Goal: Information Seeking & Learning: Find specific fact

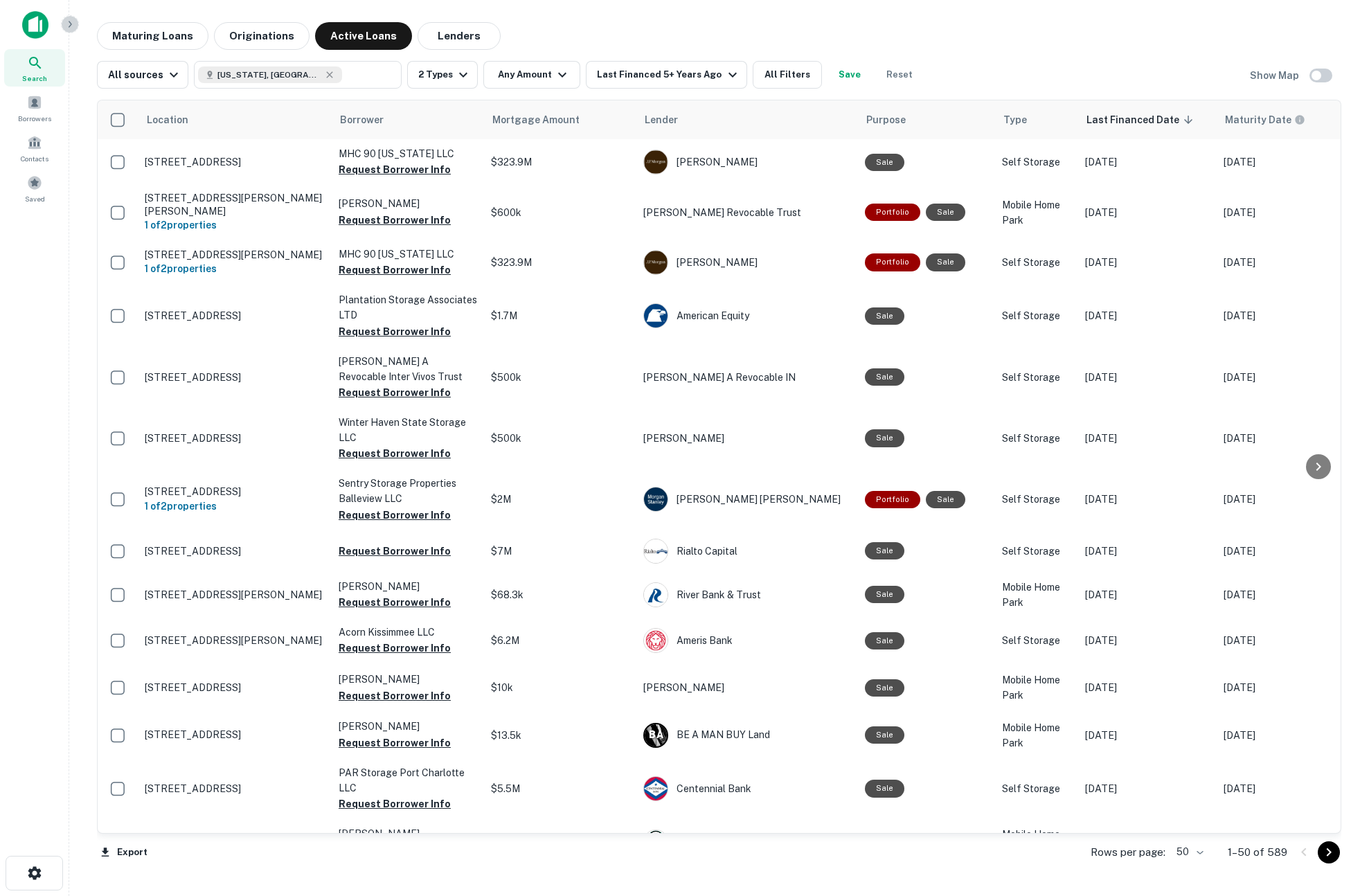
click at [72, 27] on icon "button" at bounding box center [69, 24] width 11 height 11
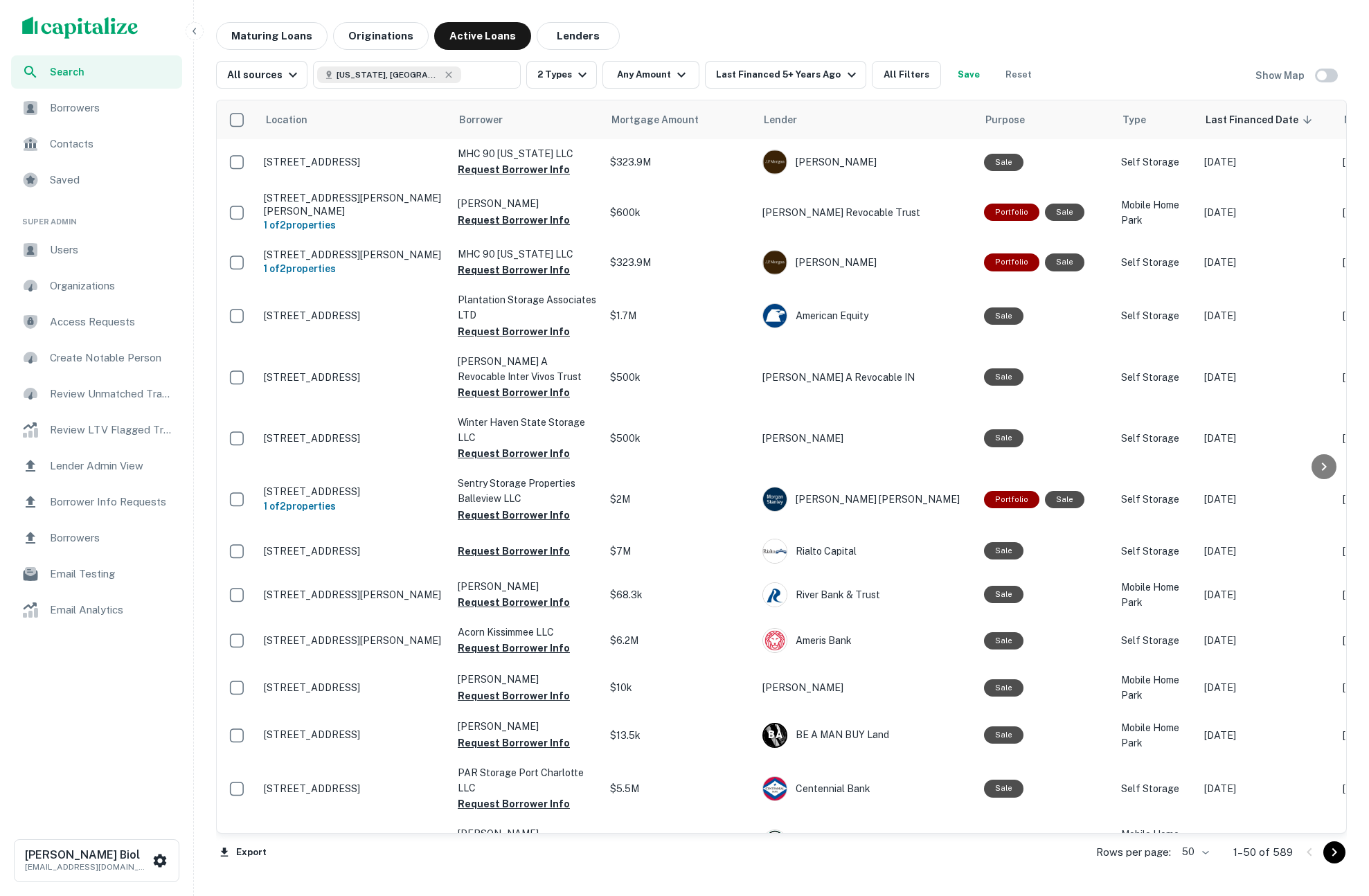
click at [59, 117] on div "Borrowers" at bounding box center [96, 107] width 171 height 33
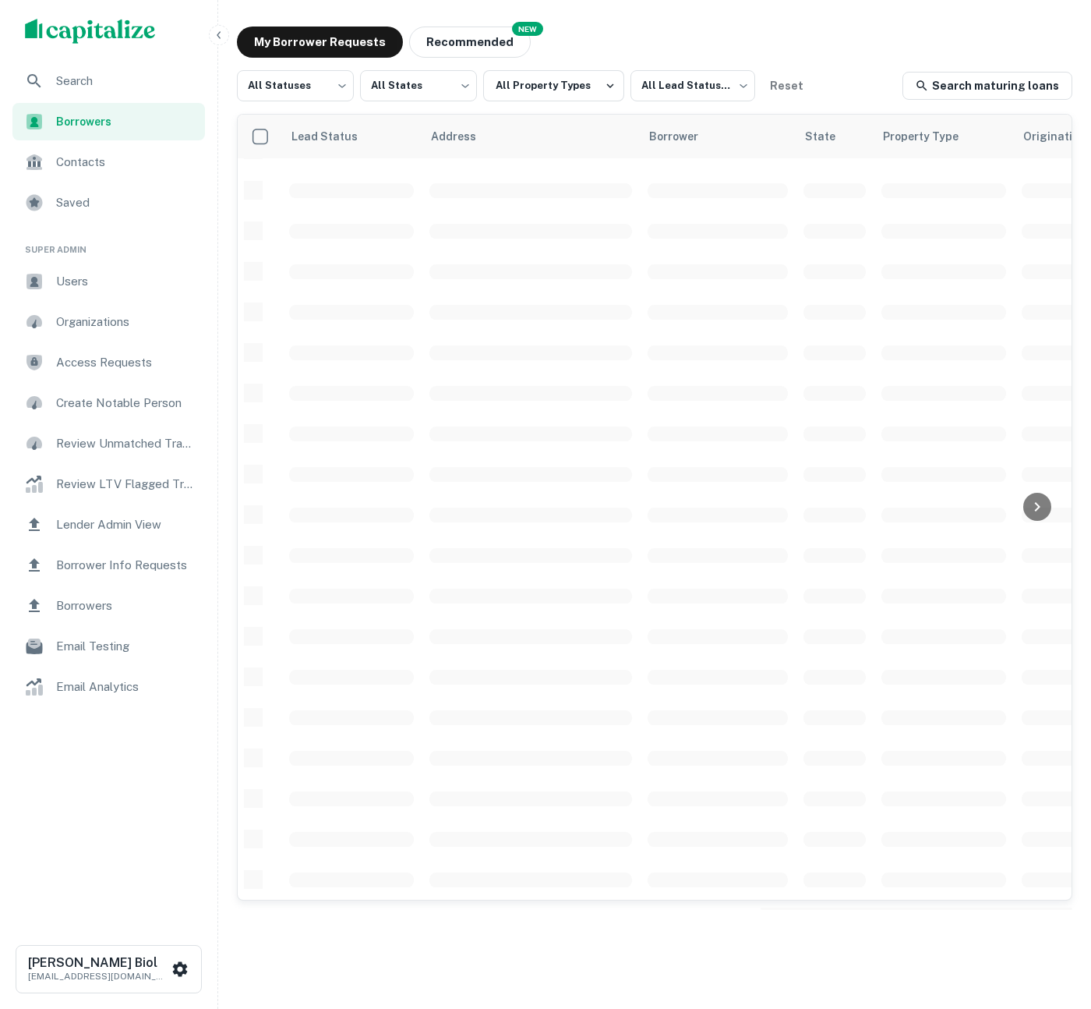
scroll to position [274, 13]
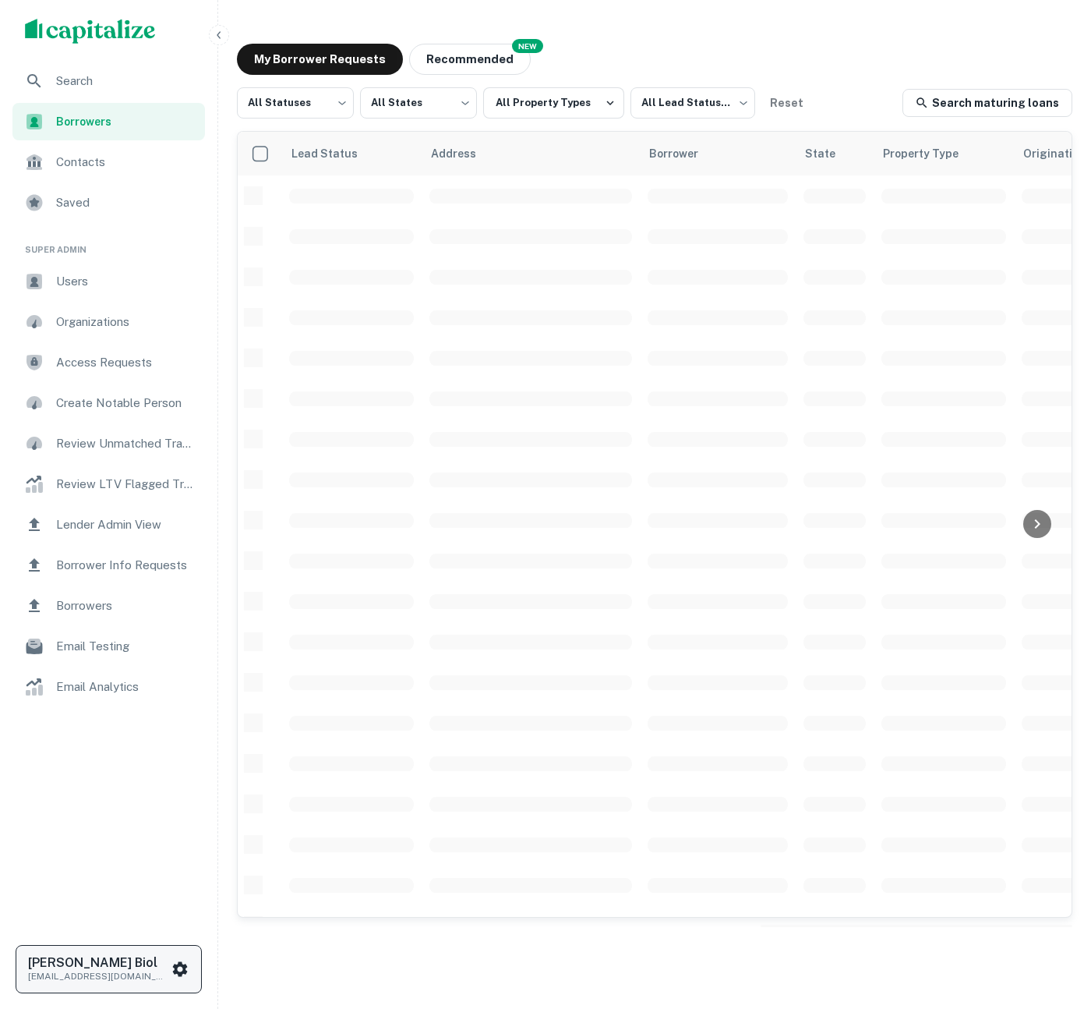
click at [184, 965] on icon "scrollable content" at bounding box center [180, 968] width 15 height 15
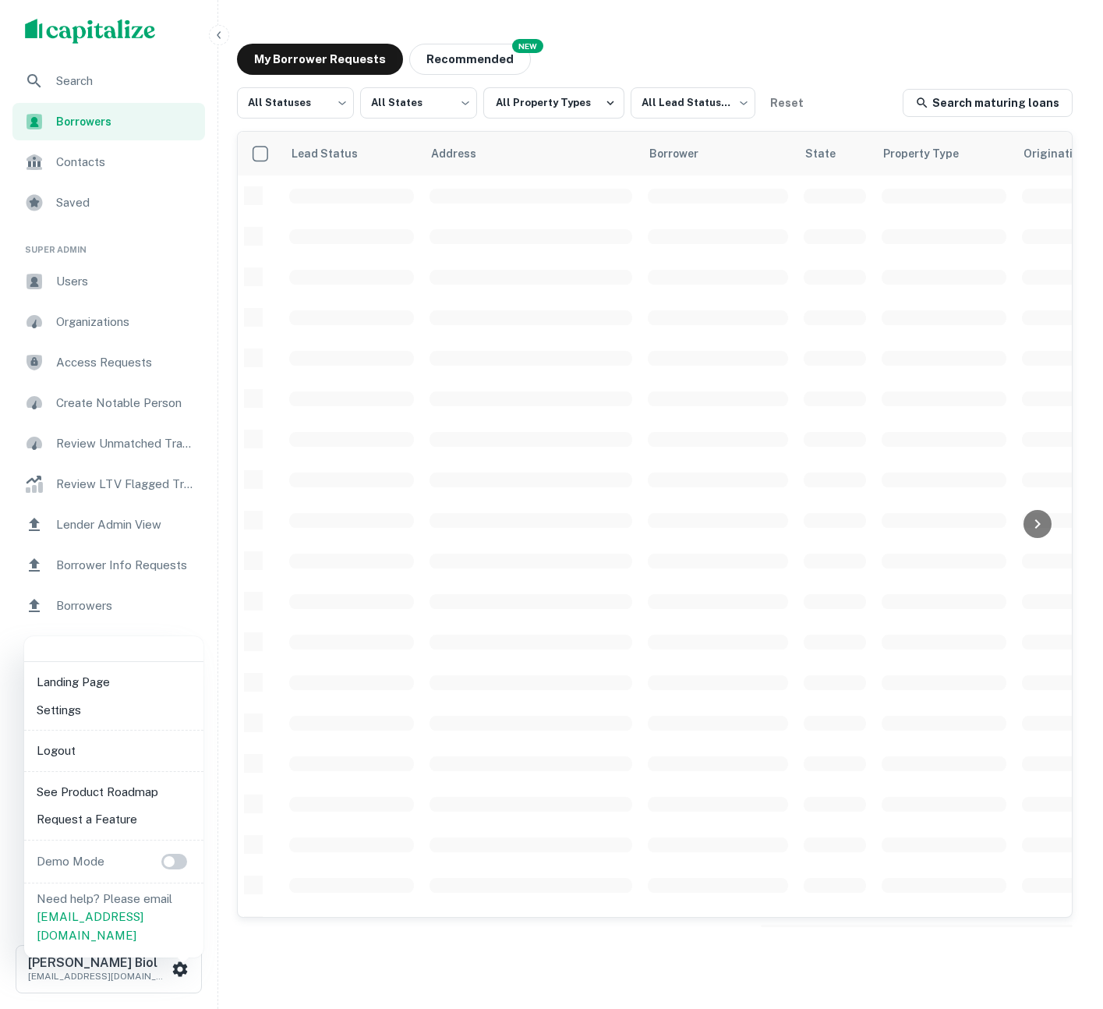
drag, startPoint x: 271, startPoint y: 920, endPoint x: 146, endPoint y: 952, distance: 129.3
click at [271, 921] on div at bounding box center [551, 504] width 1103 height 1009
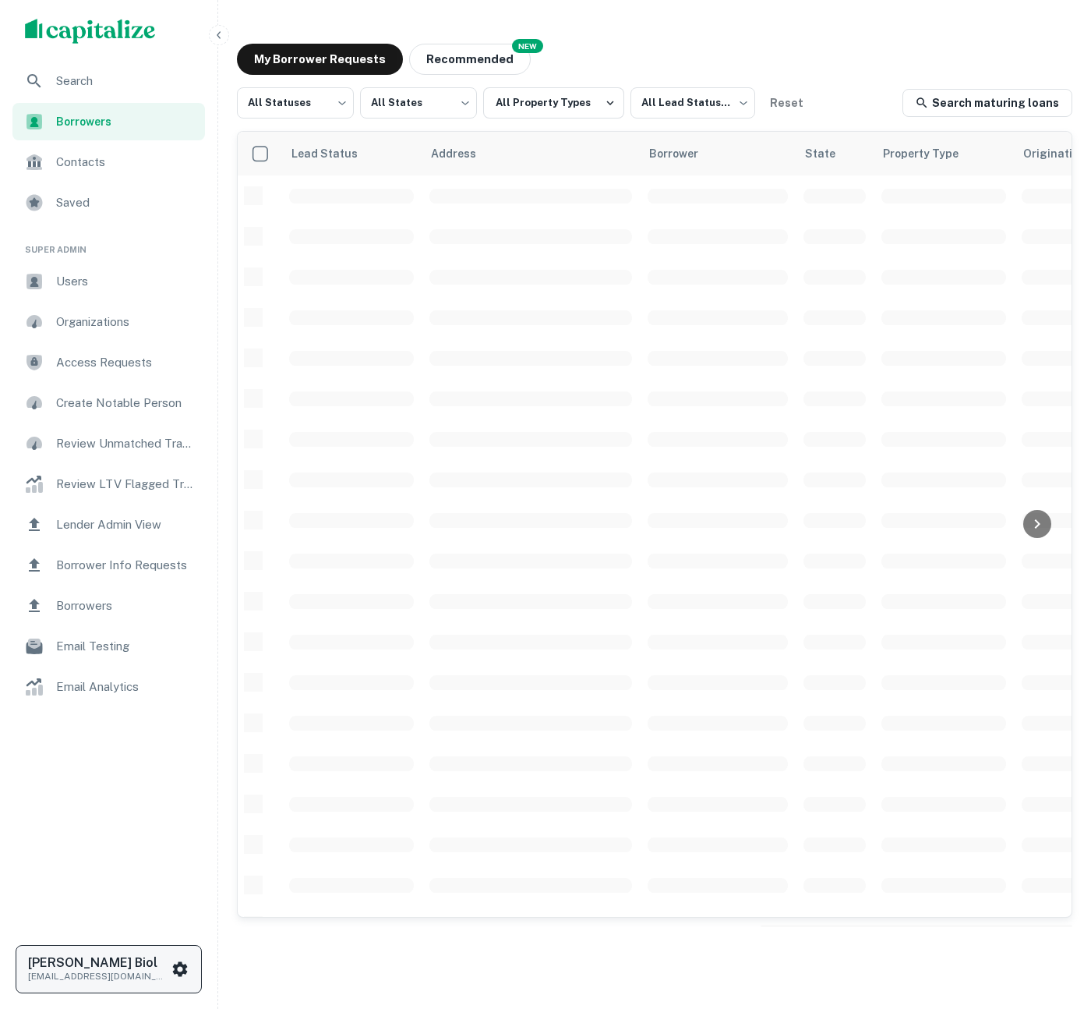
click at [86, 962] on h6 "[PERSON_NAME] Biol" at bounding box center [98, 962] width 140 height 12
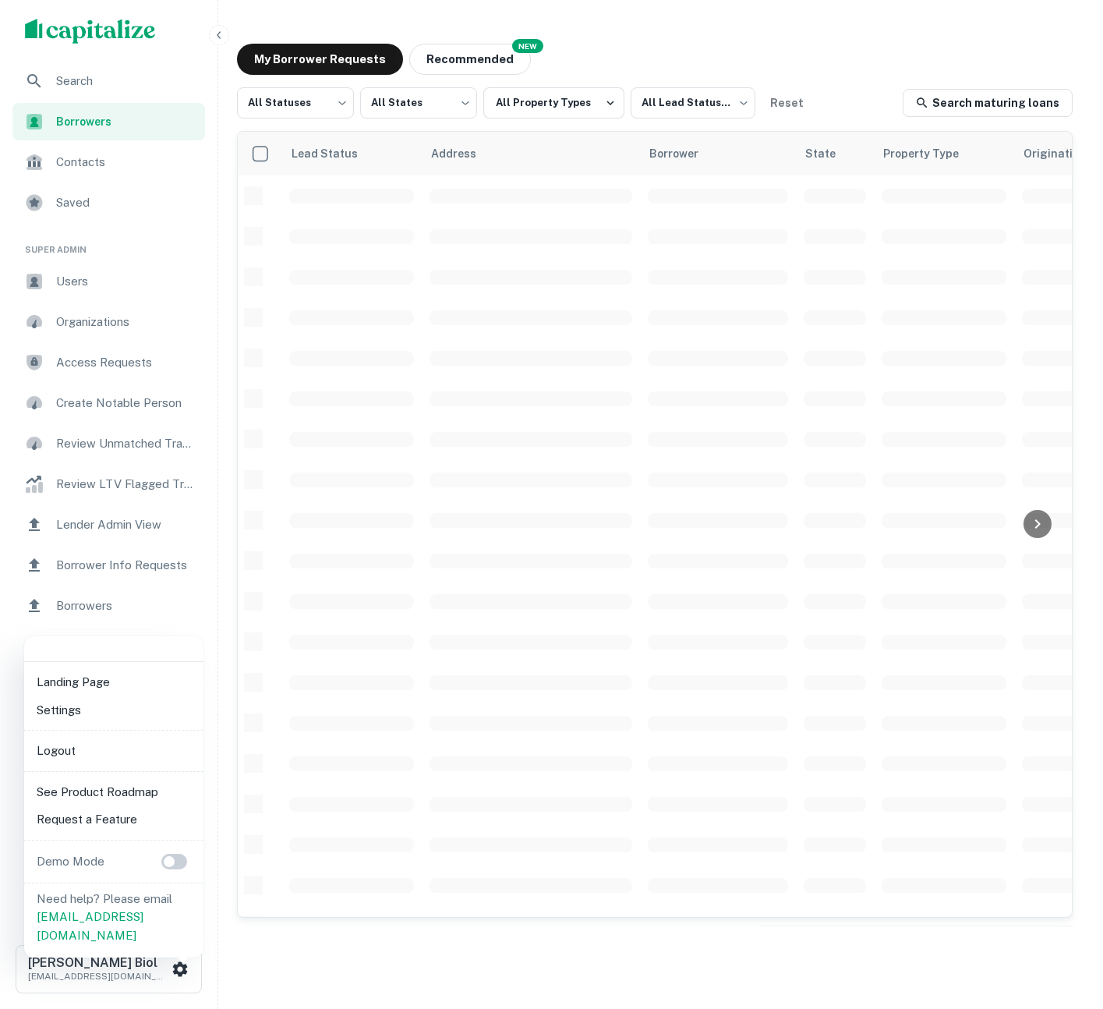
click at [88, 746] on li "Logout" at bounding box center [113, 751] width 167 height 28
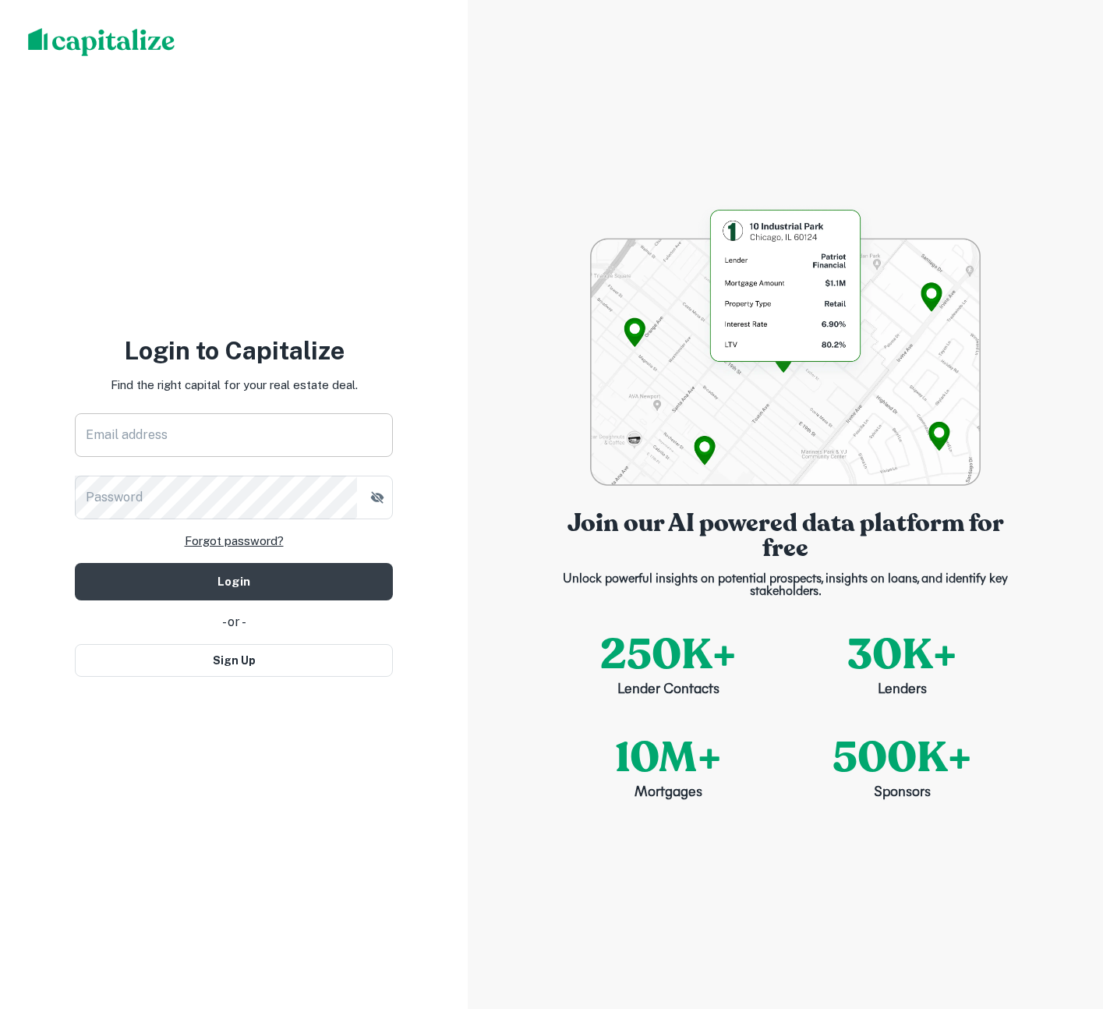
click at [178, 430] on input "Email address" at bounding box center [234, 435] width 318 height 44
type input "**********"
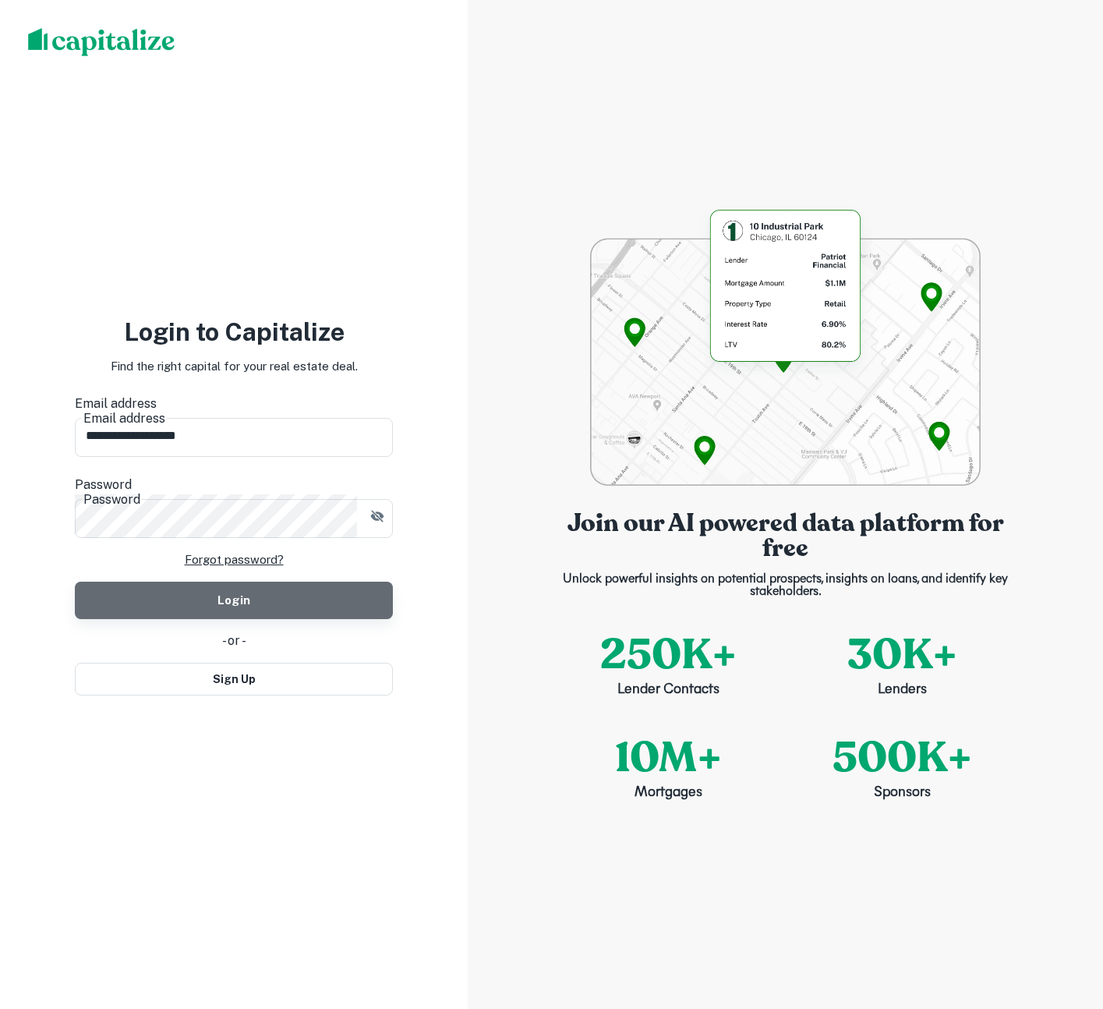
click at [161, 581] on button "Login" at bounding box center [234, 599] width 318 height 37
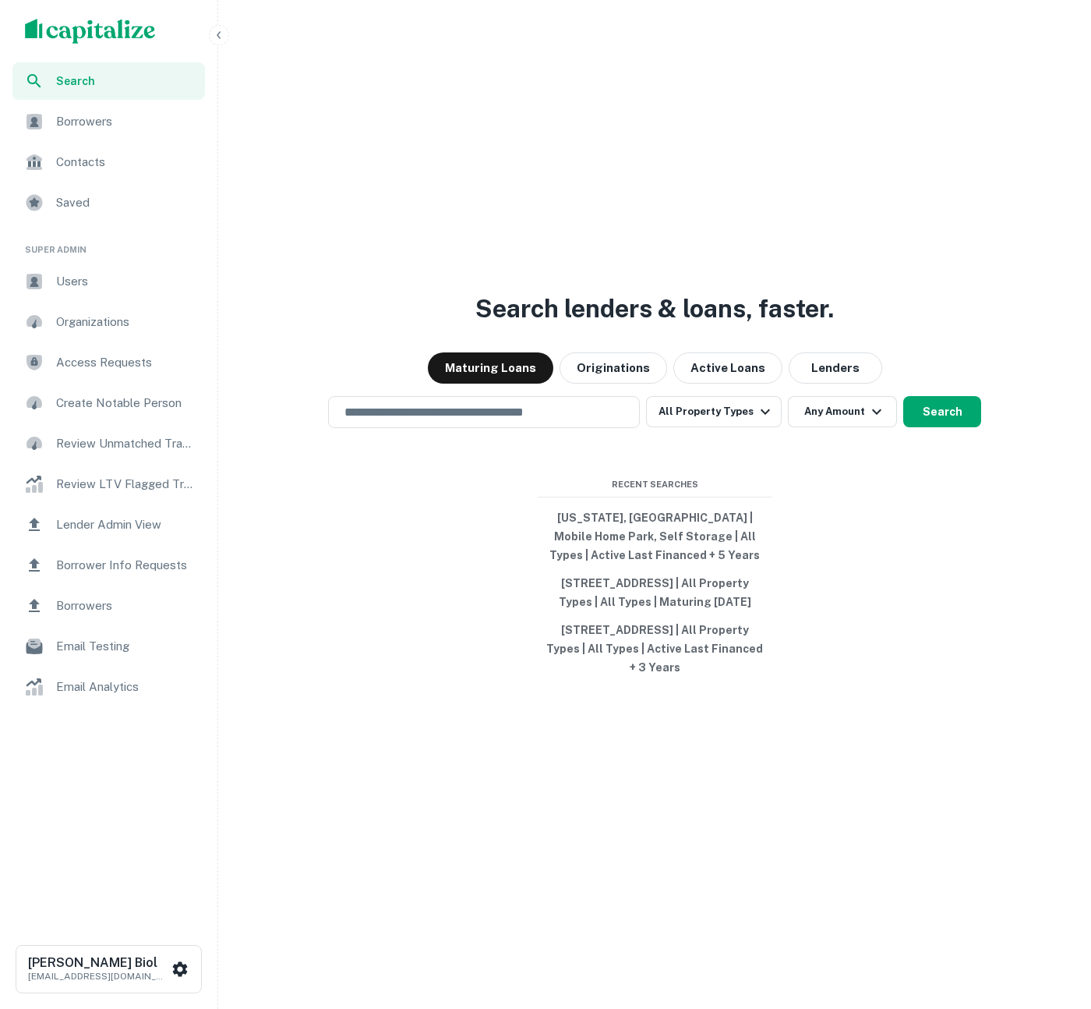
click at [667, 147] on div "Search lenders & loans, faster. Maturing Loans Originations Active Loans Lender…" at bounding box center [654, 541] width 860 height 1009
click at [317, 590] on div "Search lenders & loans, faster. Maturing Loans Originations Active Loans Lender…" at bounding box center [654, 541] width 860 height 1009
click at [87, 130] on span "Borrowers" at bounding box center [126, 121] width 140 height 19
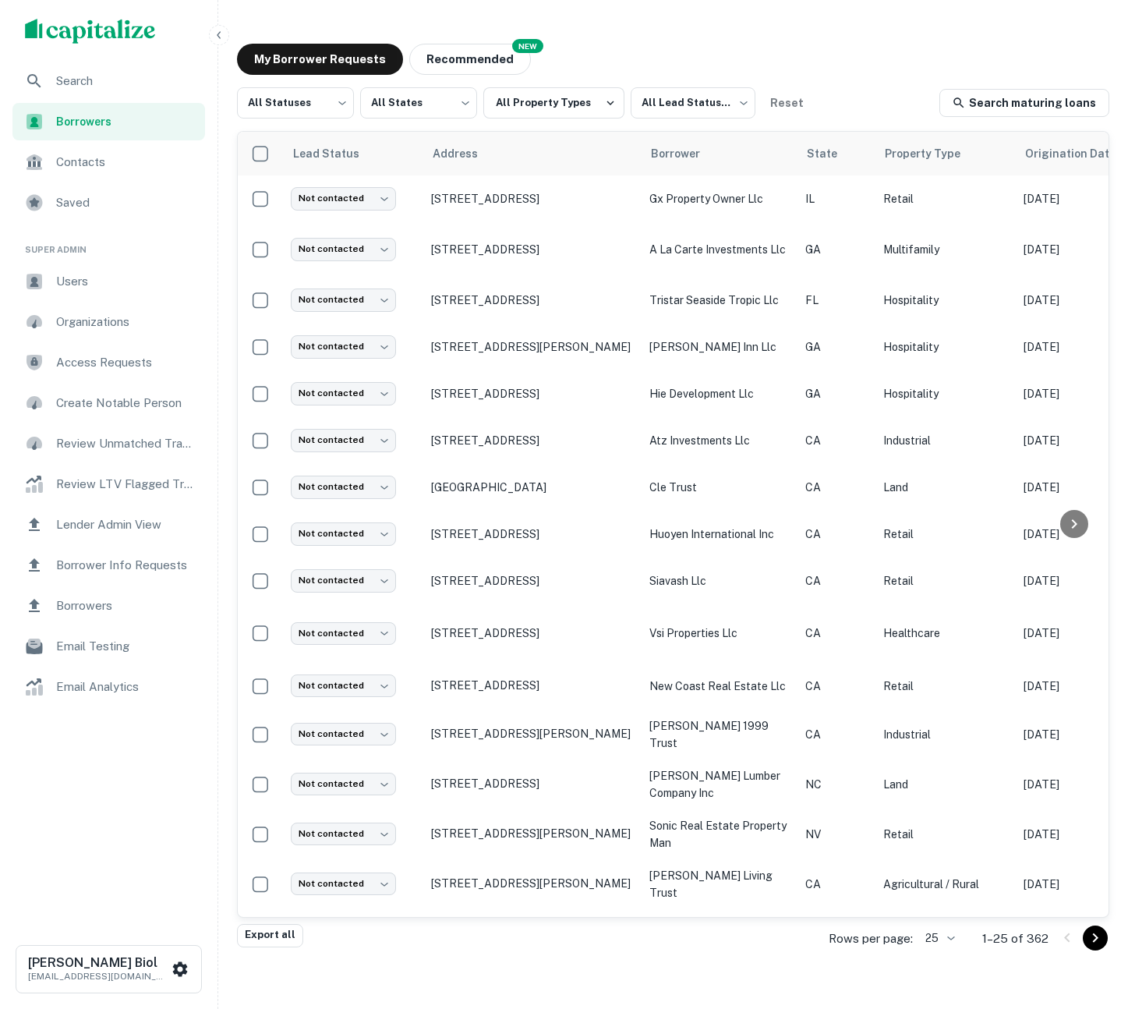
click at [92, 168] on span "Contacts" at bounding box center [126, 162] width 140 height 19
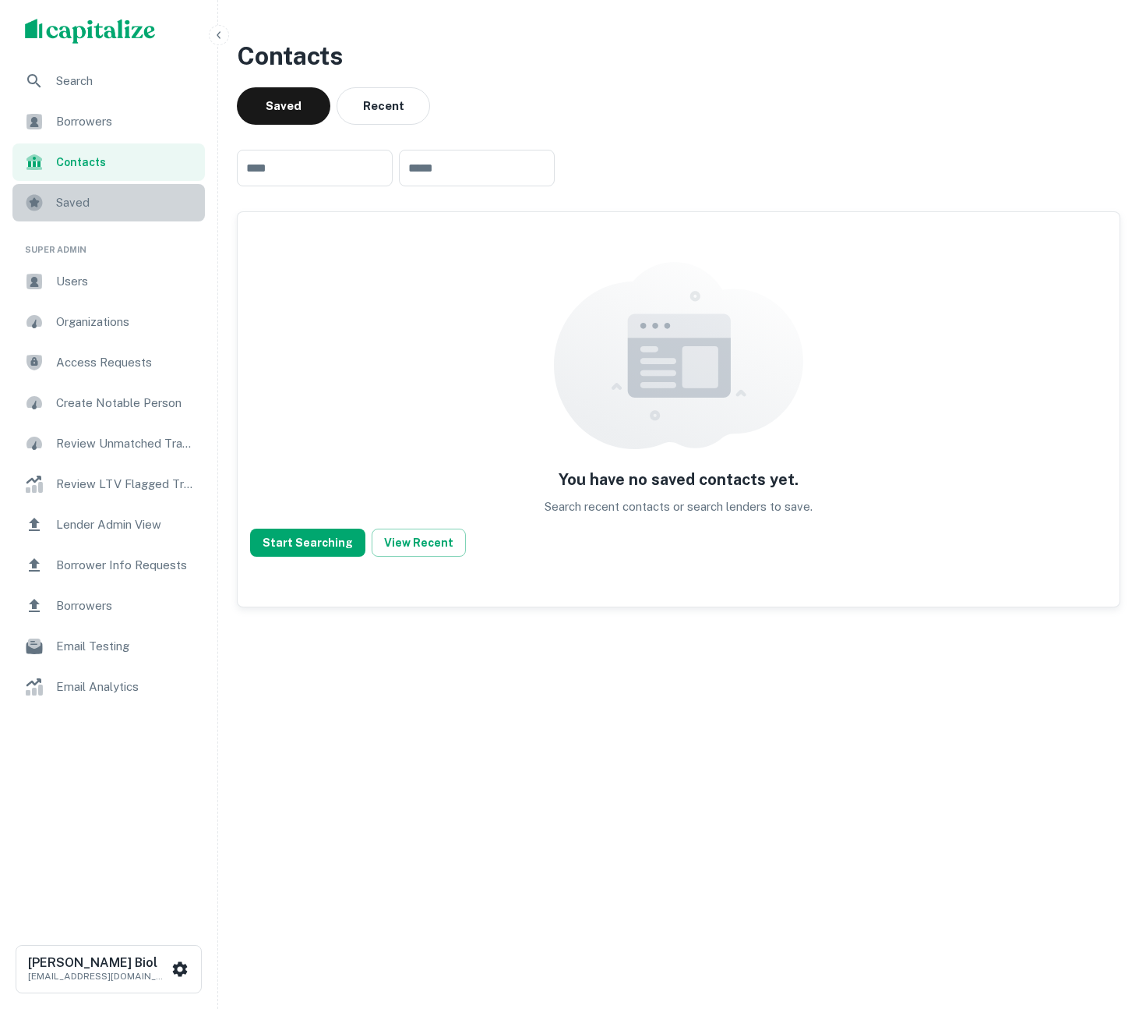
click at [94, 210] on span "Saved" at bounding box center [126, 202] width 140 height 19
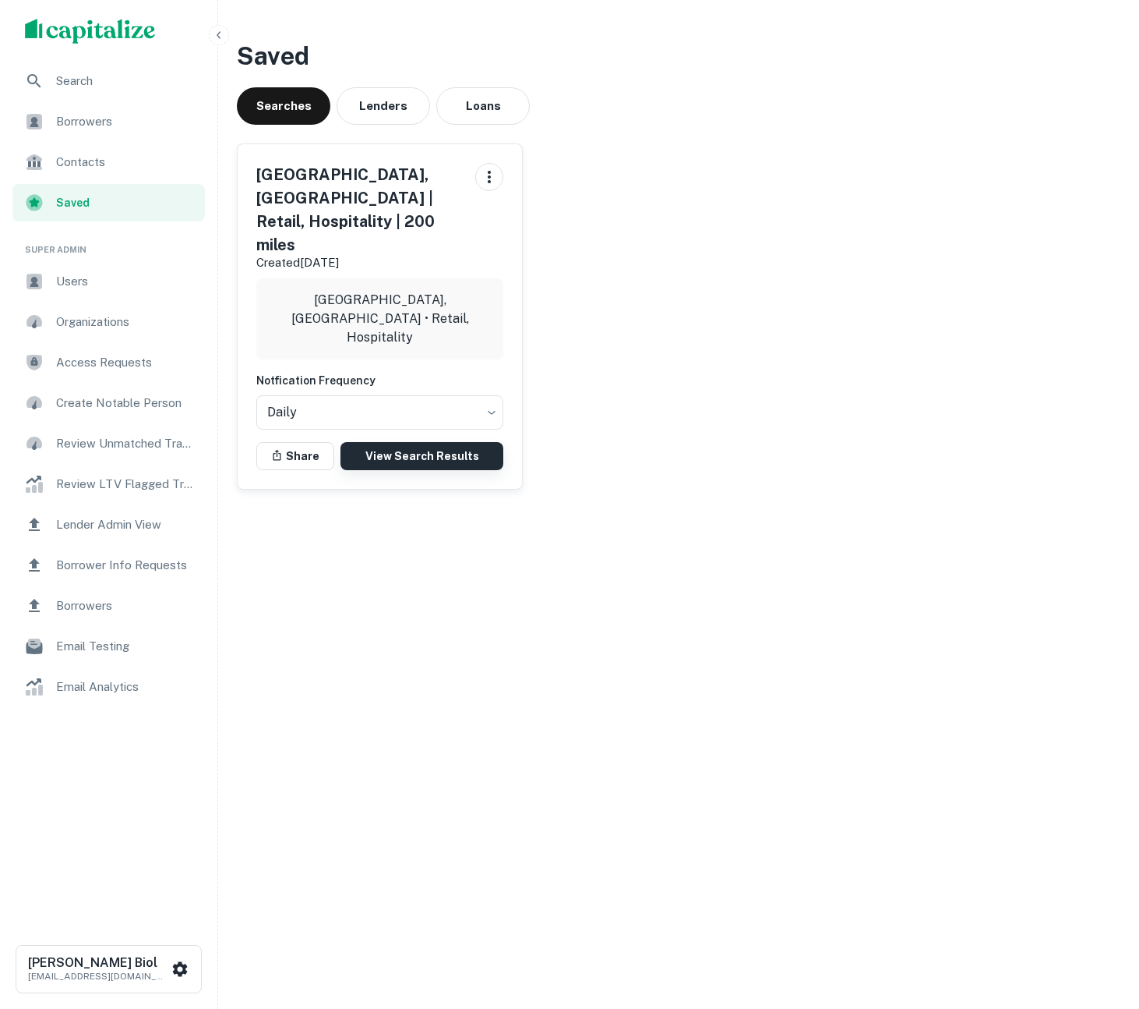
click at [387, 442] on link "View Search Results" at bounding box center [422, 456] width 163 height 28
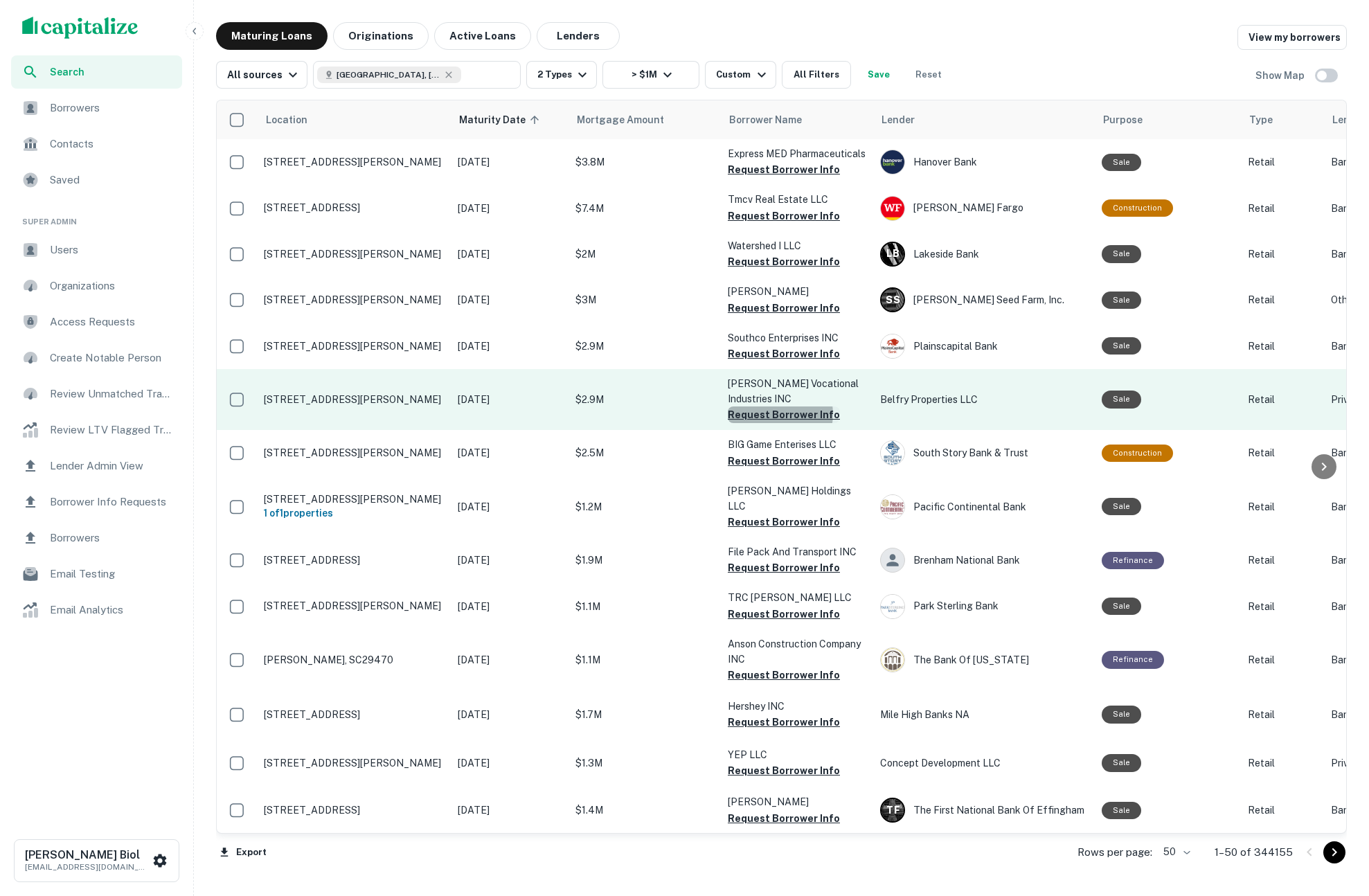
click at [777, 414] on button "Request Borrower Info" at bounding box center [784, 414] width 112 height 17
click at [380, 413] on td "3777 Sparks Dr Se # 202 Grand Rapids, MI49546" at bounding box center [354, 399] width 194 height 61
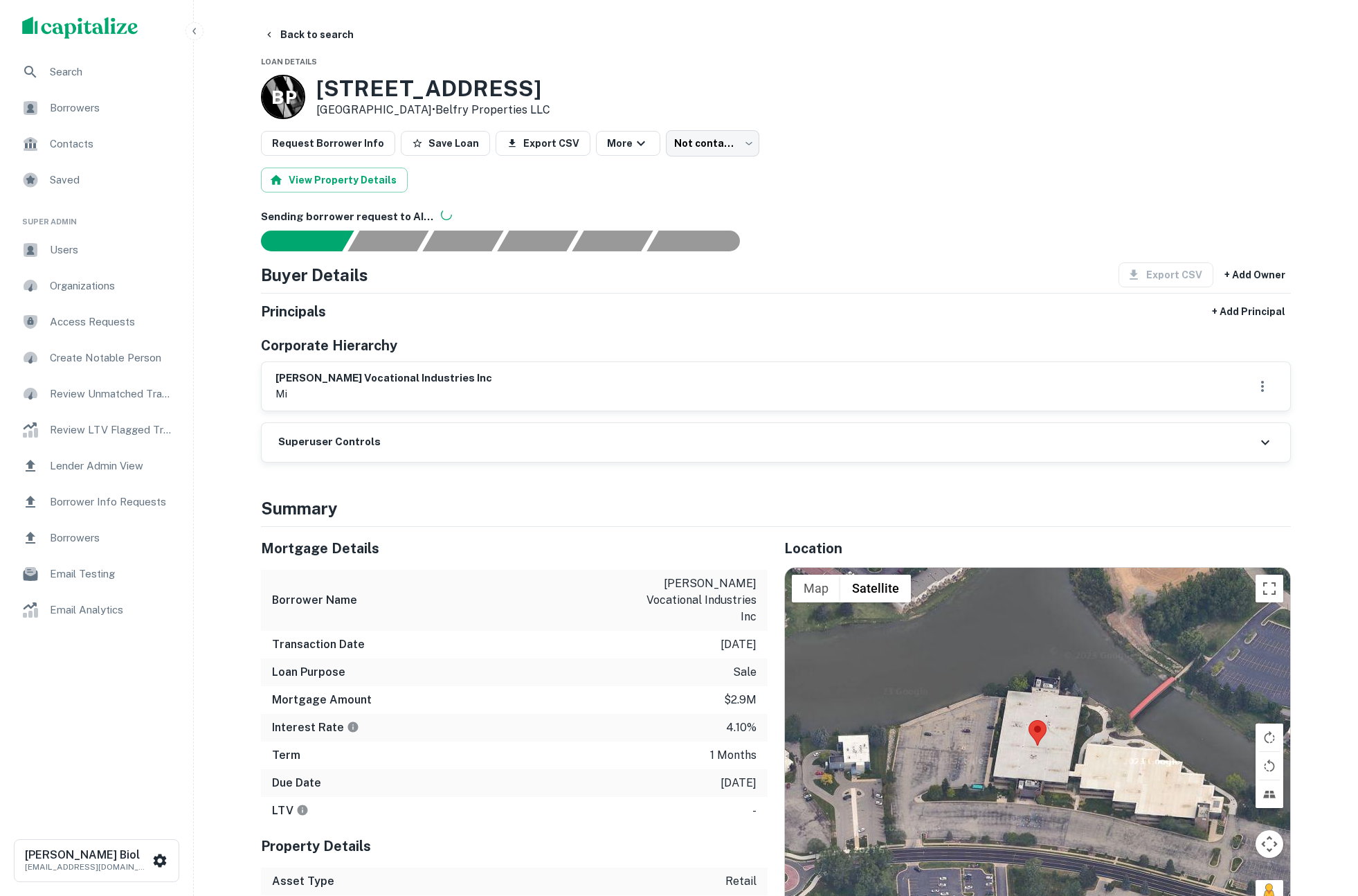
click at [461, 440] on div "Superuser Controls" at bounding box center [776, 442] width 1028 height 39
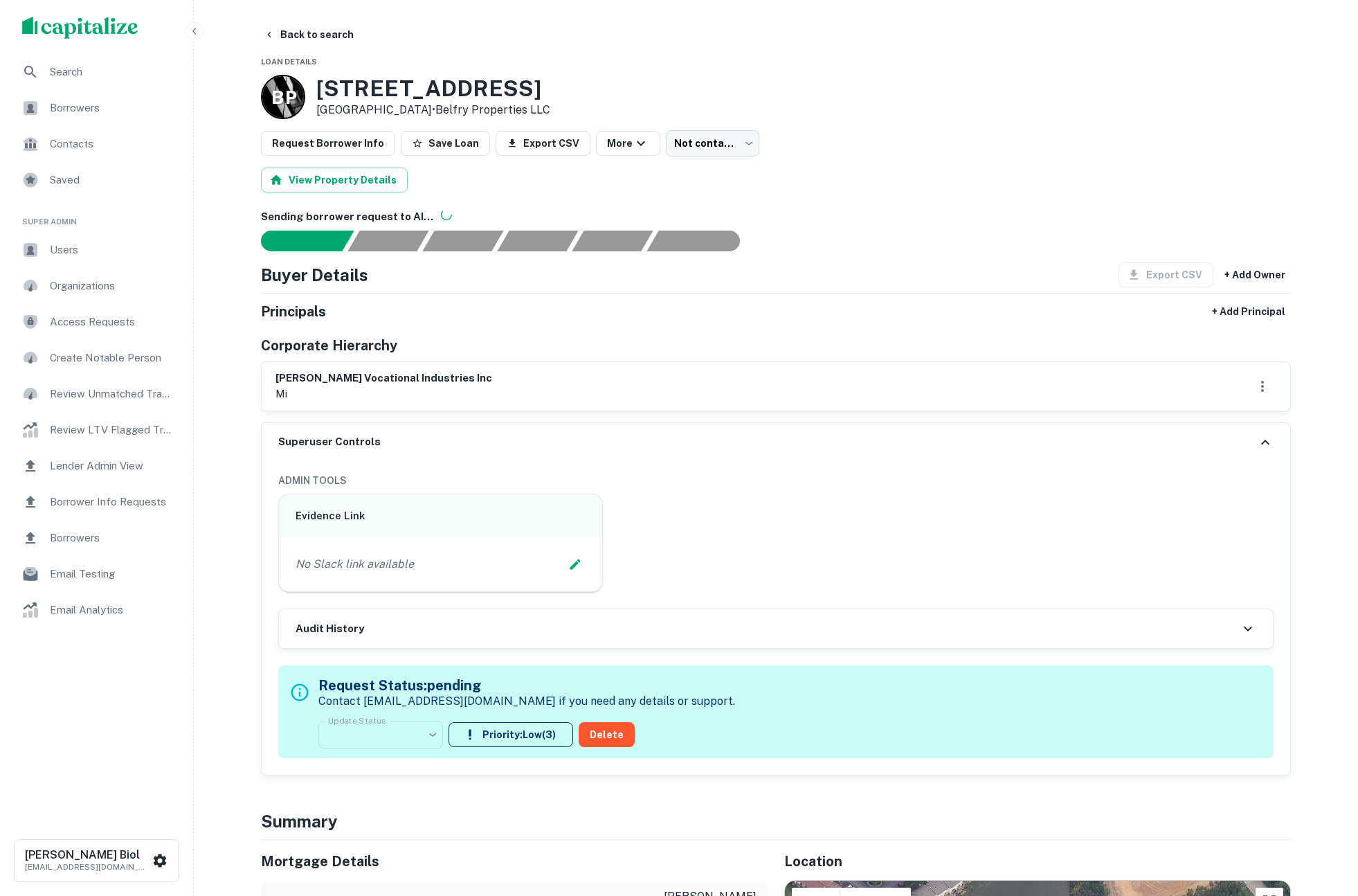
click at [487, 432] on div "Superuser Controls" at bounding box center [776, 442] width 1028 height 39
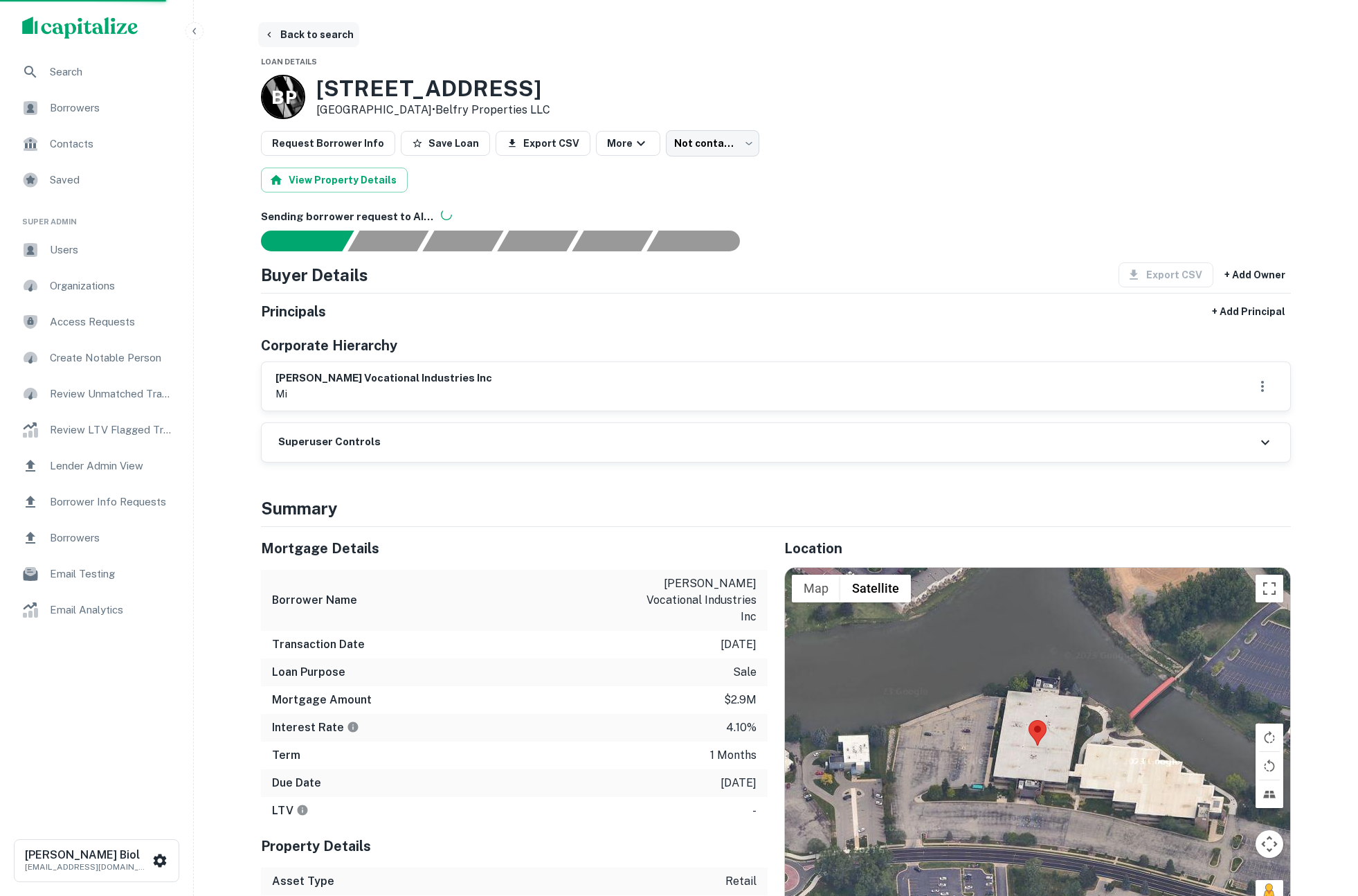
click at [278, 36] on button "Back to search" at bounding box center [309, 35] width 101 height 25
click at [314, 33] on button "Back to search" at bounding box center [309, 35] width 101 height 25
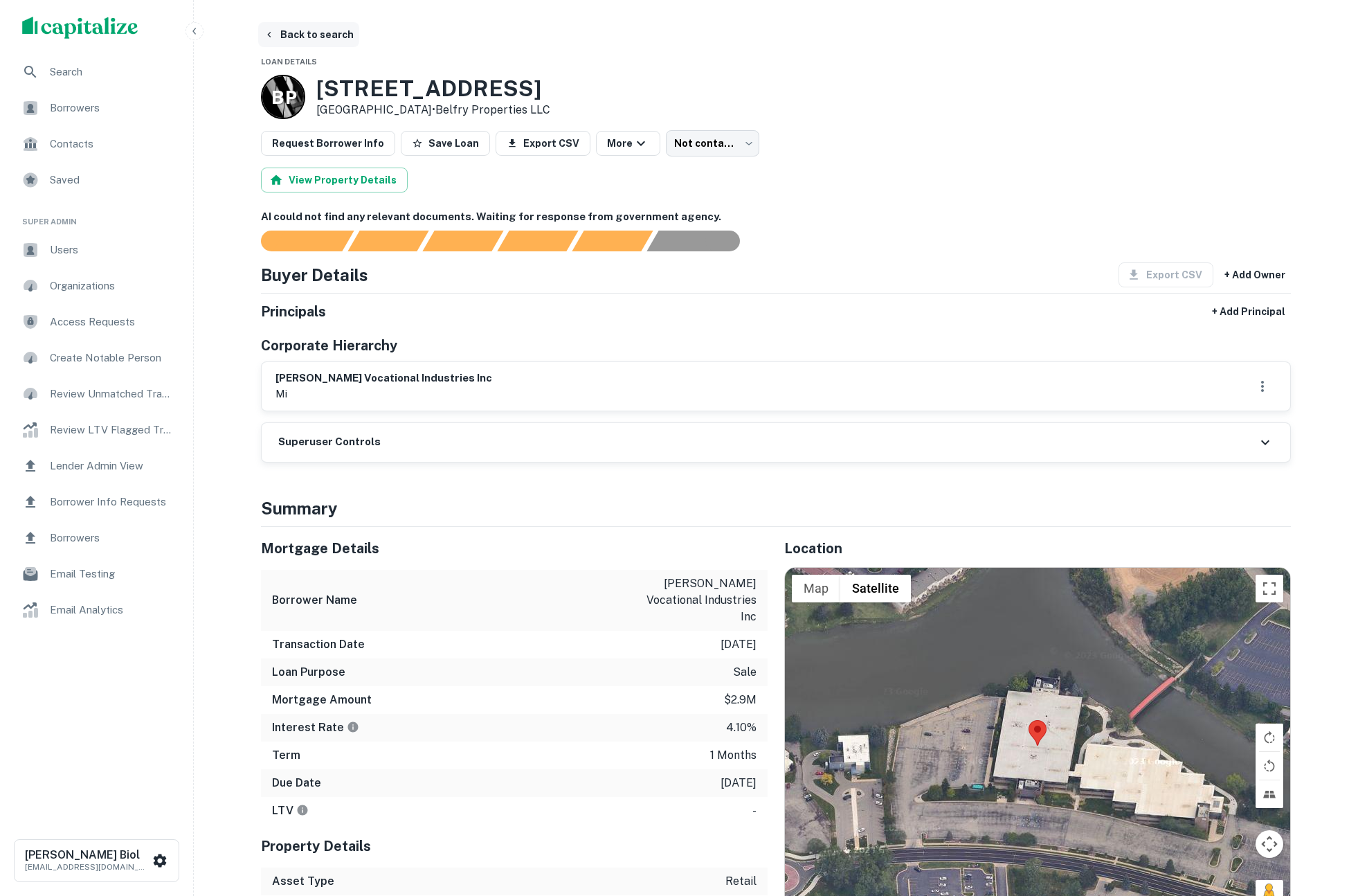
click at [266, 34] on icon "button" at bounding box center [269, 35] width 11 height 11
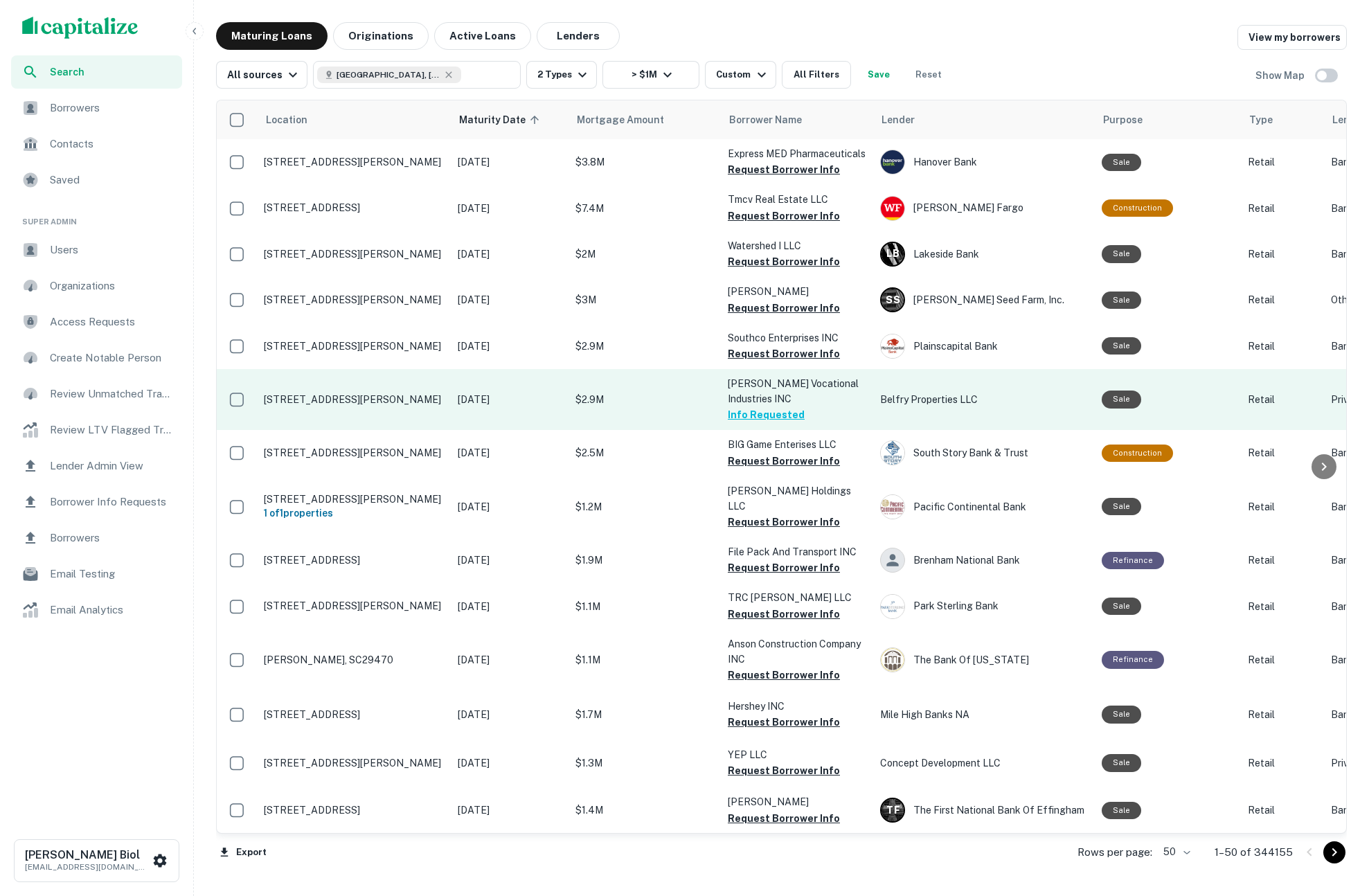
click at [808, 394] on p "[PERSON_NAME] Vocational Industries INC" at bounding box center [797, 391] width 139 height 30
click at [773, 416] on button "Info Requested" at bounding box center [766, 414] width 77 height 17
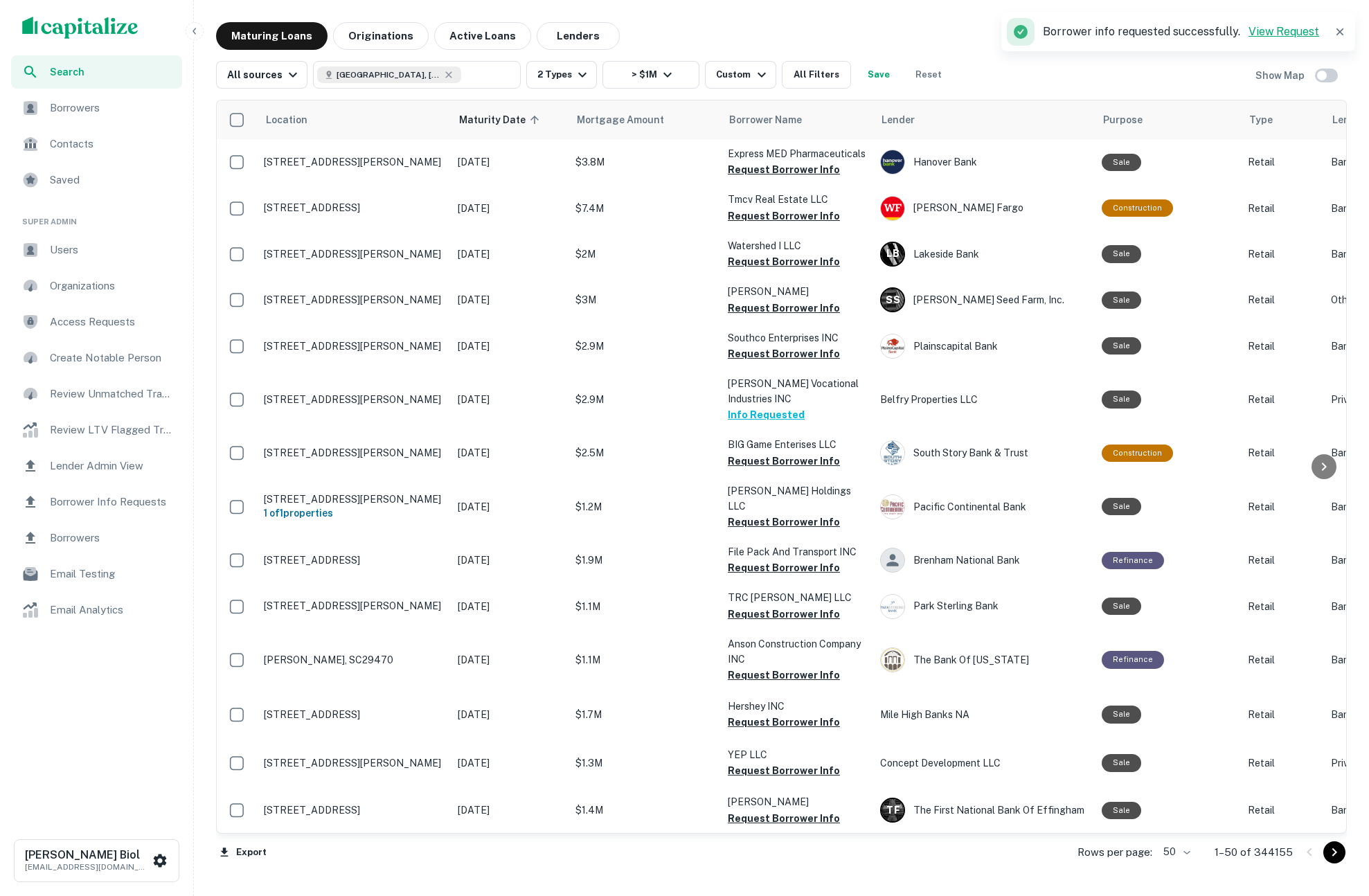
click at [1276, 33] on link "View Request" at bounding box center [1283, 31] width 70 height 13
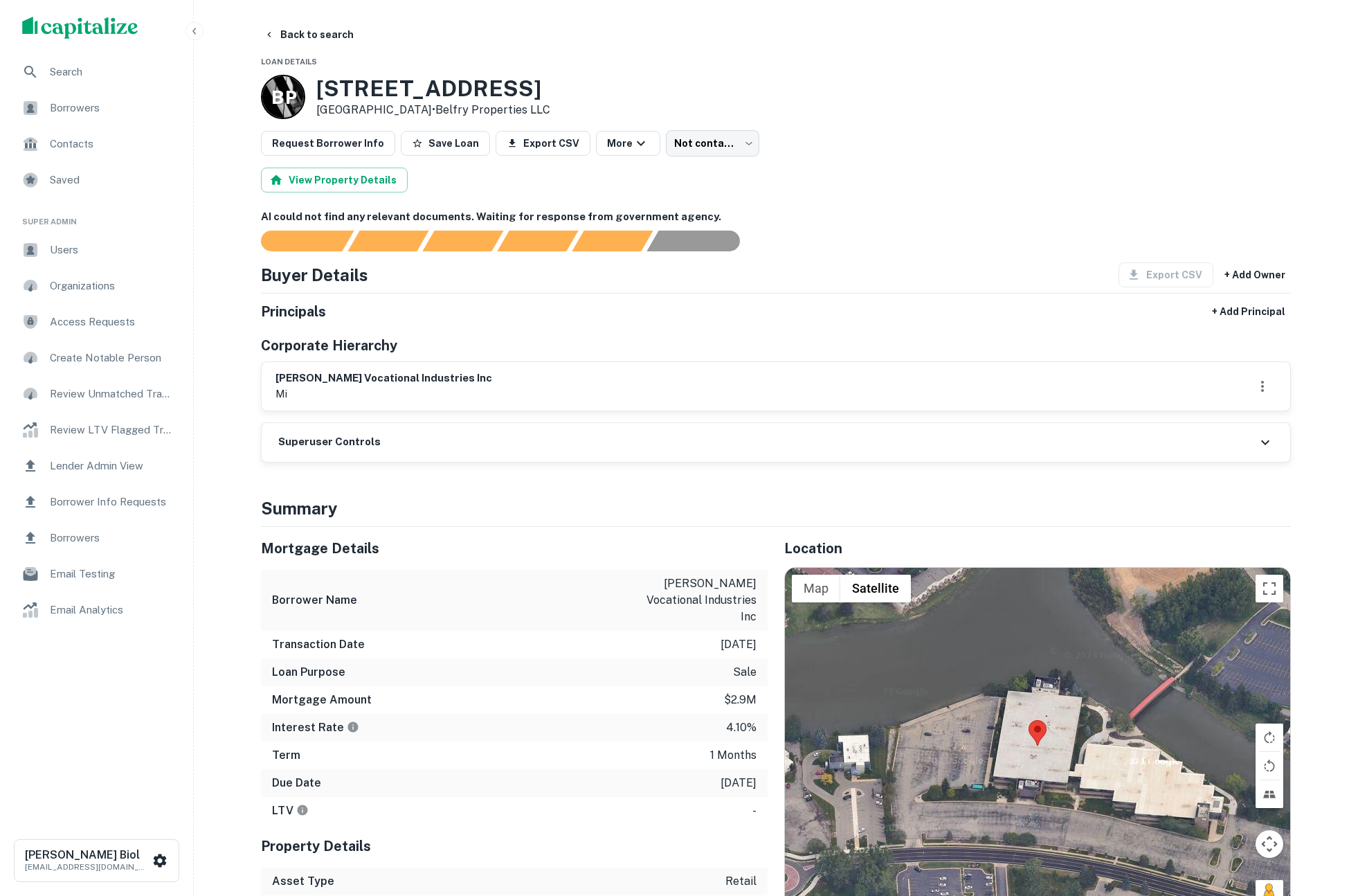
click at [584, 439] on div "Superuser Controls" at bounding box center [776, 442] width 1028 height 39
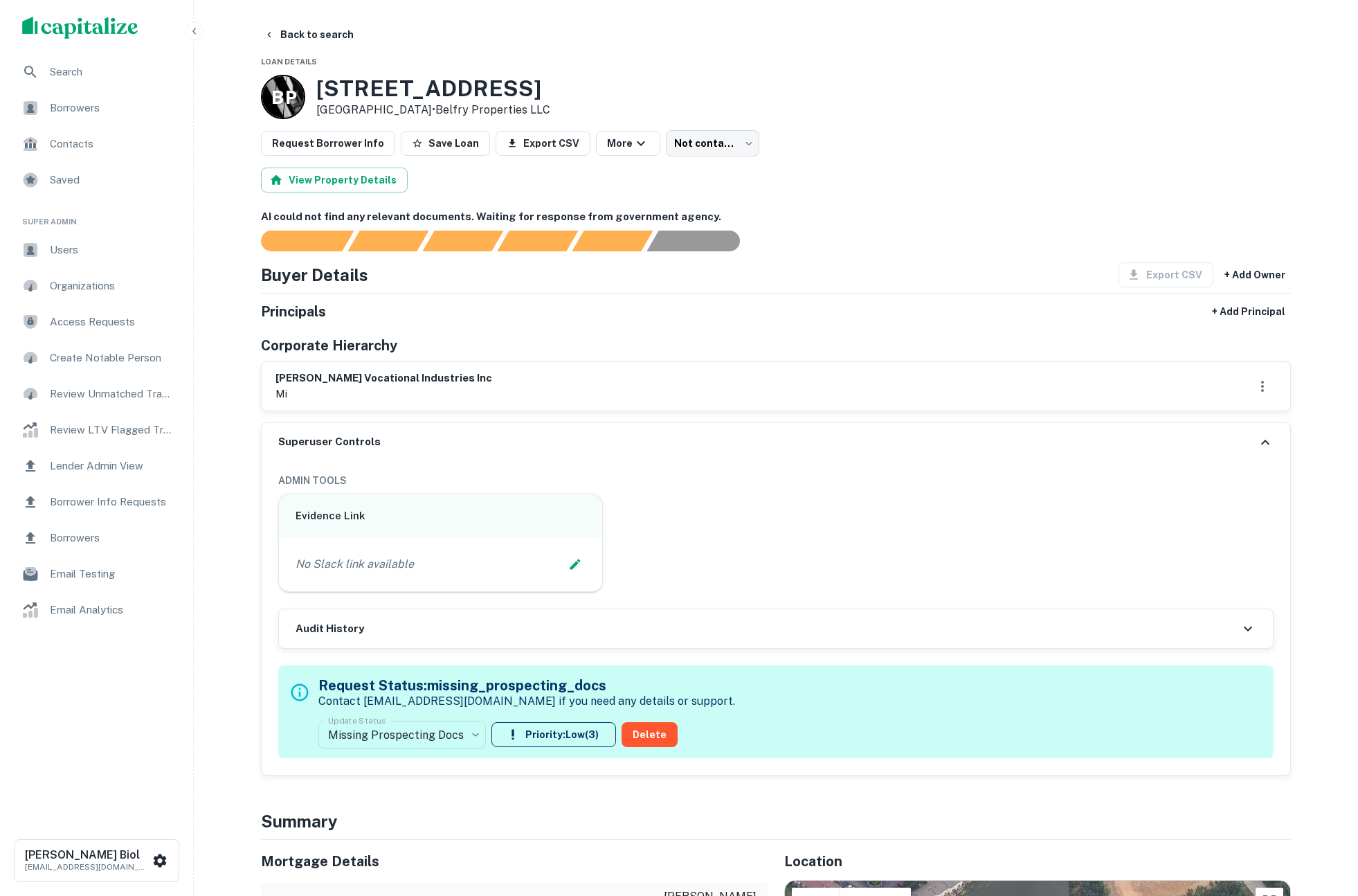
click at [591, 439] on div "Superuser Controls" at bounding box center [776, 442] width 1028 height 39
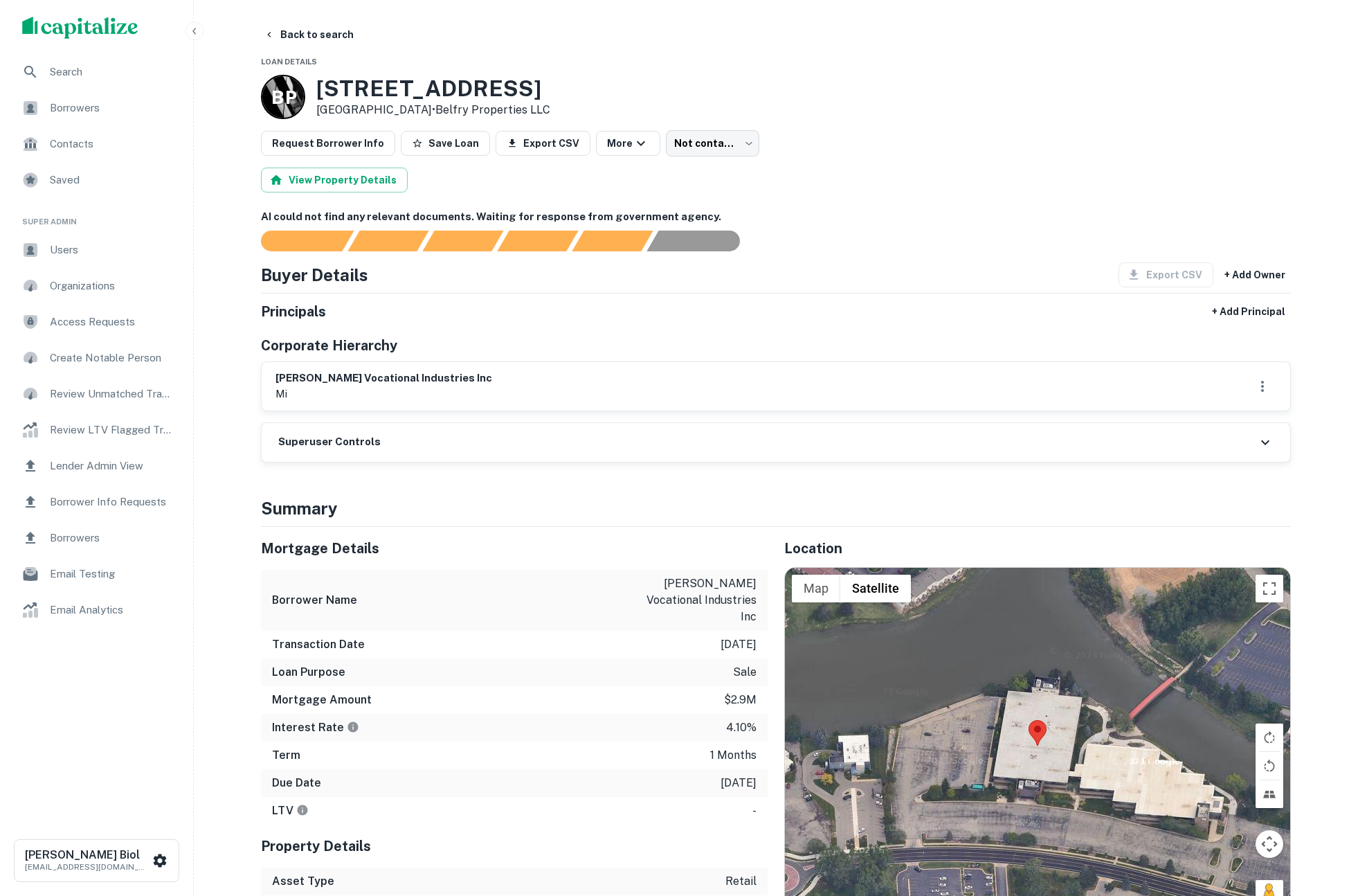
click at [661, 385] on div "[PERSON_NAME] vocational industries inc mi" at bounding box center [775, 386] width 1001 height 32
click at [607, 431] on div "Superuser Controls" at bounding box center [776, 442] width 1028 height 39
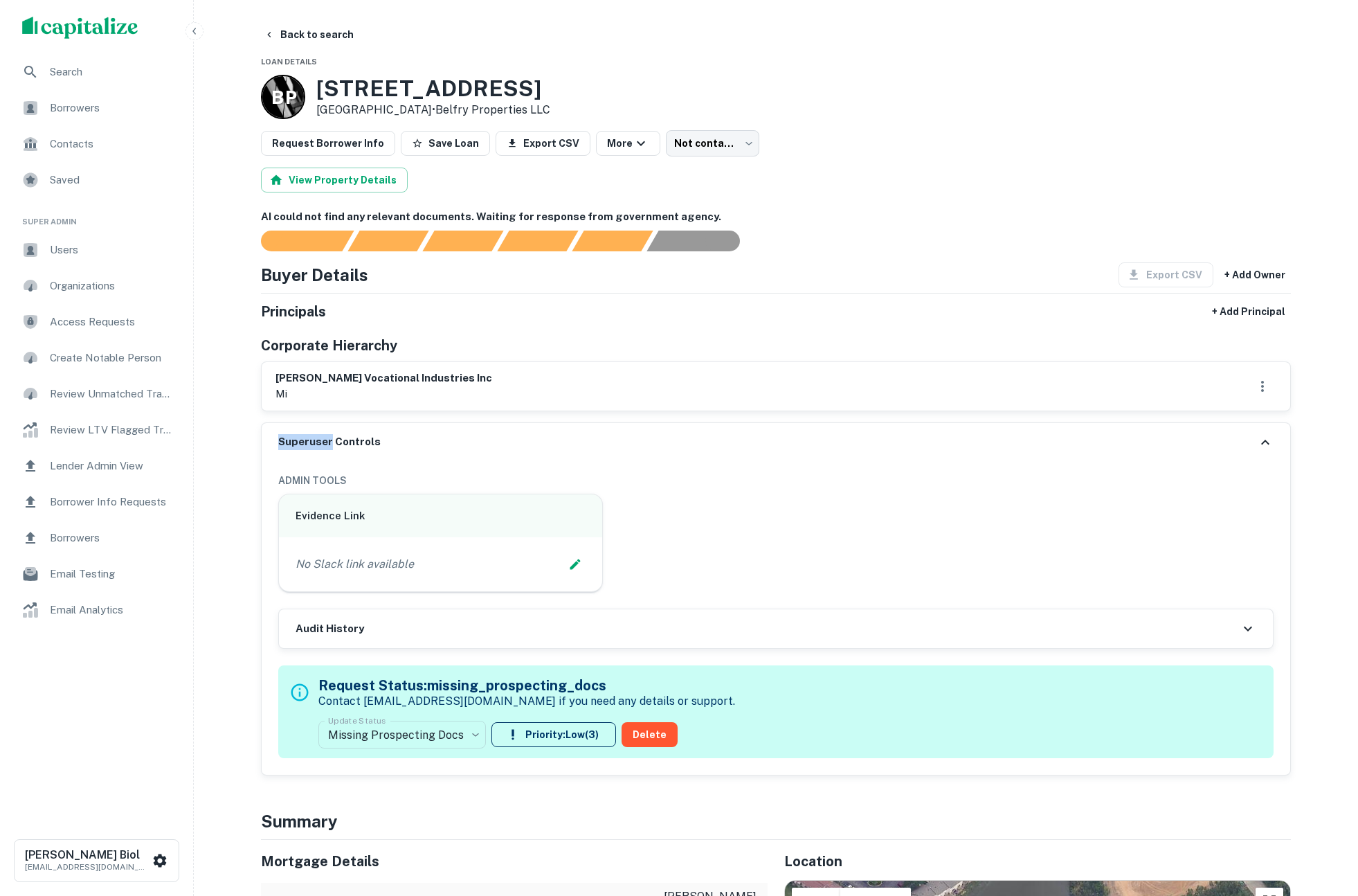
click at [606, 431] on div "Superuser Controls" at bounding box center [776, 442] width 1028 height 39
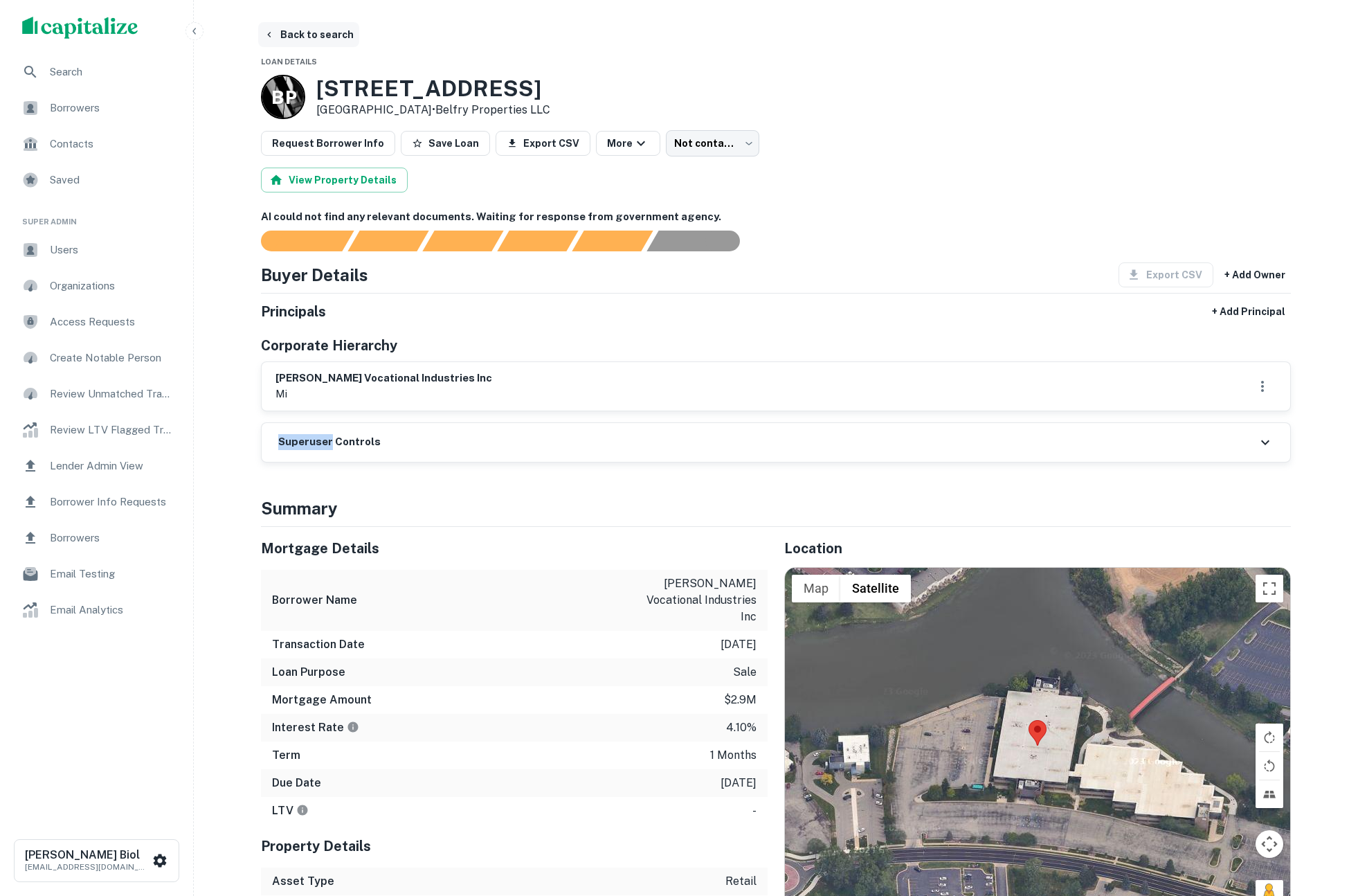
click at [287, 33] on button "Back to search" at bounding box center [309, 35] width 101 height 25
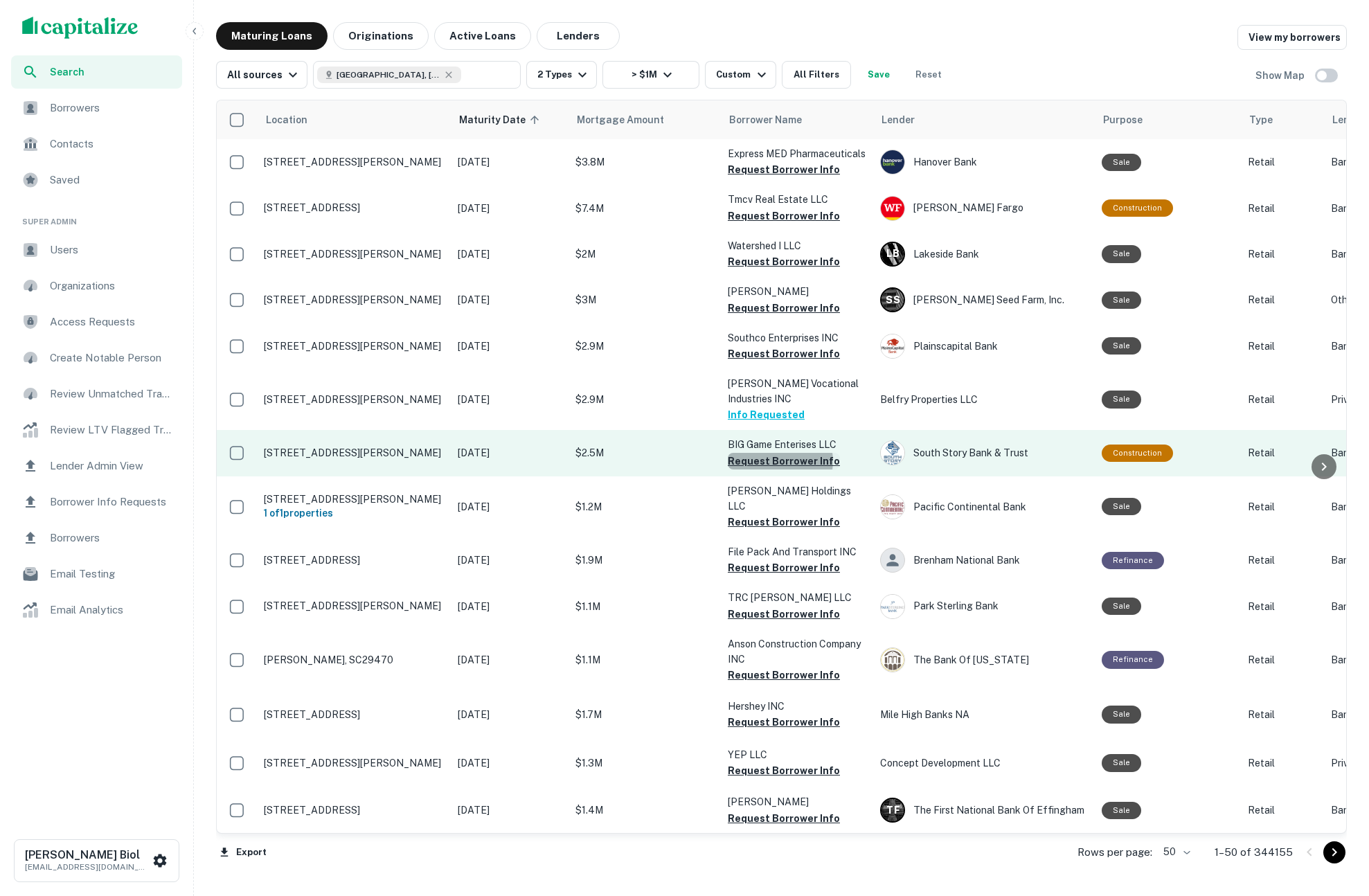
click at [780, 461] on button "Request Borrower Info" at bounding box center [784, 461] width 112 height 17
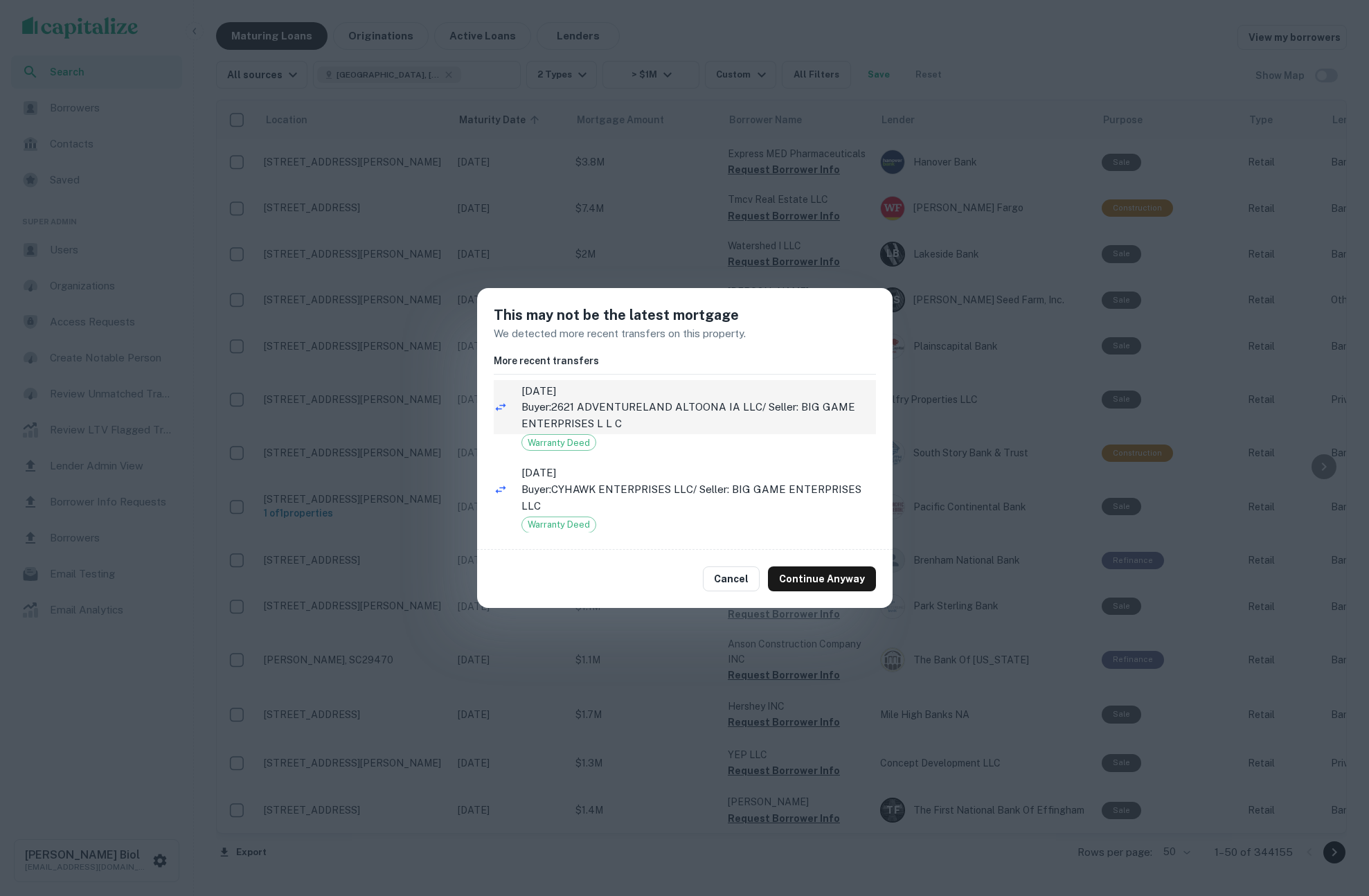
click at [682, 410] on p "Buyer: 2621 ADVENTURELAND ALTOONA IA LLC / Seller: BIG GAME ENTERPRISES L L C" at bounding box center [698, 415] width 354 height 33
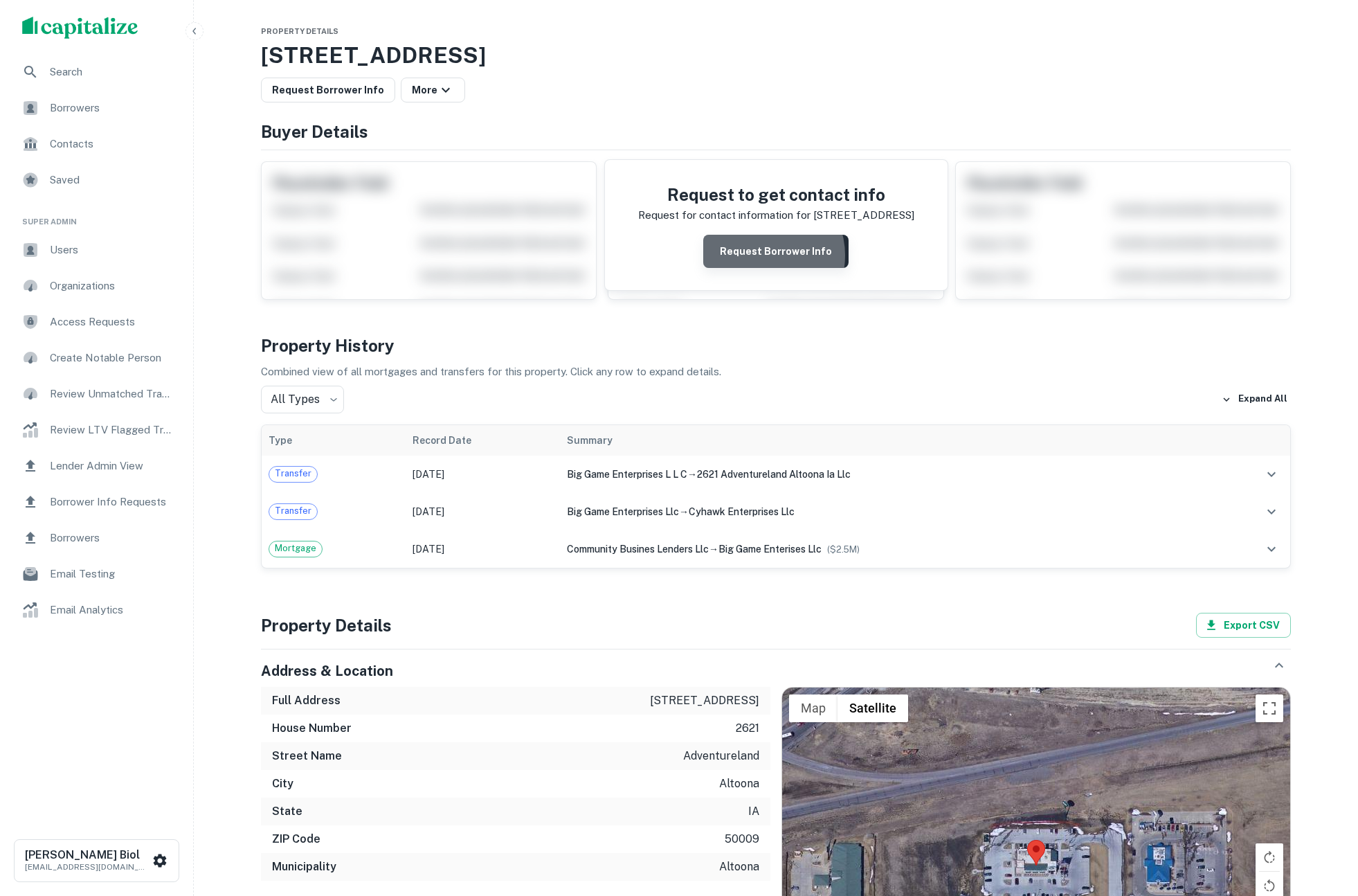
click at [762, 256] on button "Request Borrower Info" at bounding box center [776, 250] width 146 height 33
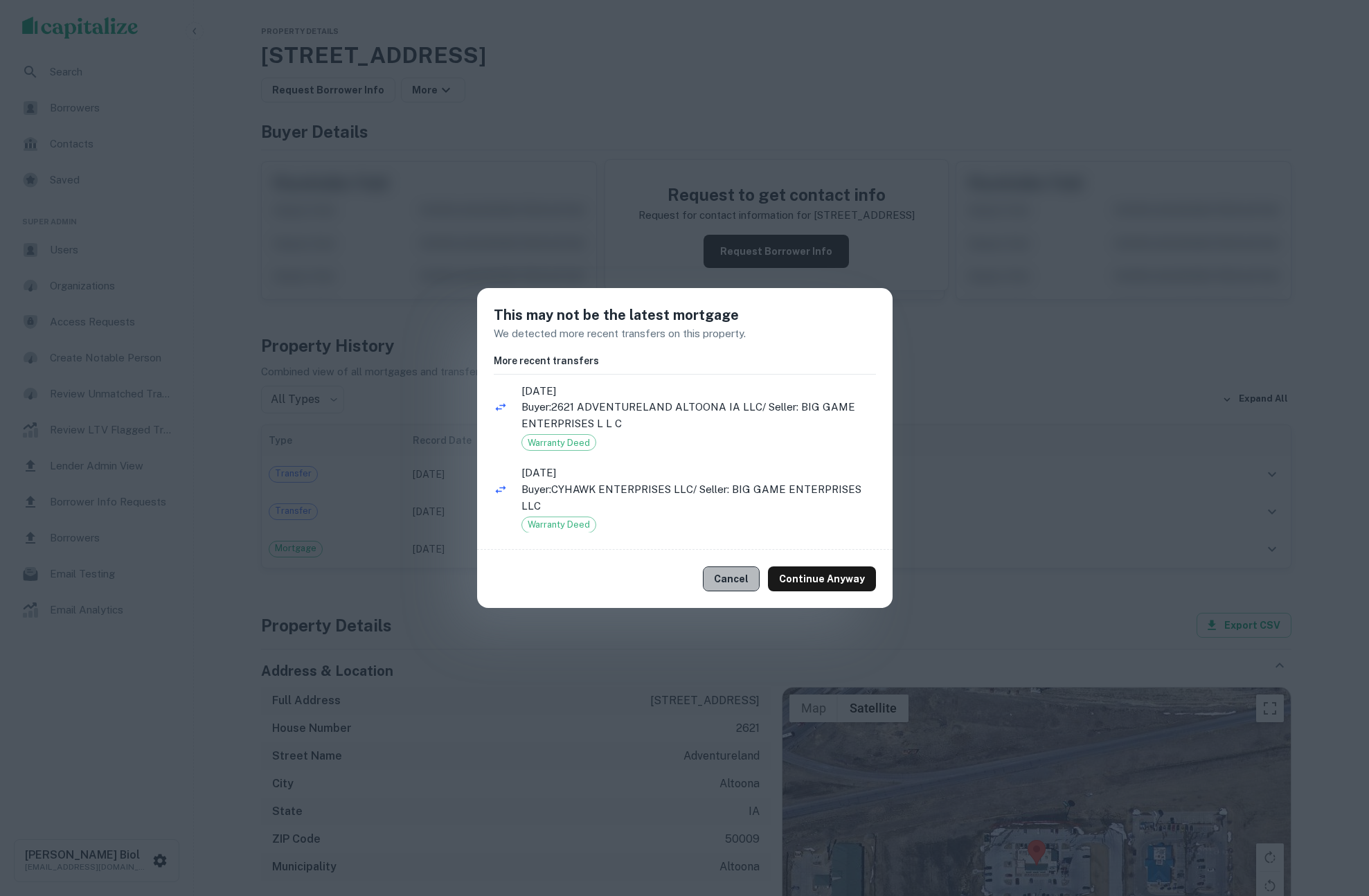
click at [736, 576] on button "Cancel" at bounding box center [731, 579] width 57 height 25
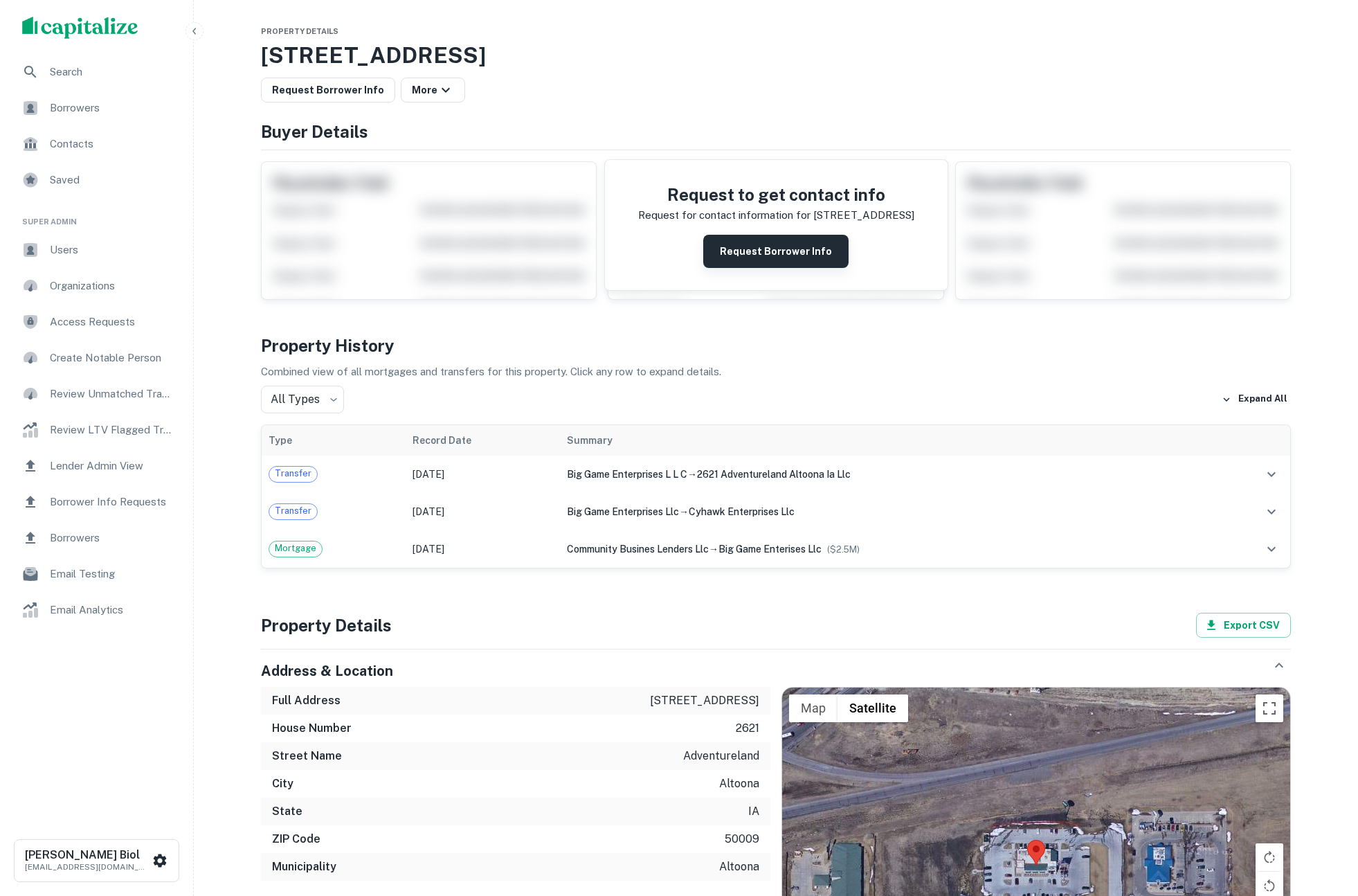
click at [755, 249] on button "Request Borrower Info" at bounding box center [776, 250] width 146 height 33
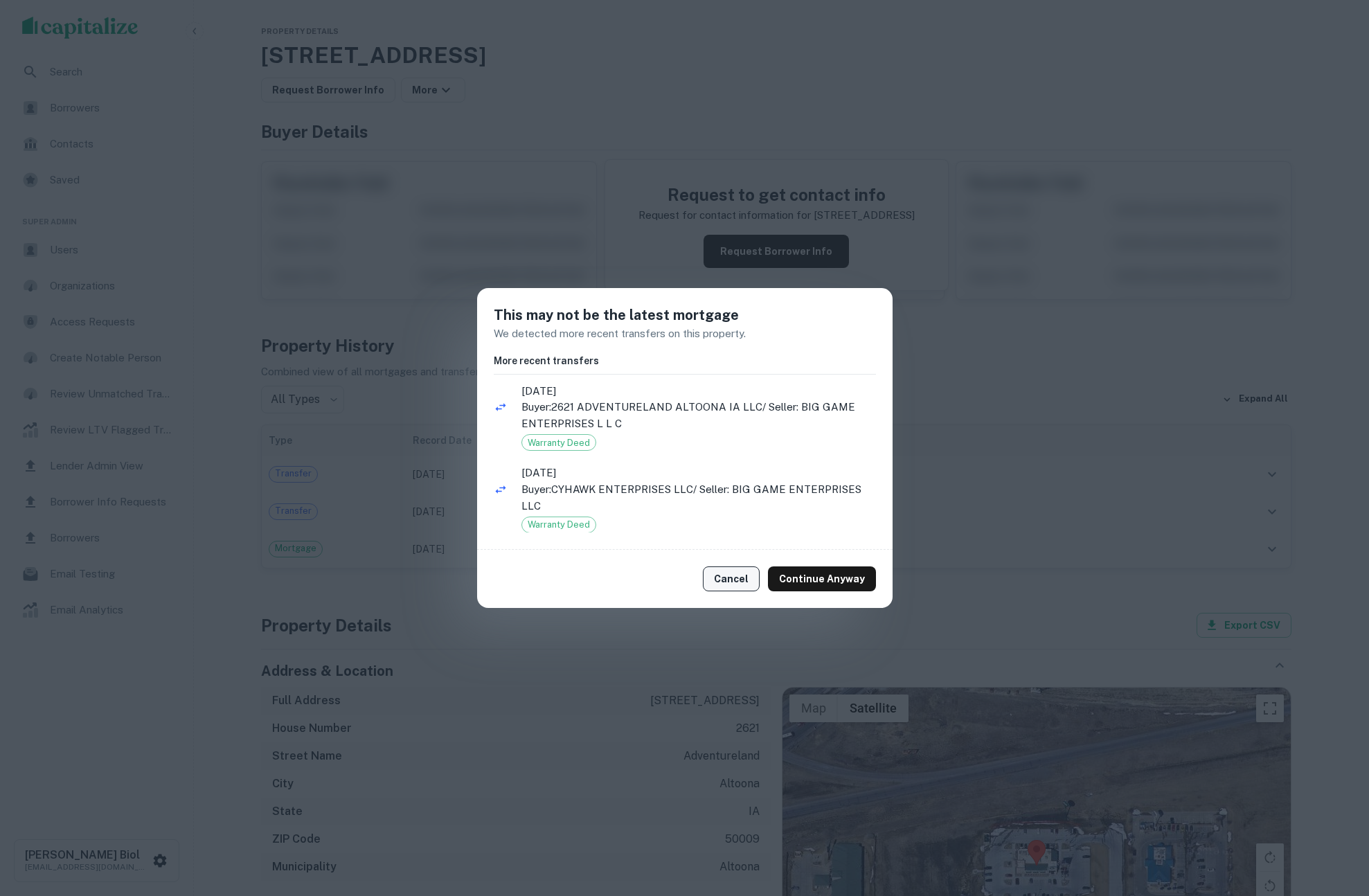
click at [733, 582] on button "Cancel" at bounding box center [731, 579] width 57 height 25
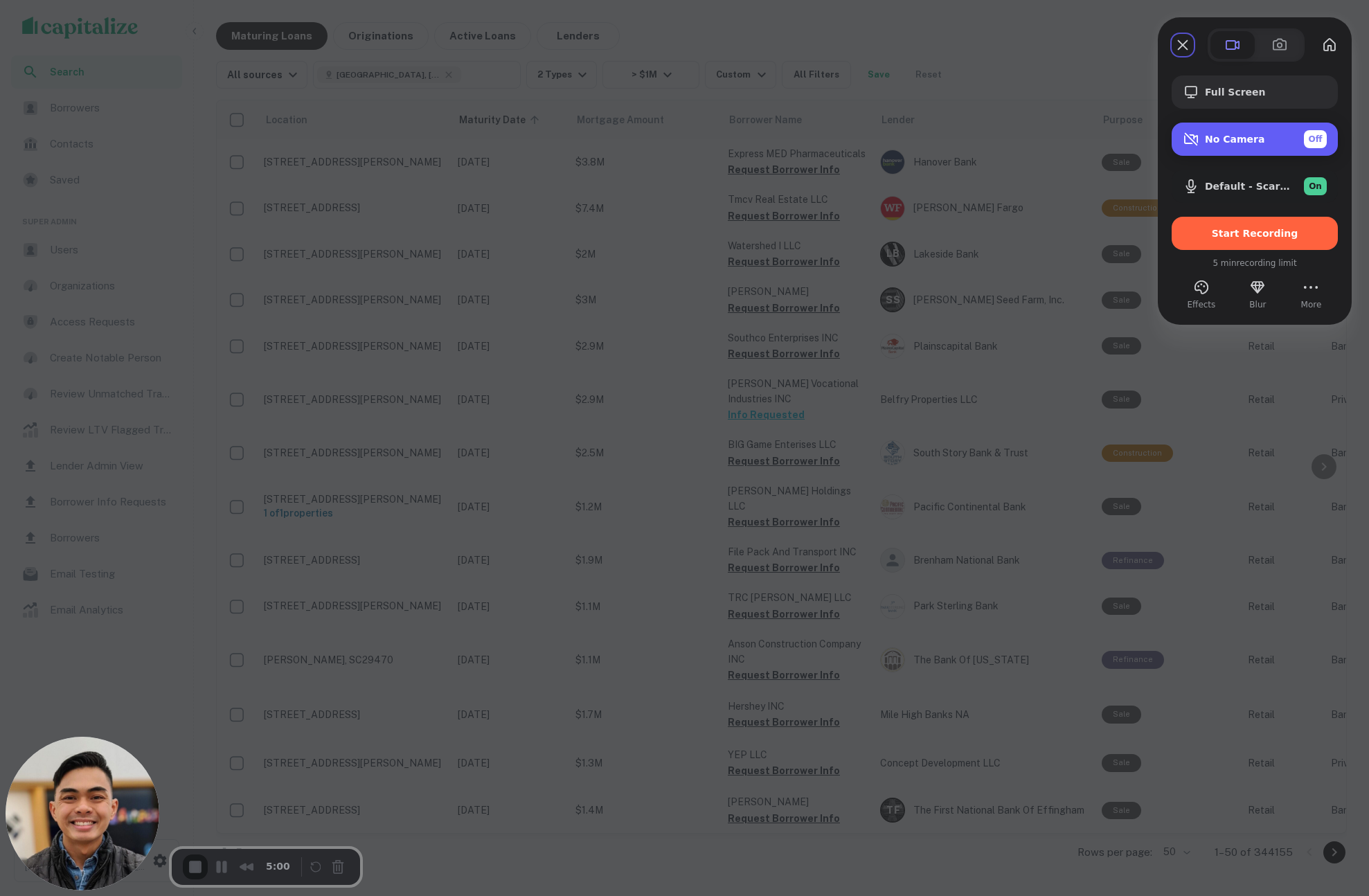
click at [1246, 142] on span "No Camera" at bounding box center [1234, 139] width 60 height 11
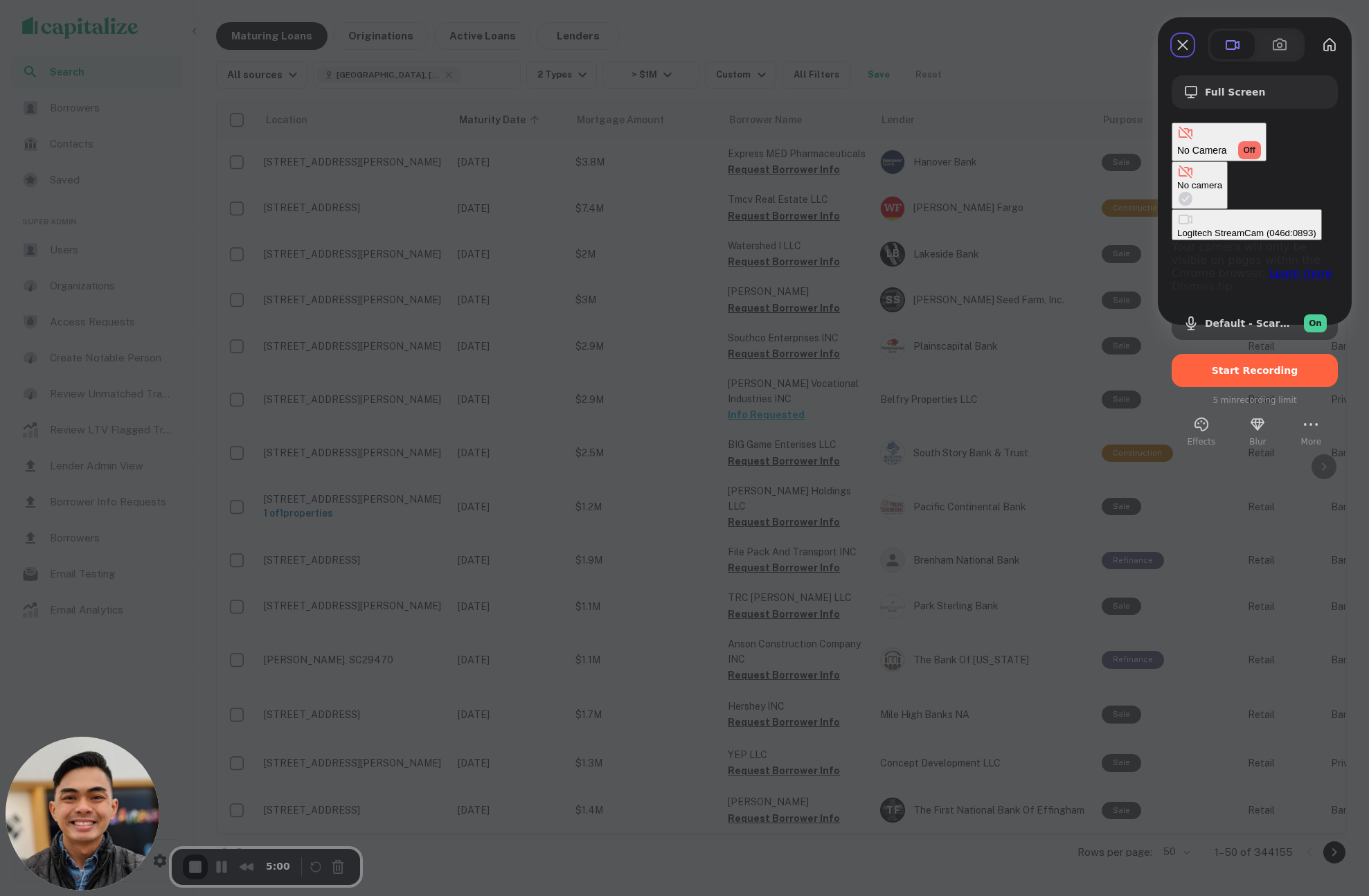
click at [1261, 141] on div "Off" at bounding box center [1250, 150] width 23 height 18
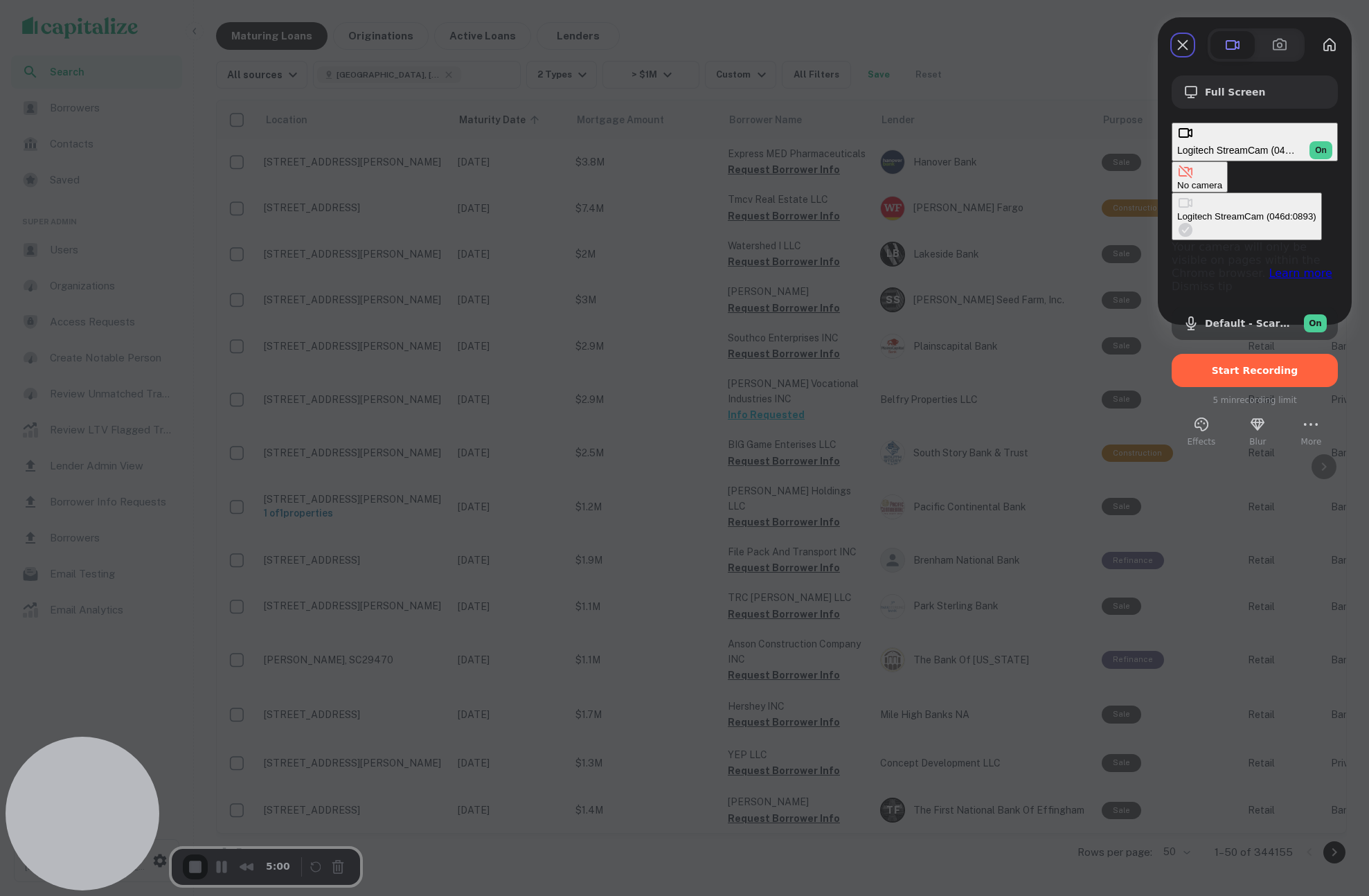
click at [1317, 144] on span "On" at bounding box center [1320, 150] width 12 height 12
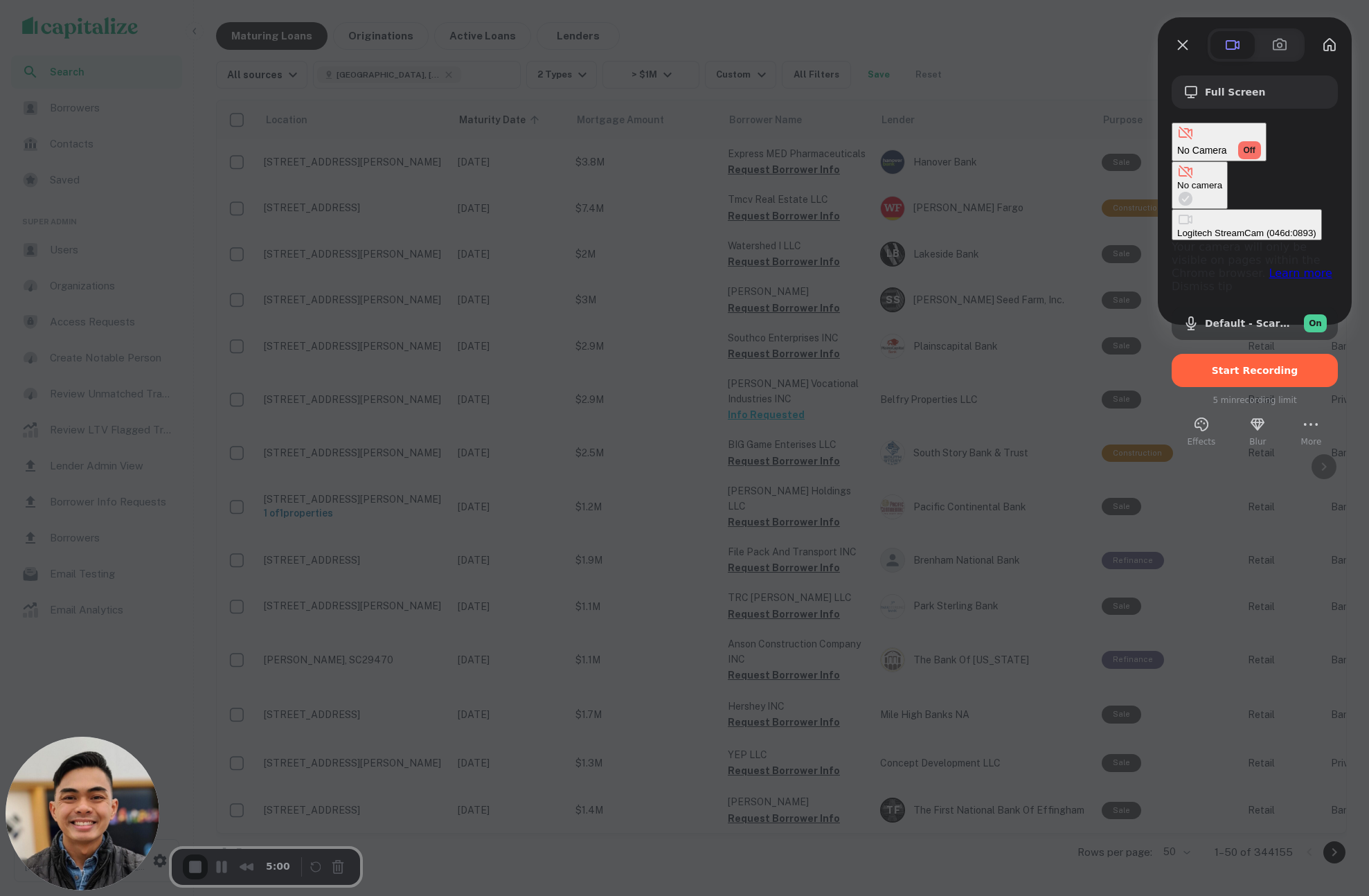
click at [1007, 45] on div at bounding box center [684, 448] width 1369 height 896
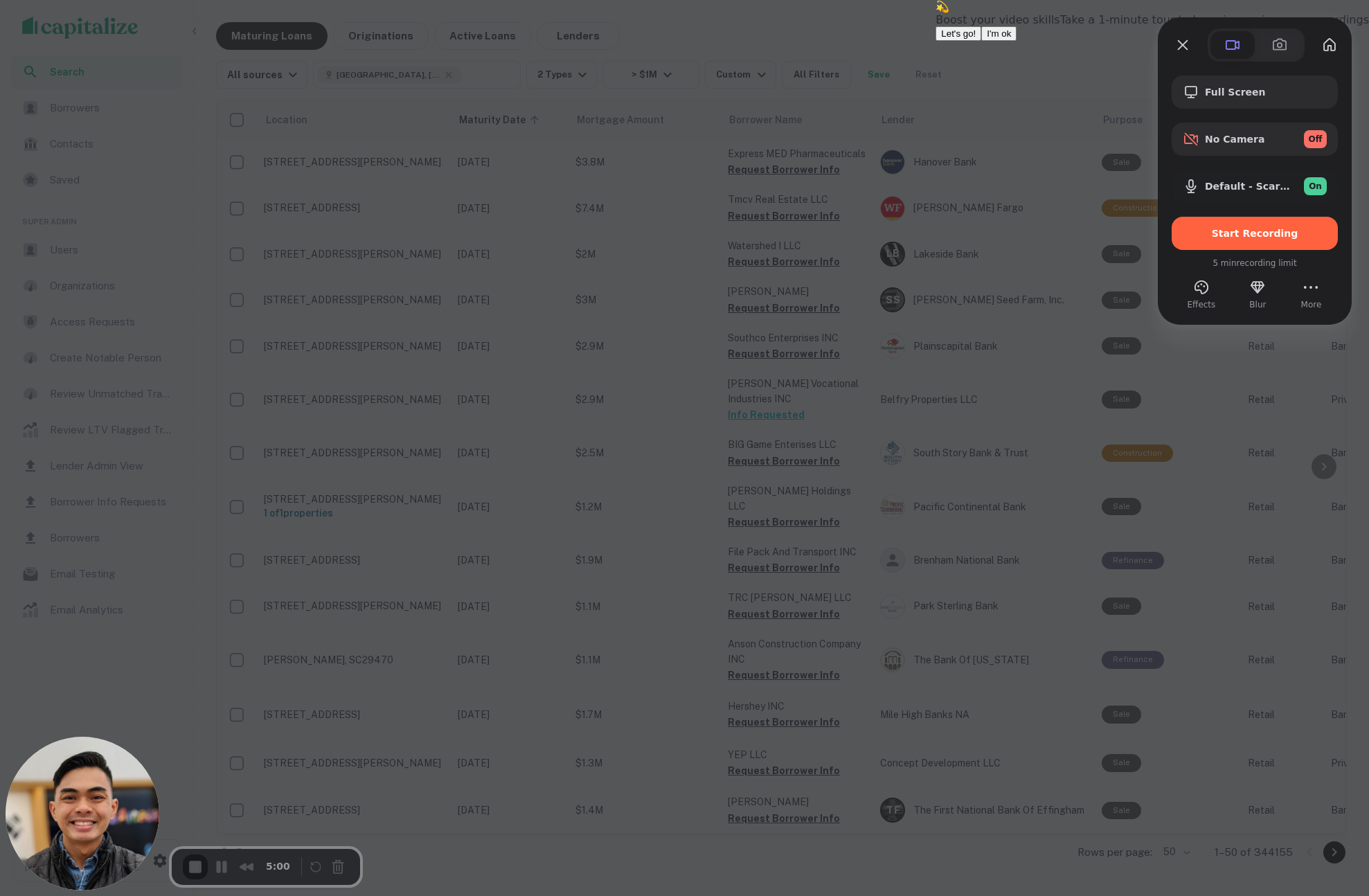
click at [1011, 39] on span "I'm ok" at bounding box center [999, 34] width 24 height 11
click at [1223, 236] on span "Start Recording" at bounding box center [1254, 233] width 86 height 11
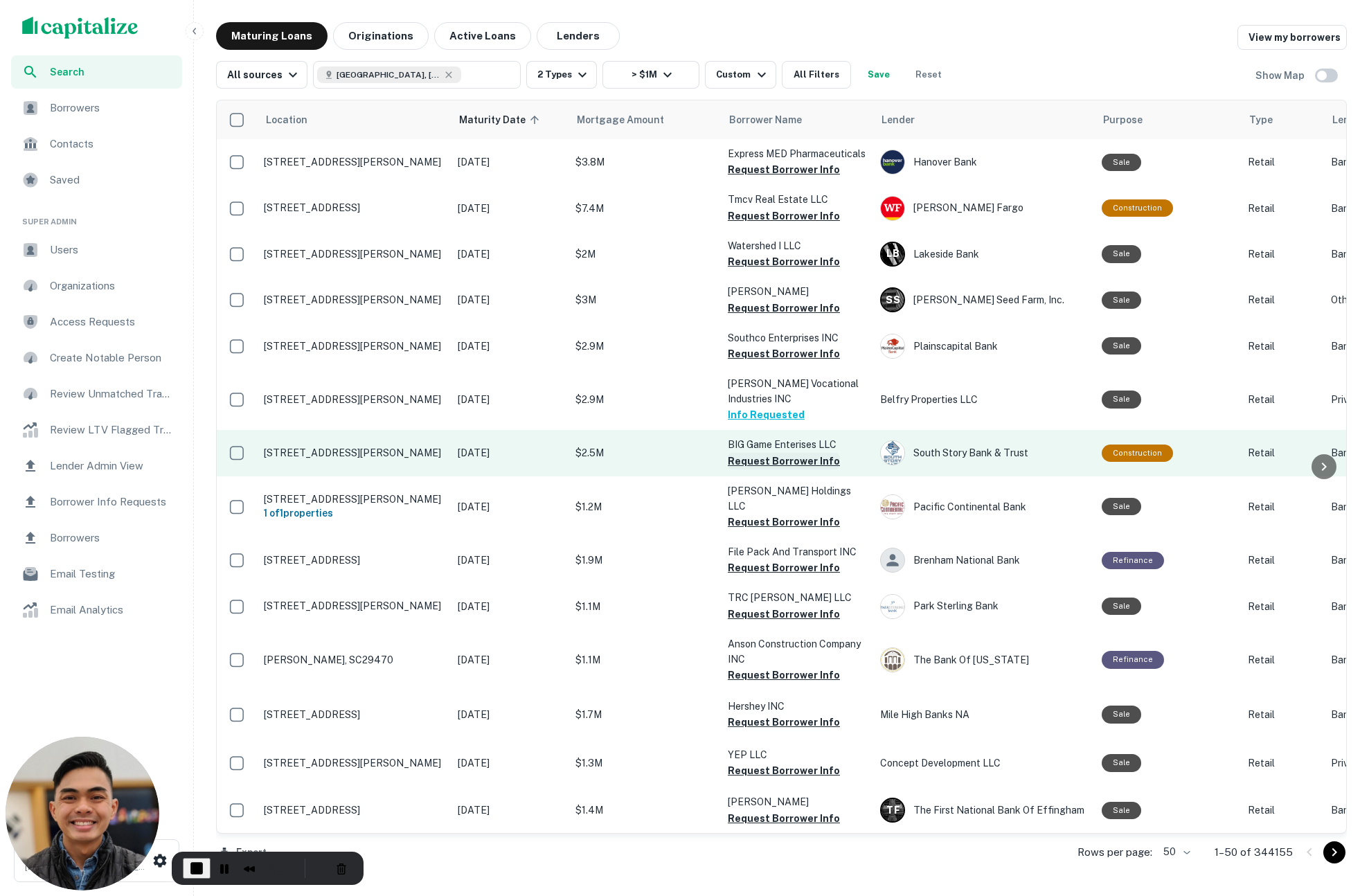
click at [752, 461] on button "Request Borrower Info" at bounding box center [784, 461] width 112 height 17
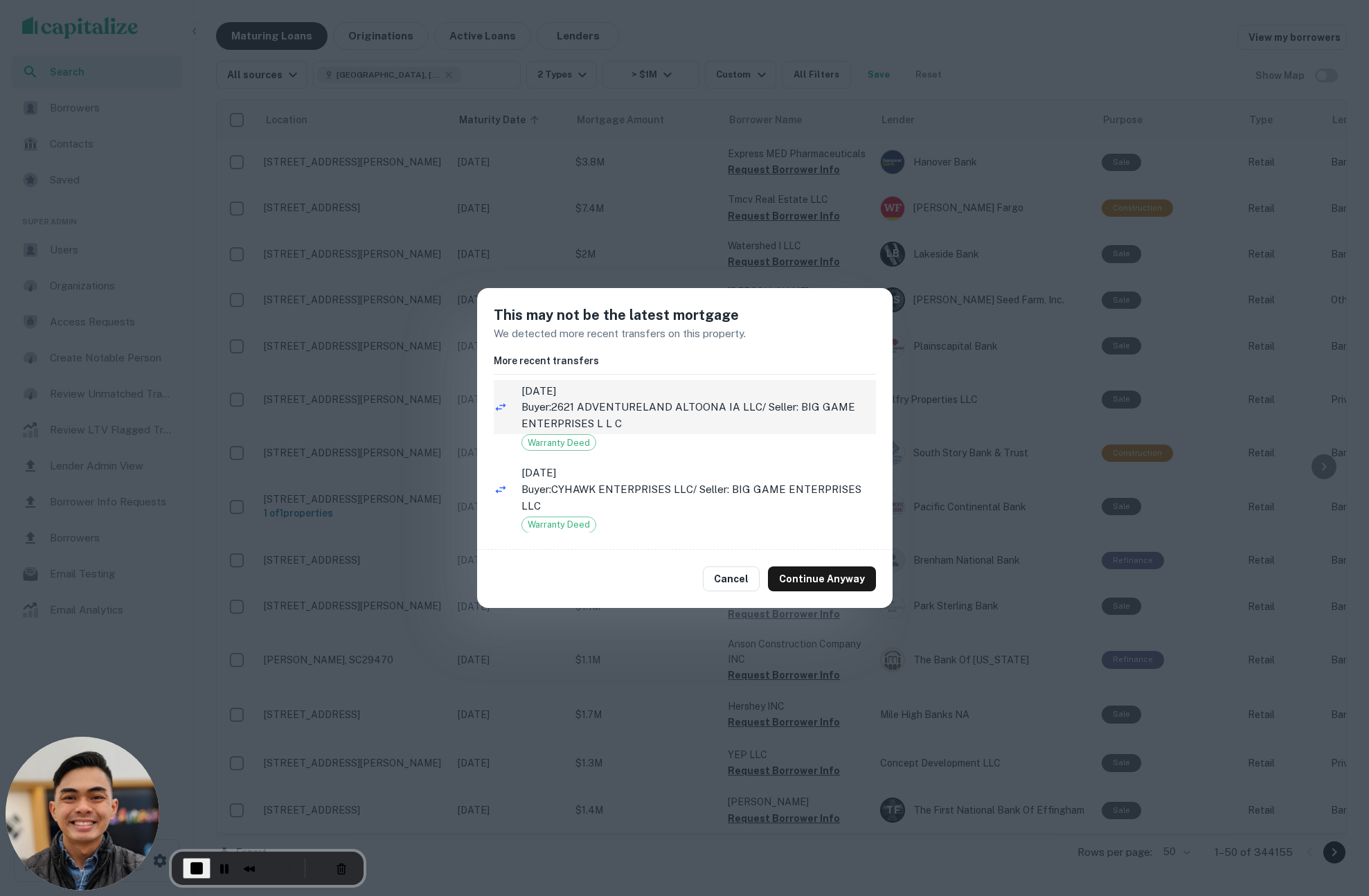
click at [646, 404] on p "Buyer: 2621 ADVENTURELAND ALTOONA IA LLC / Seller: BIG GAME ENTERPRISES L L C" at bounding box center [698, 415] width 354 height 33
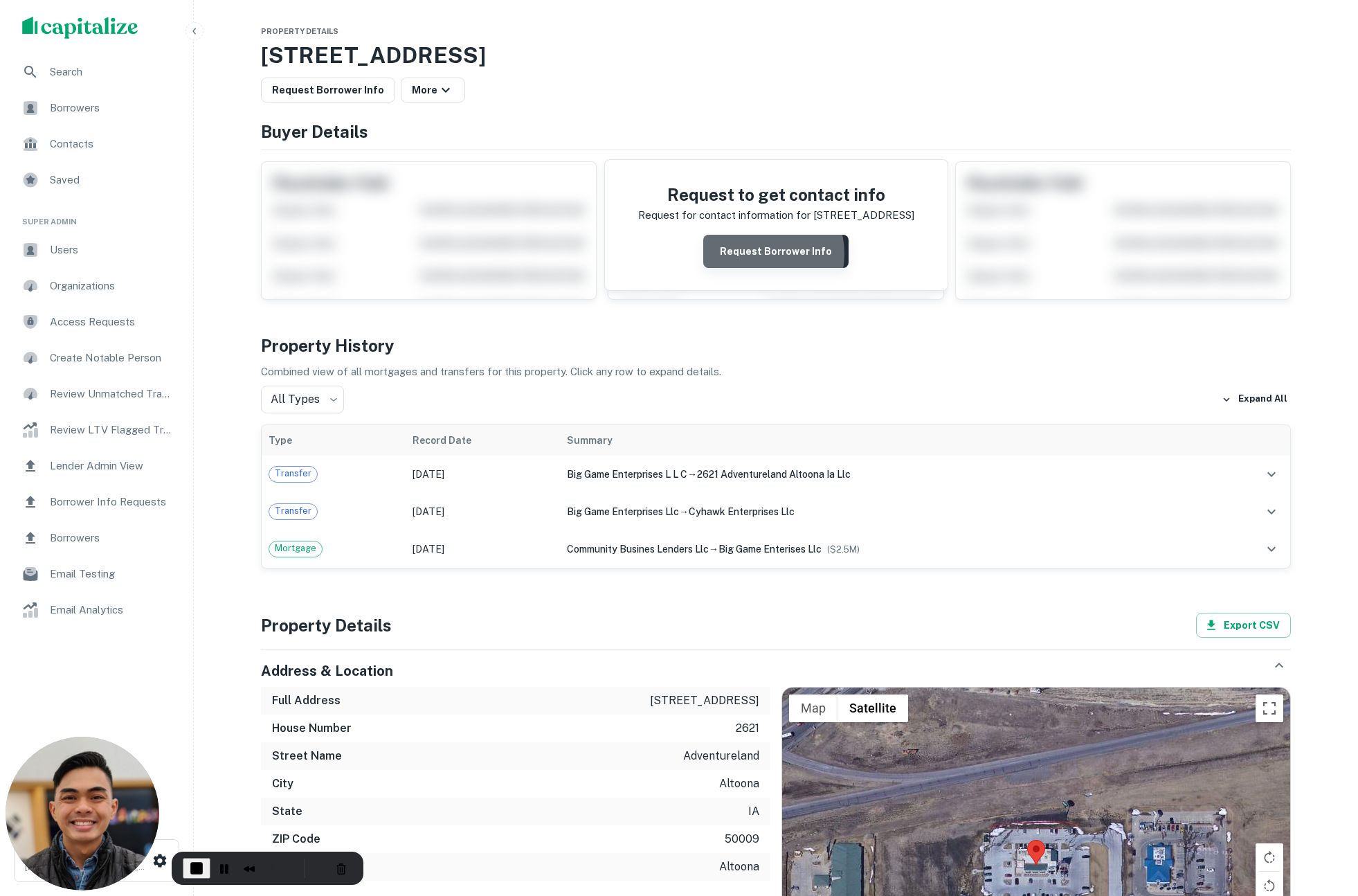
click at [760, 253] on button "Request Borrower Info" at bounding box center [776, 250] width 146 height 33
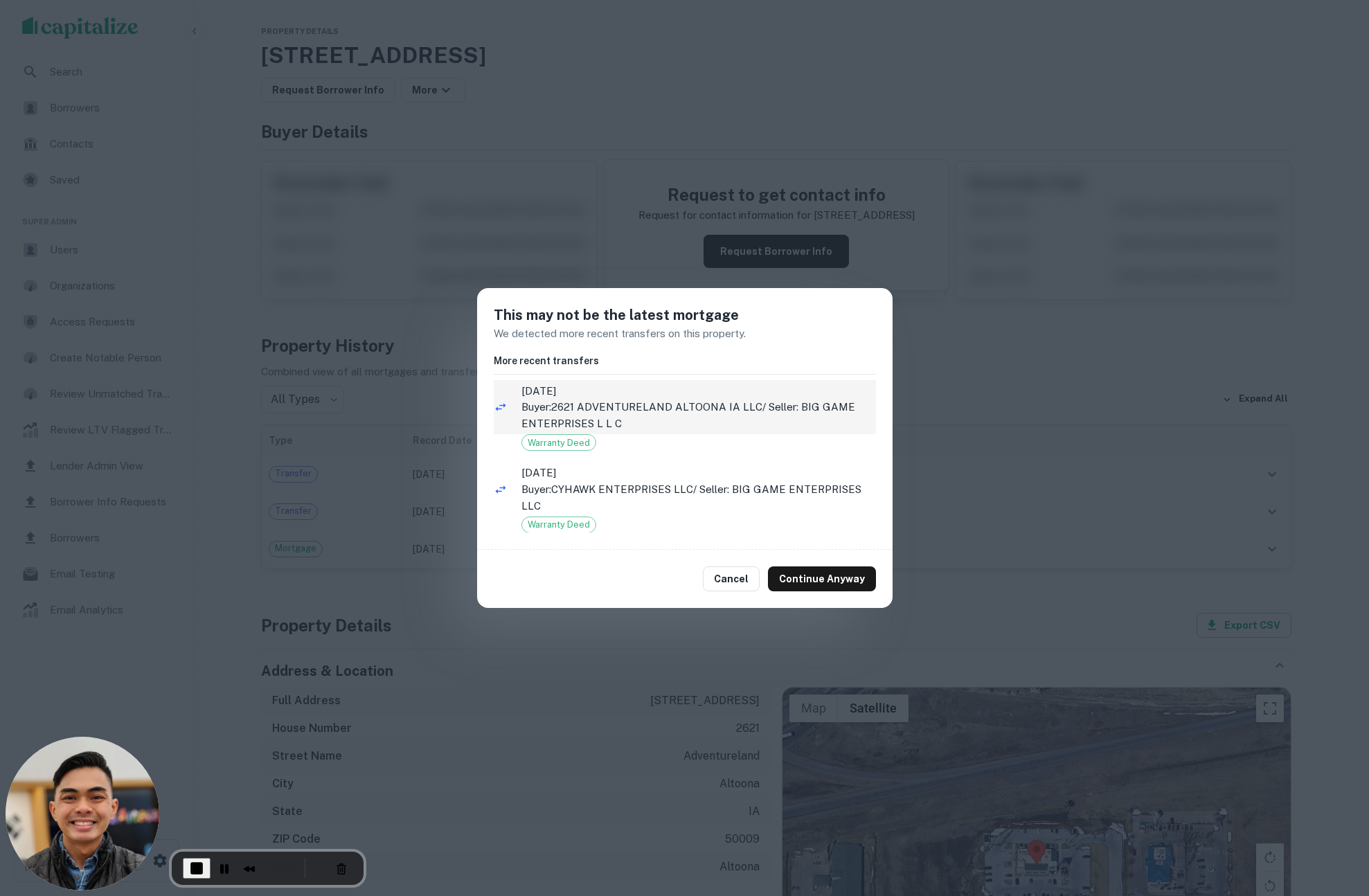
click at [662, 406] on p "Buyer: 2621 ADVENTURELAND ALTOONA IA LLC / Seller: BIG GAME ENTERPRISES L L C" at bounding box center [698, 415] width 354 height 33
click at [664, 406] on p "Buyer: 2621 ADVENTURELAND ALTOONA IA LLC / Seller: BIG GAME ENTERPRISES L L C" at bounding box center [698, 415] width 354 height 33
click at [673, 406] on p "Buyer: 2621 ADVENTURELAND ALTOONA IA LLC / Seller: BIG GAME ENTERPRISES L L C" at bounding box center [698, 415] width 354 height 33
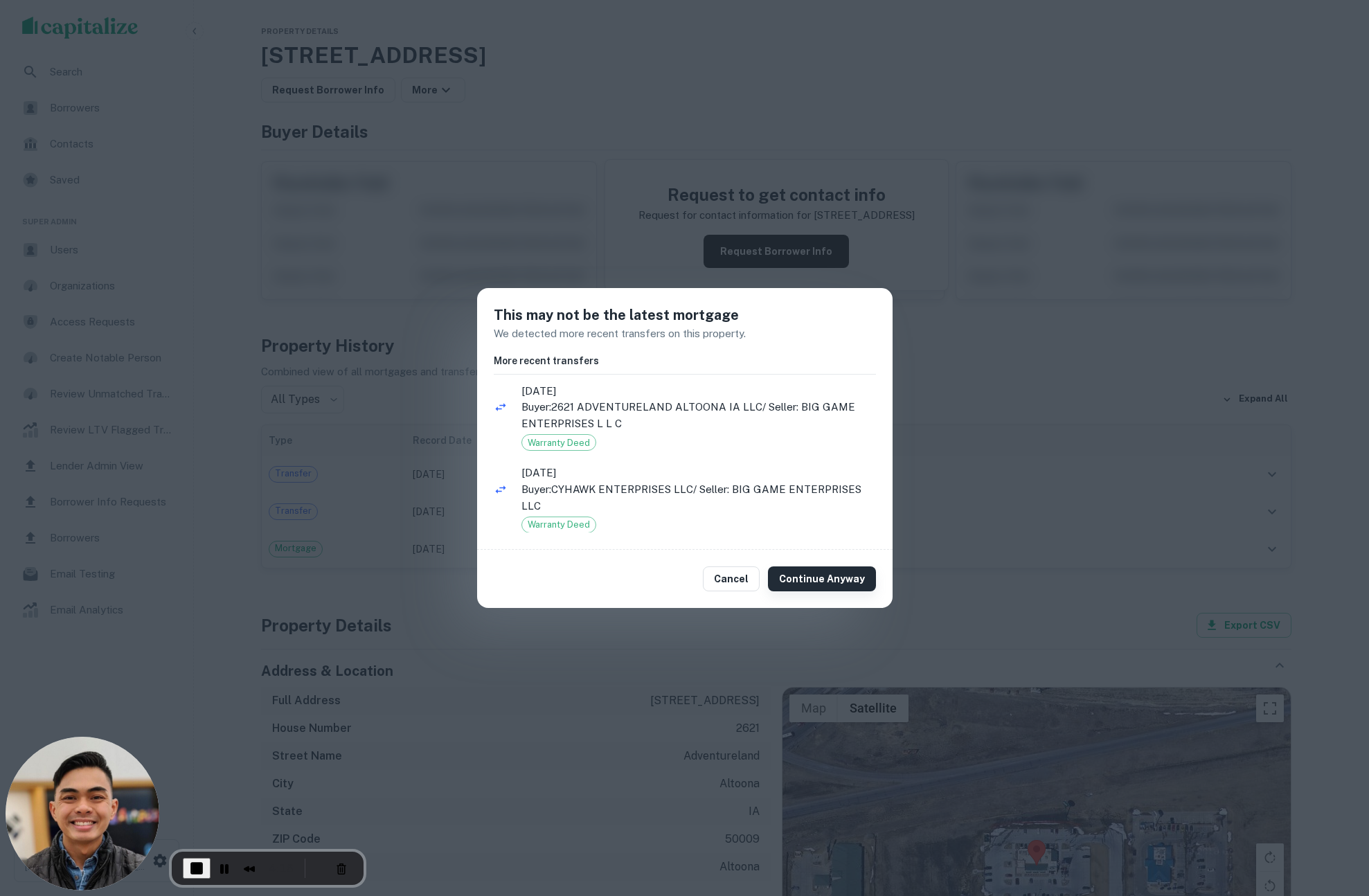
click at [810, 578] on button "Continue Anyway" at bounding box center [822, 579] width 108 height 25
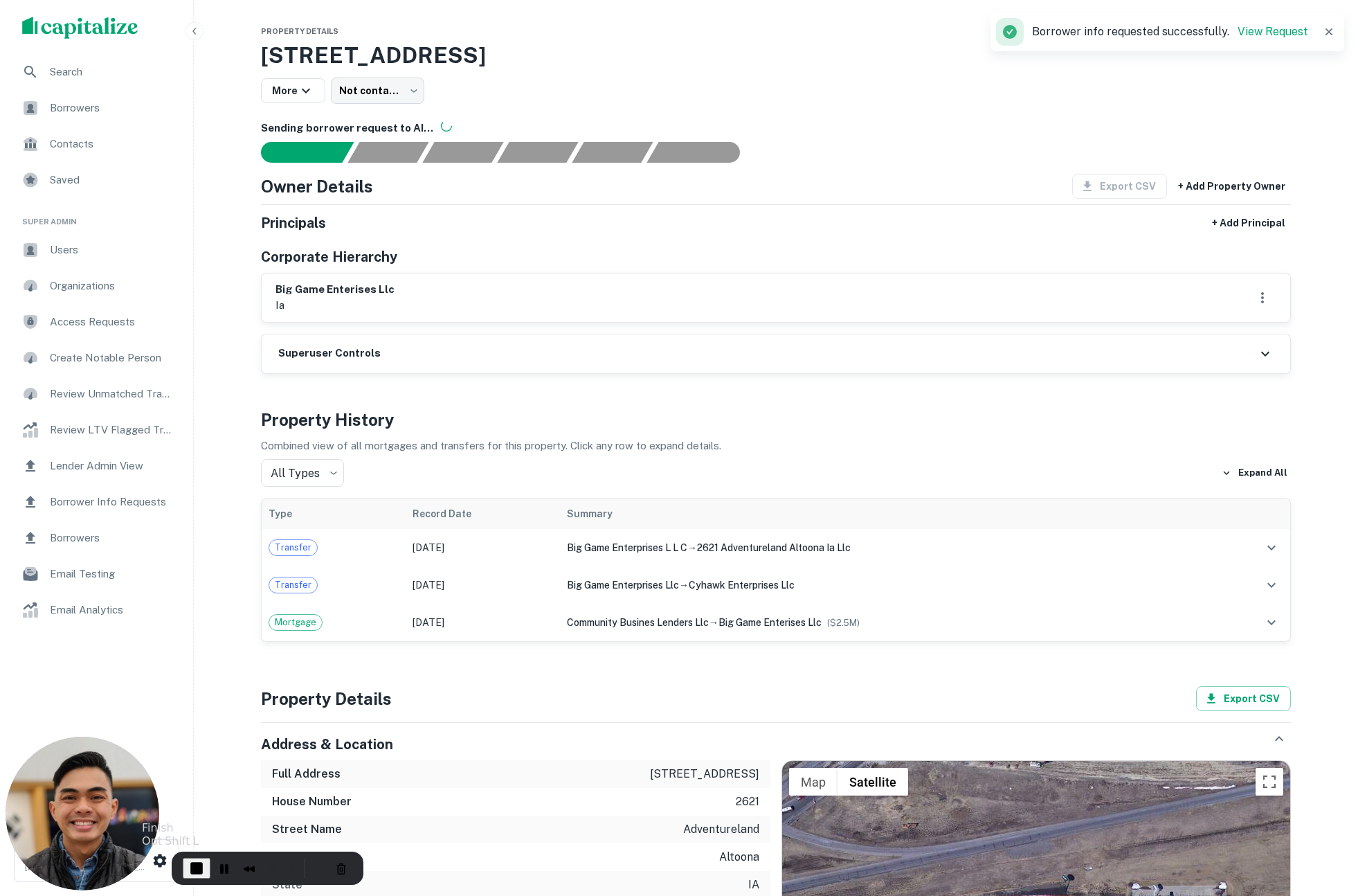
click at [191, 869] on span "End Recording" at bounding box center [196, 868] width 17 height 17
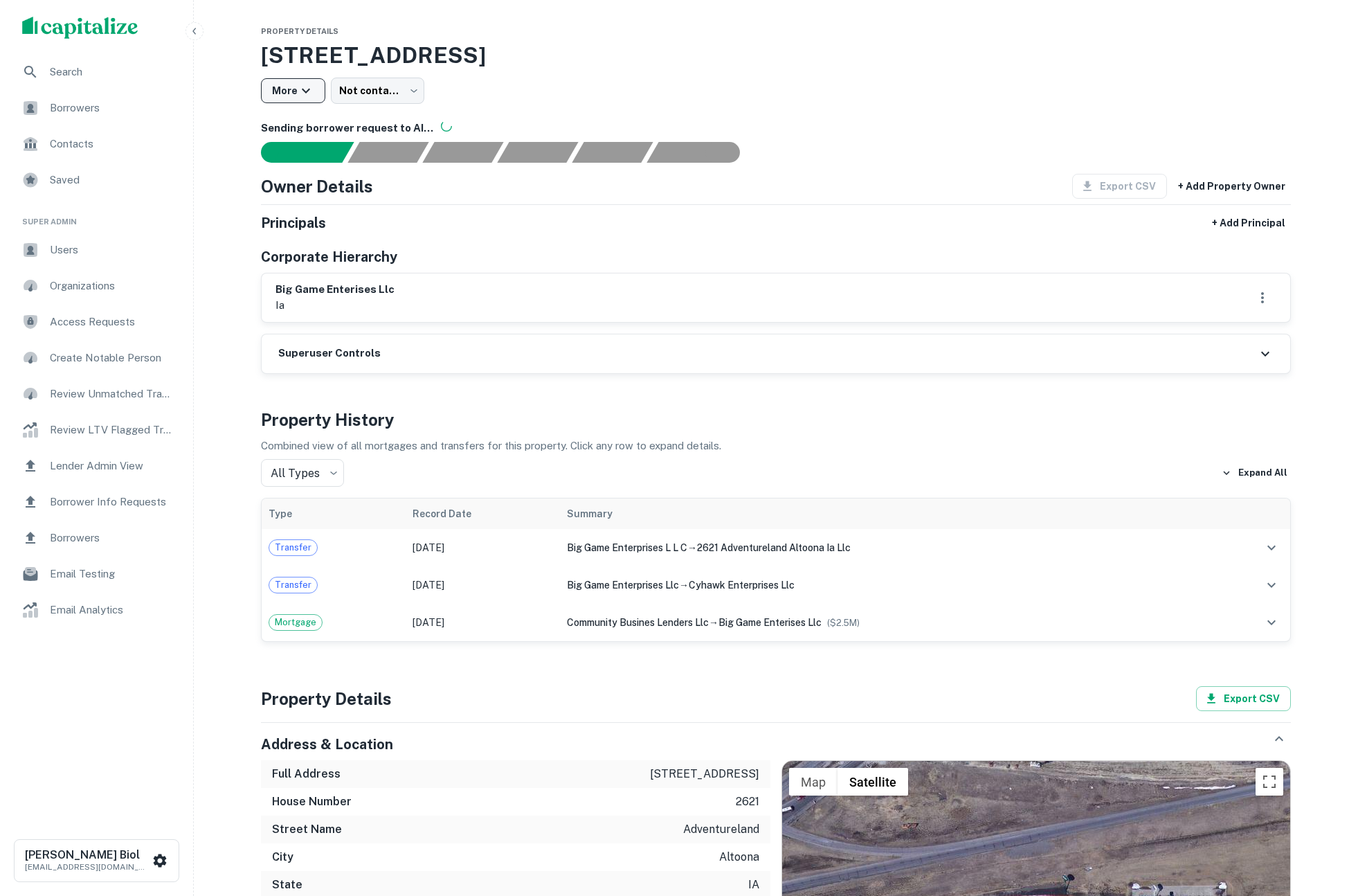
click at [306, 92] on icon "button" at bounding box center [306, 91] width 17 height 17
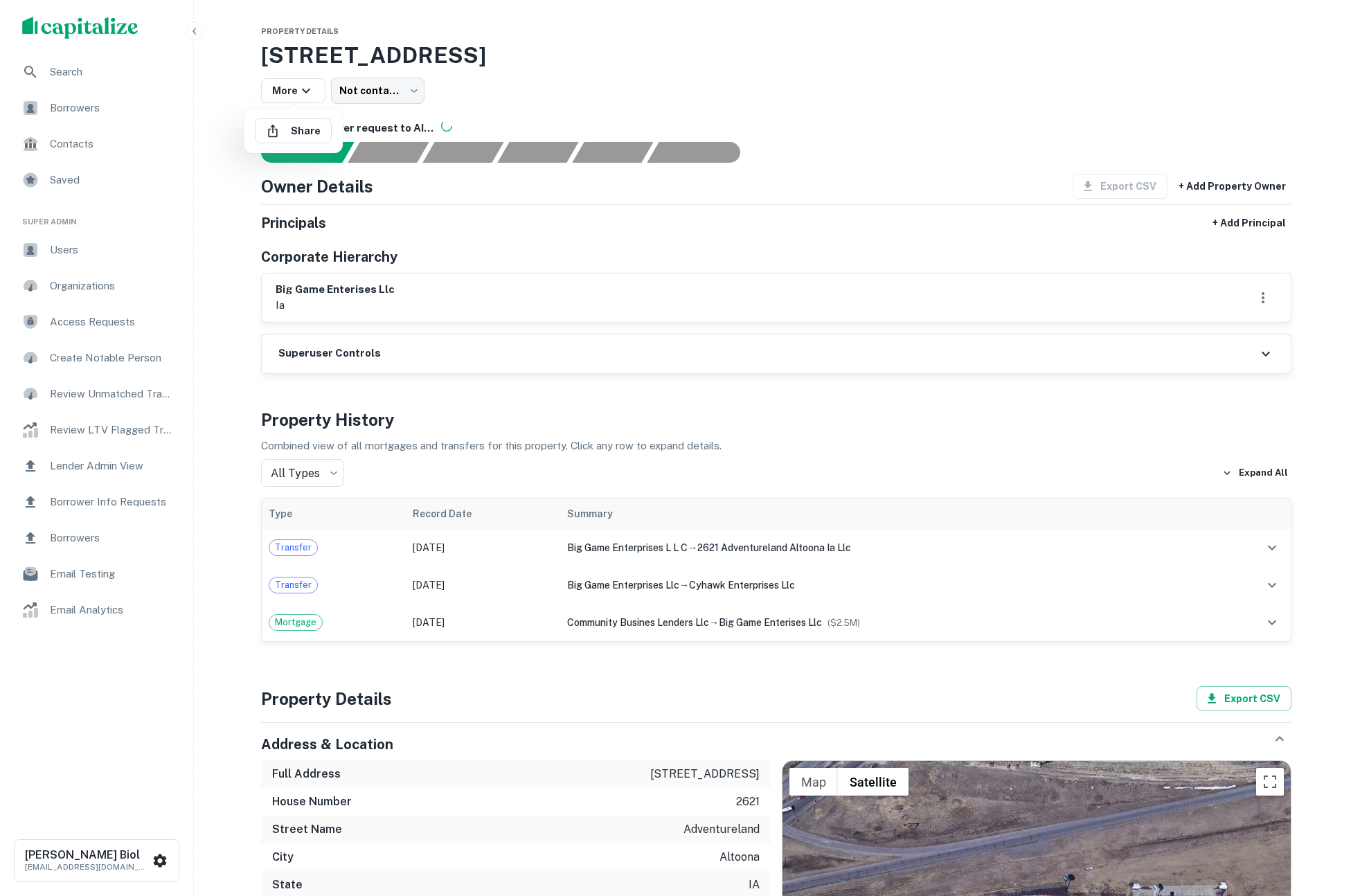
click at [529, 83] on div at bounding box center [684, 448] width 1369 height 896
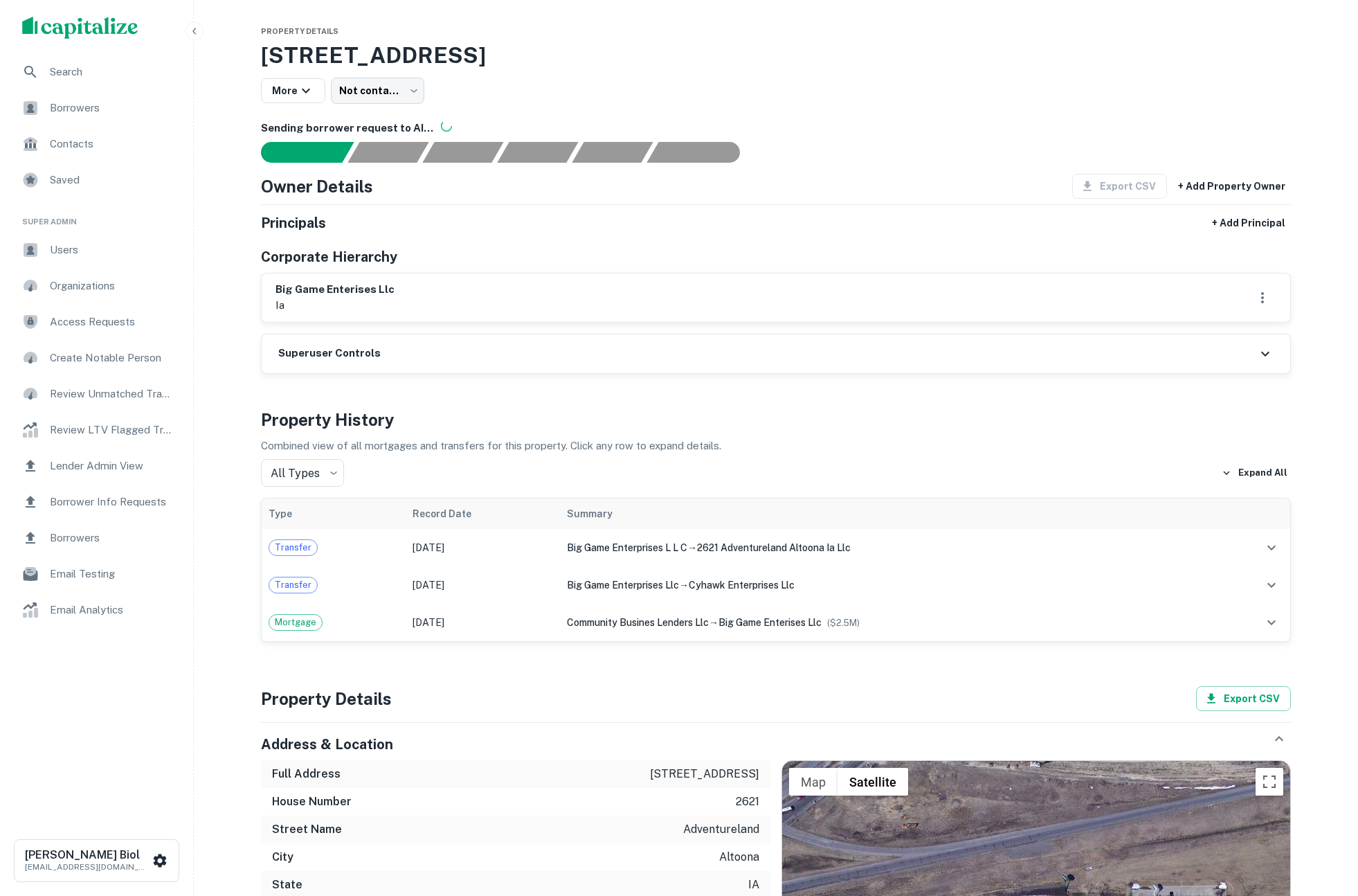
click at [75, 105] on span "Borrowers" at bounding box center [112, 107] width 124 height 17
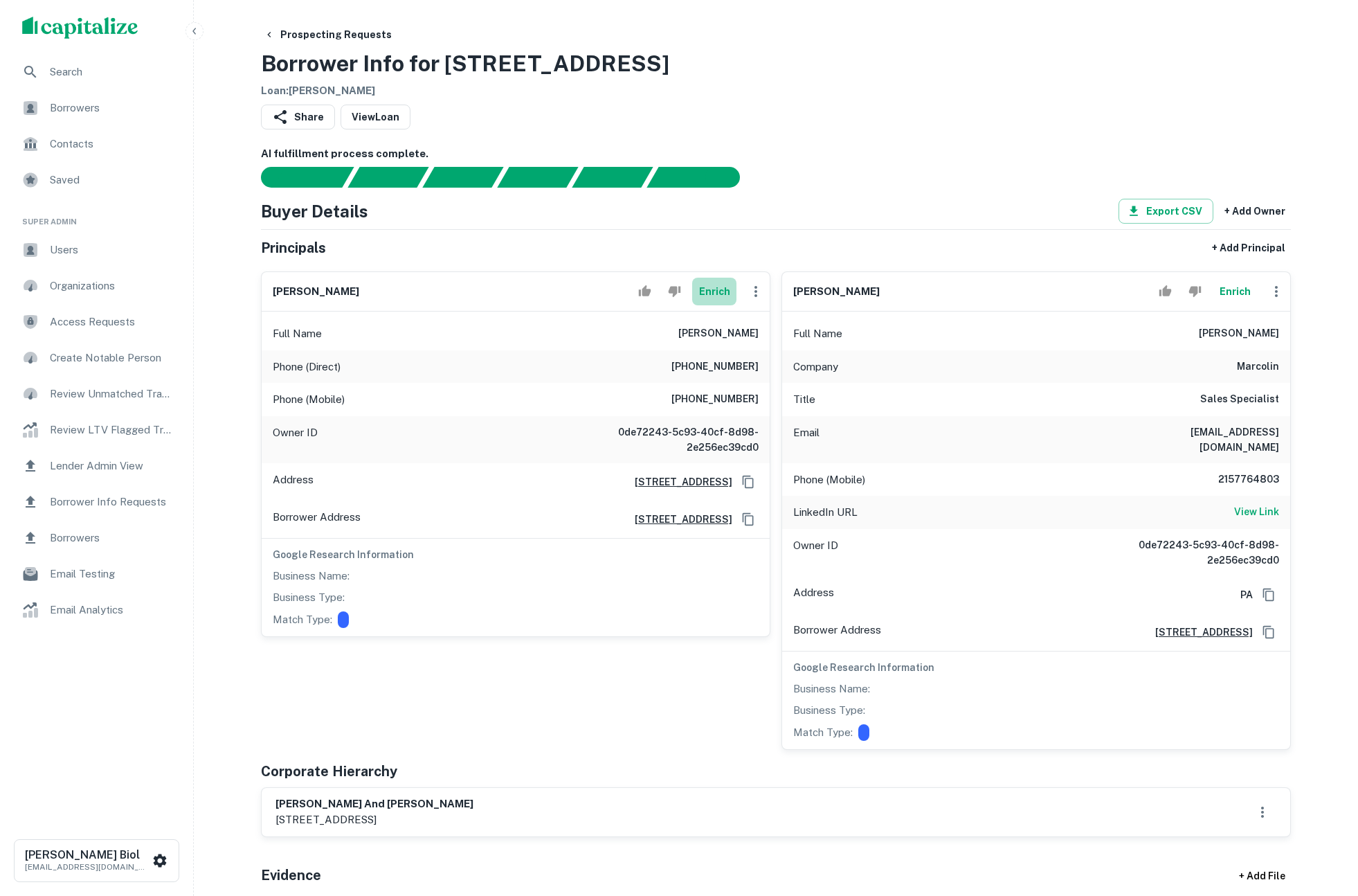
click at [721, 289] on button "Enrich" at bounding box center [714, 291] width 44 height 28
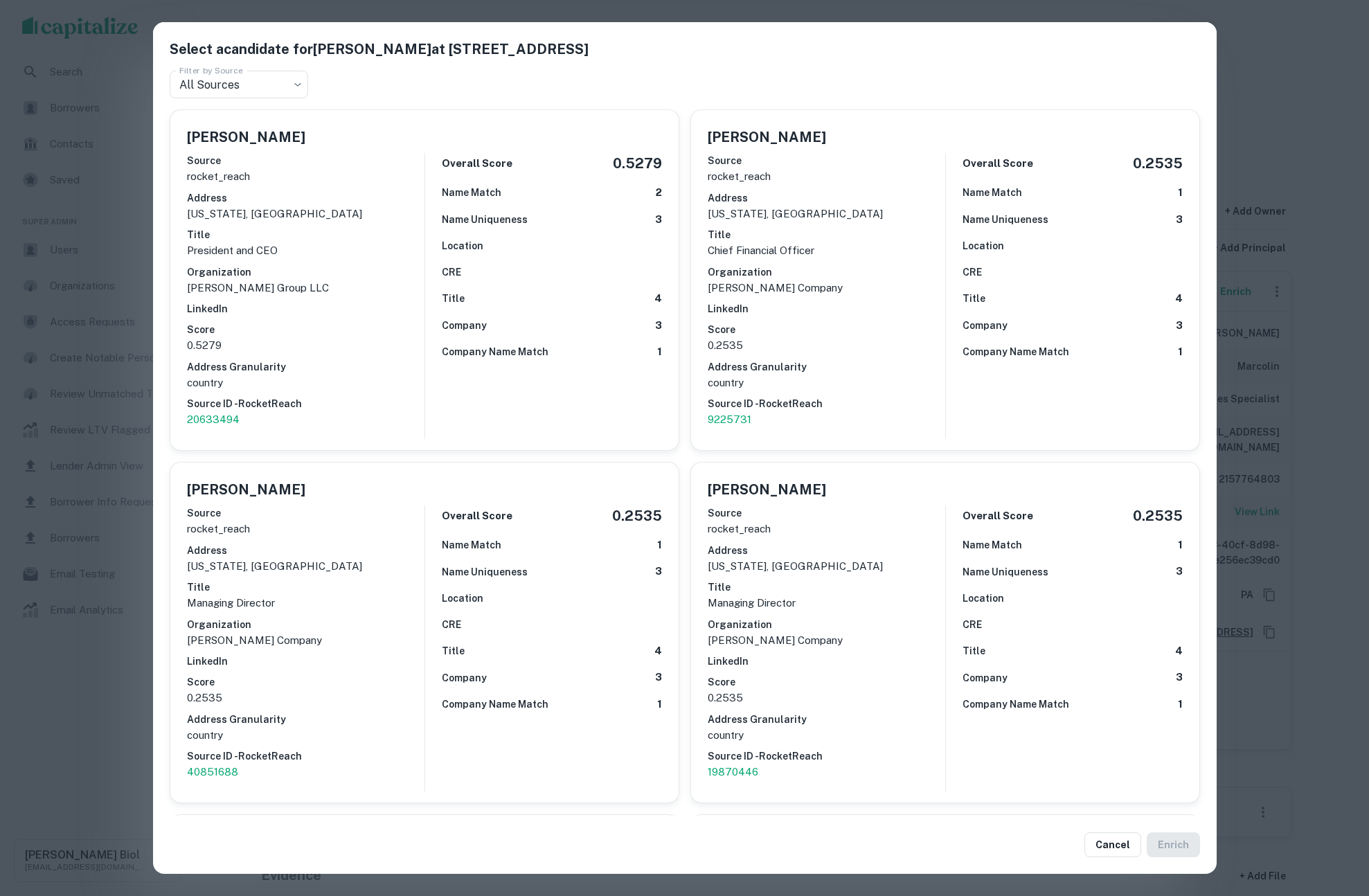
click at [99, 682] on div "Select a candidate for [PERSON_NAME] at [STREET_ADDRESS] Filter by Source All S…" at bounding box center [684, 448] width 1369 height 896
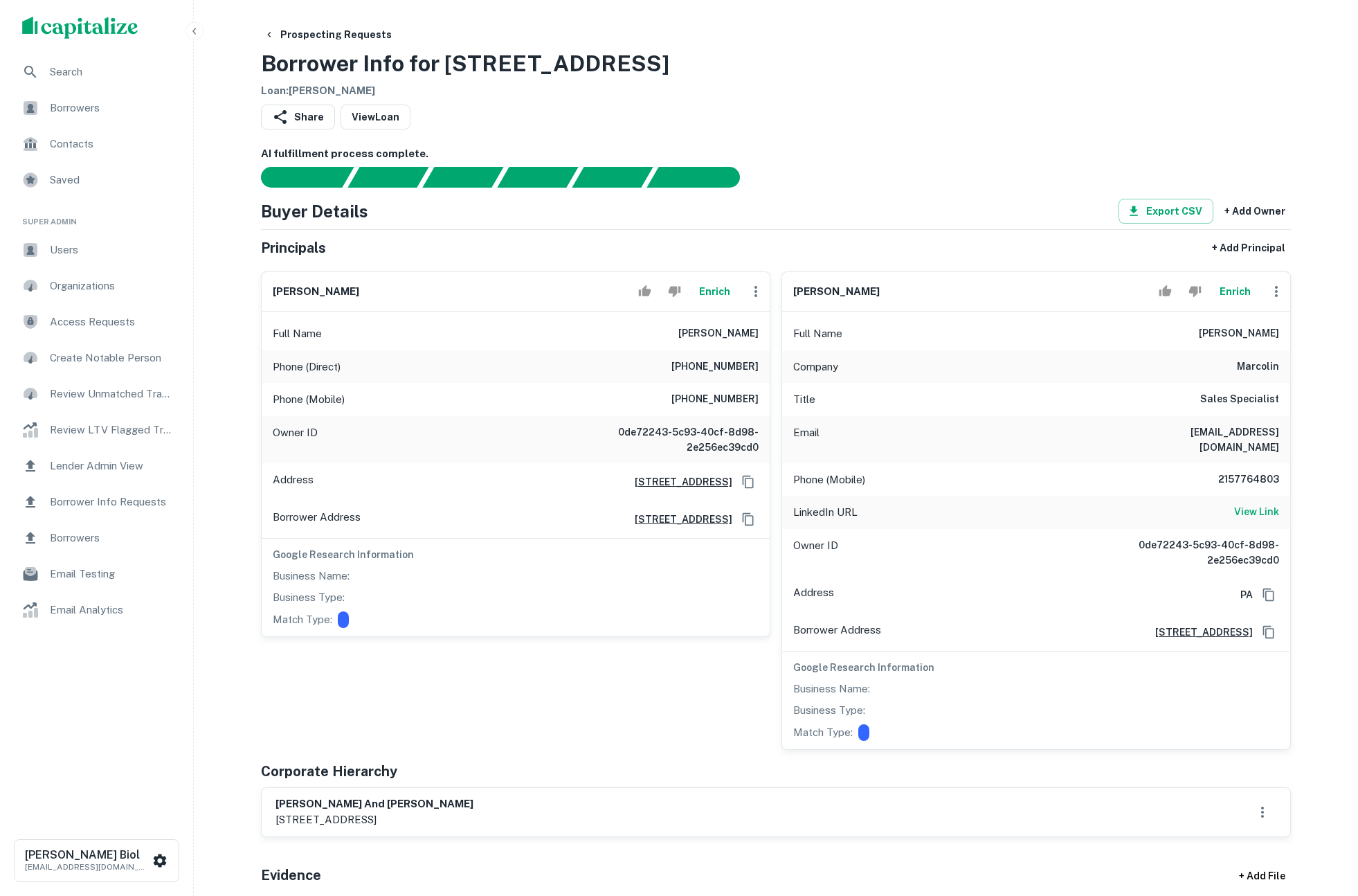
click at [1232, 293] on button "Enrich" at bounding box center [1235, 291] width 44 height 28
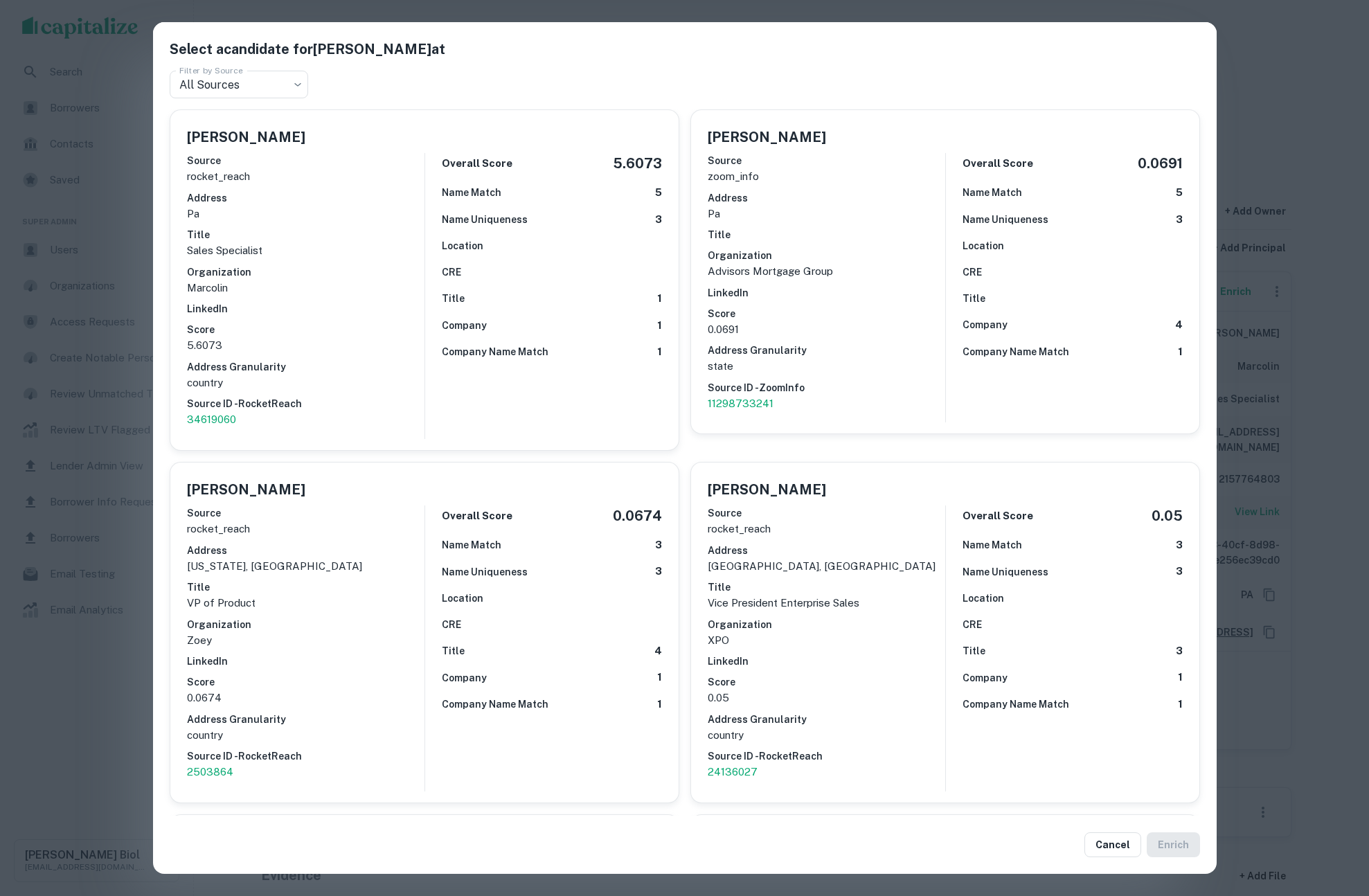
click at [1311, 85] on div "Select a candidate for [PERSON_NAME] at Filter by Source All Sources *** Filter…" at bounding box center [684, 448] width 1369 height 896
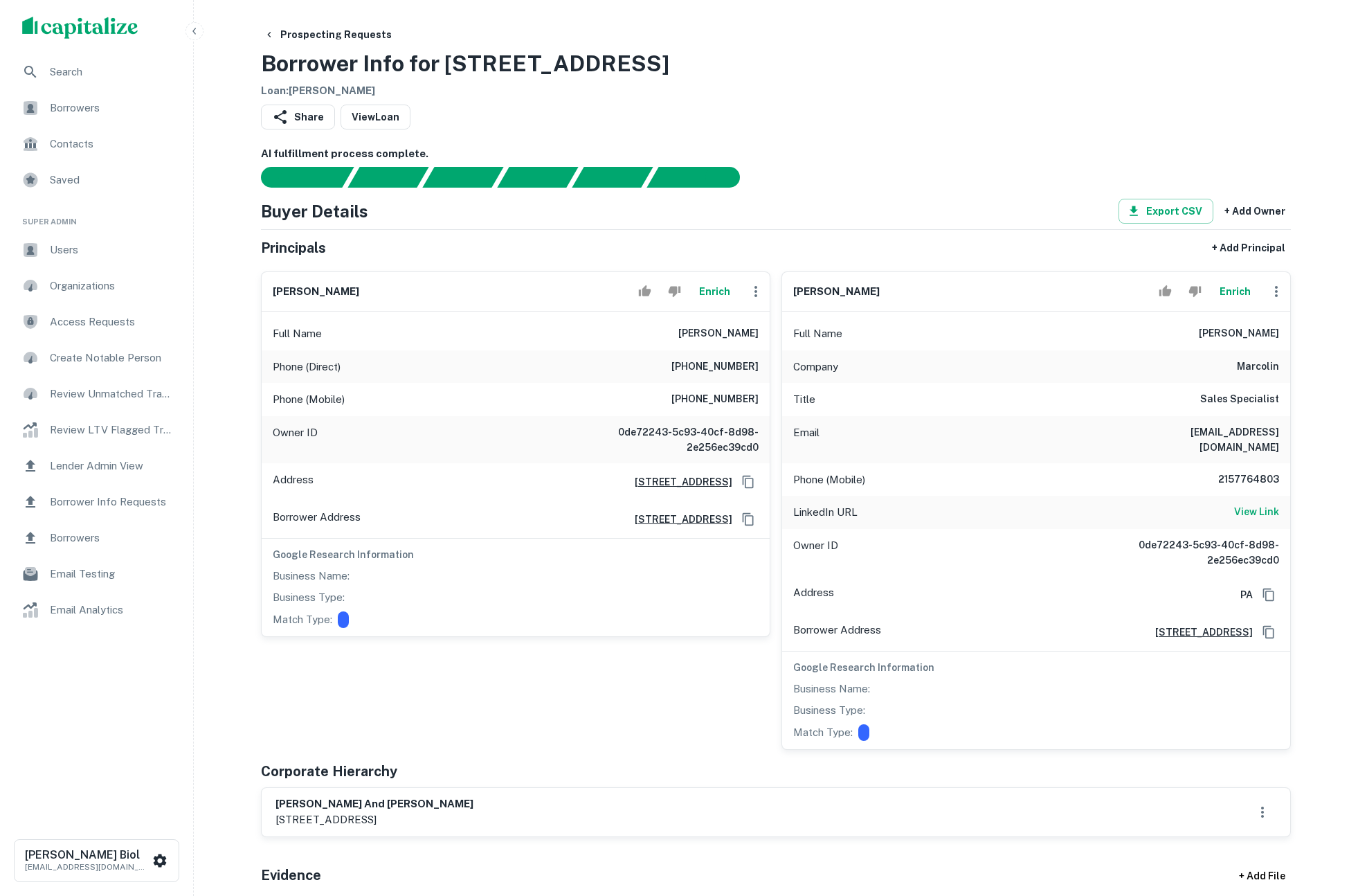
click at [1235, 293] on button "Enrich" at bounding box center [1235, 291] width 44 height 28
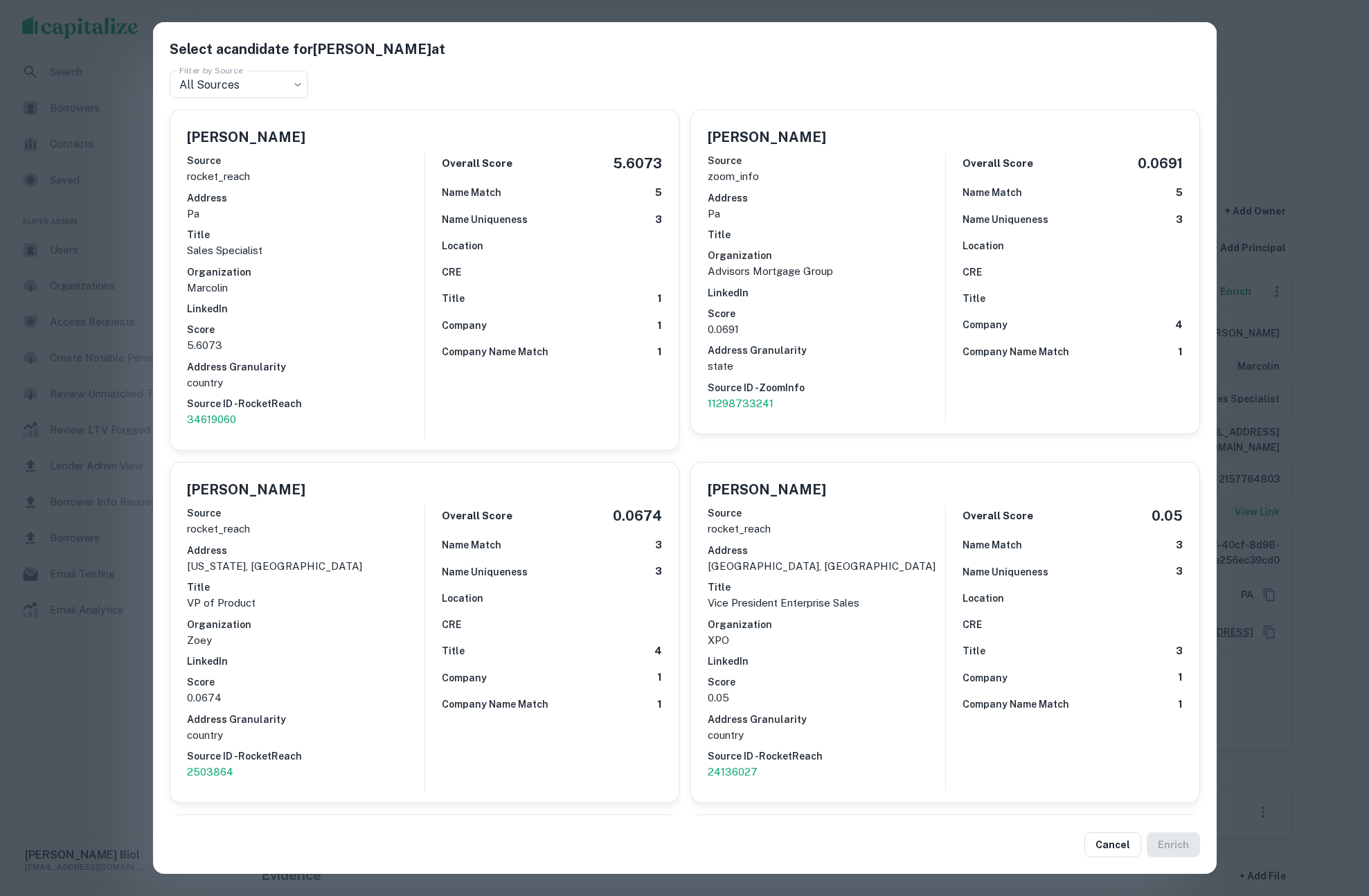
click at [1317, 95] on div "Select a candidate for [PERSON_NAME] at Filter by Source All Sources *** Filter…" at bounding box center [684, 448] width 1369 height 896
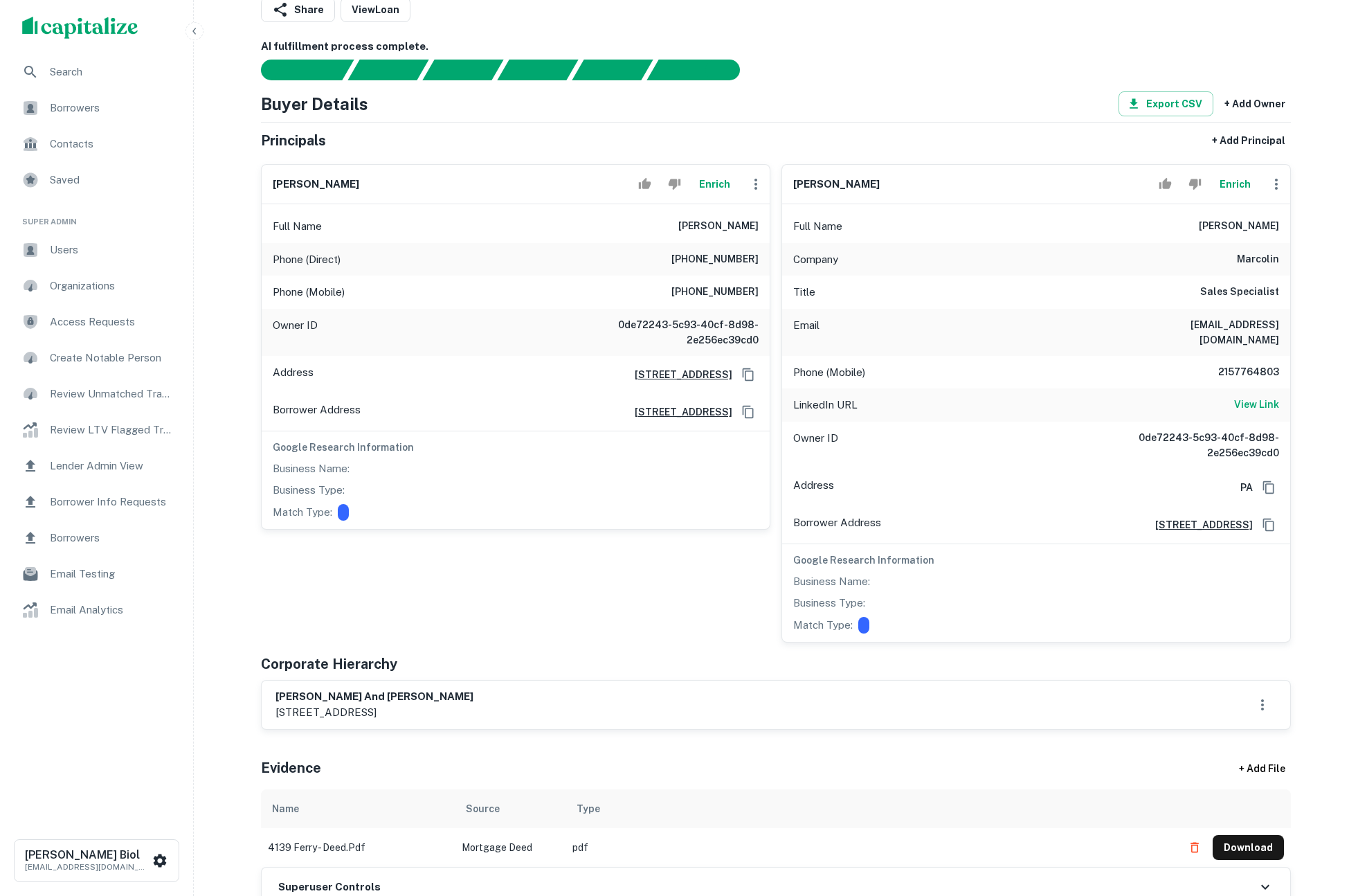
scroll to position [272, 0]
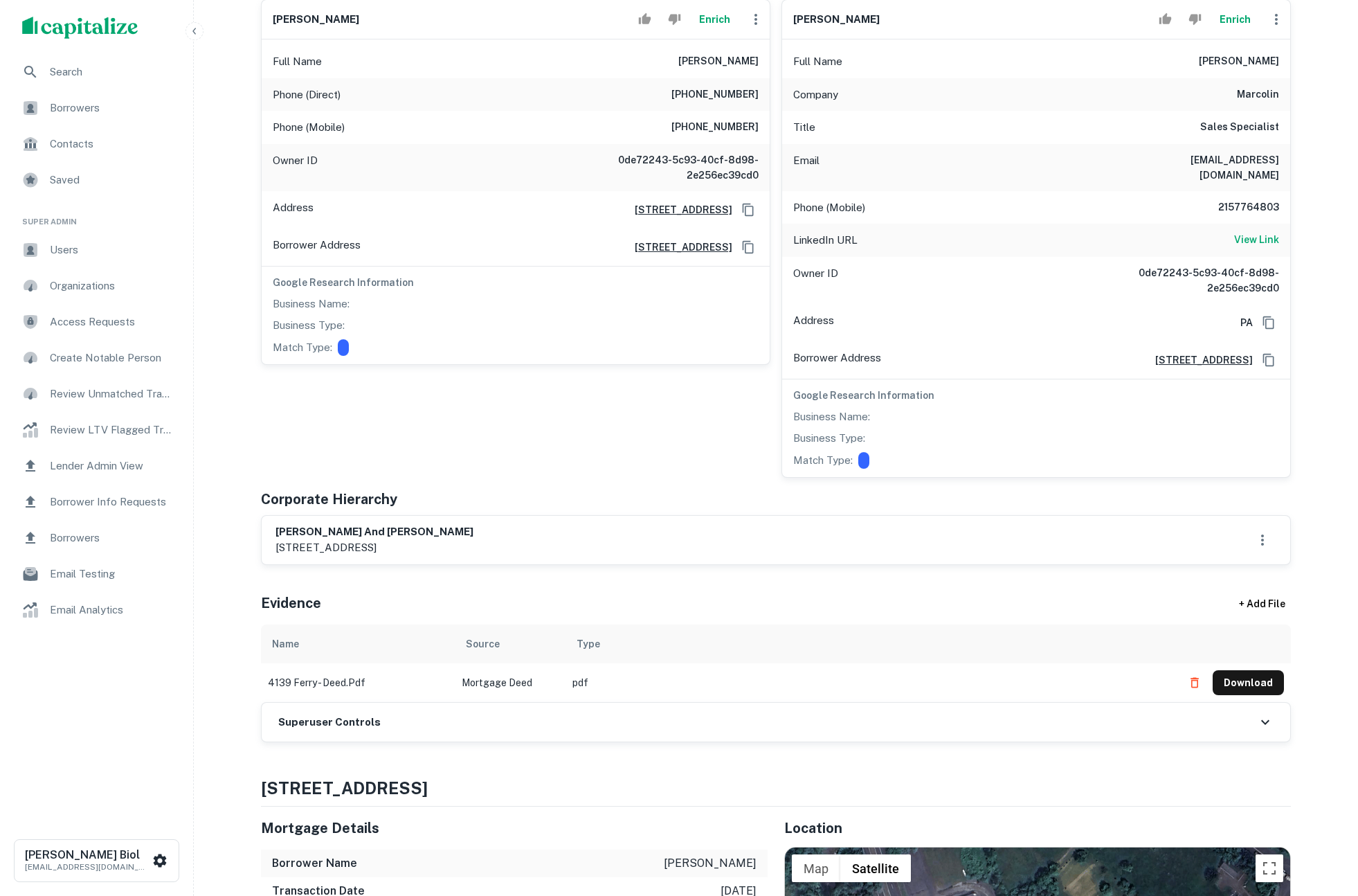
drag, startPoint x: 276, startPoint y: 535, endPoint x: 544, endPoint y: 532, distance: 268.0
click at [544, 532] on div "[PERSON_NAME] and [PERSON_NAME] [STREET_ADDRESS]" at bounding box center [775, 540] width 1001 height 32
copy p "[STREET_ADDRESS]"
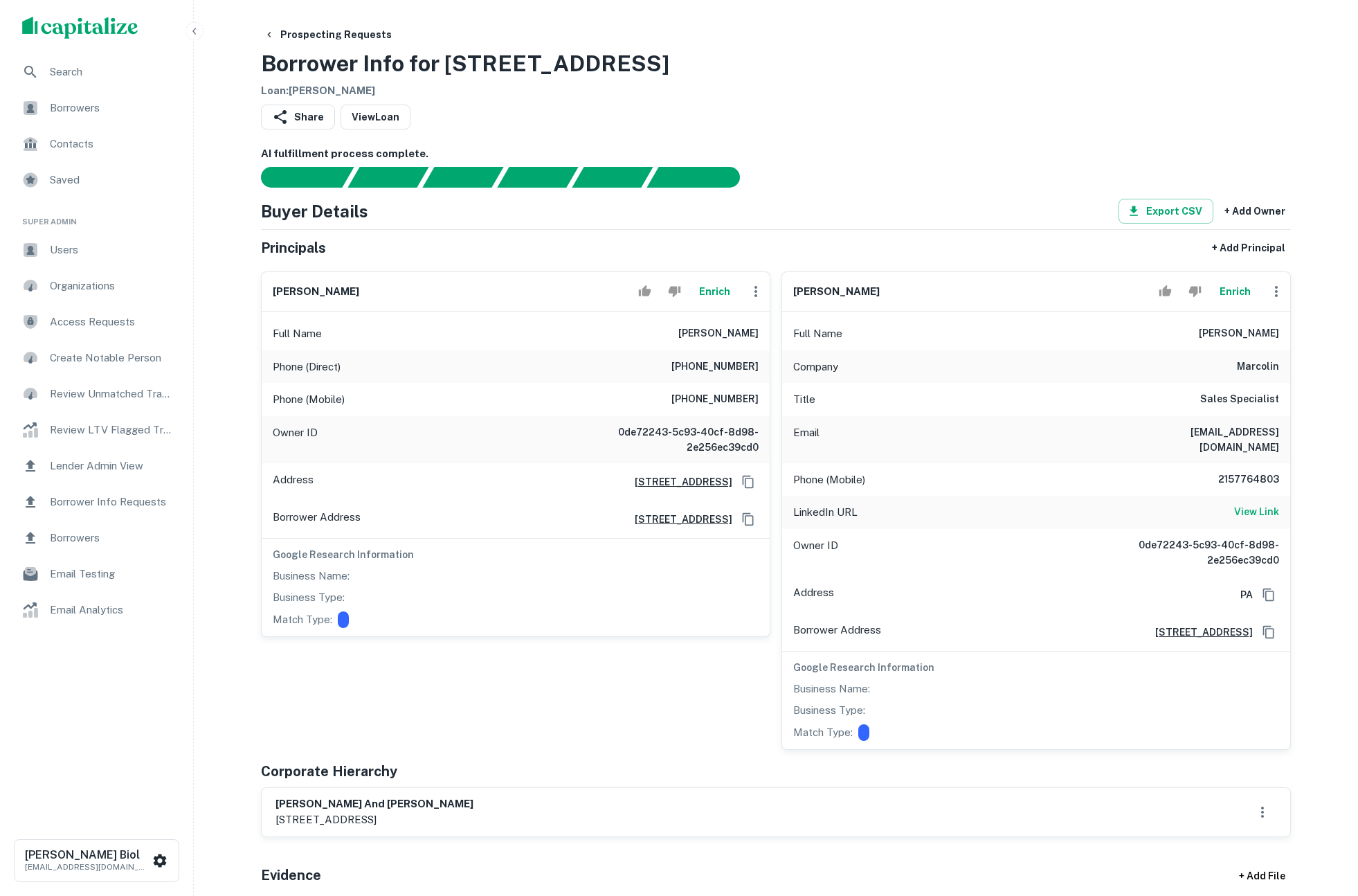
scroll to position [8, 0]
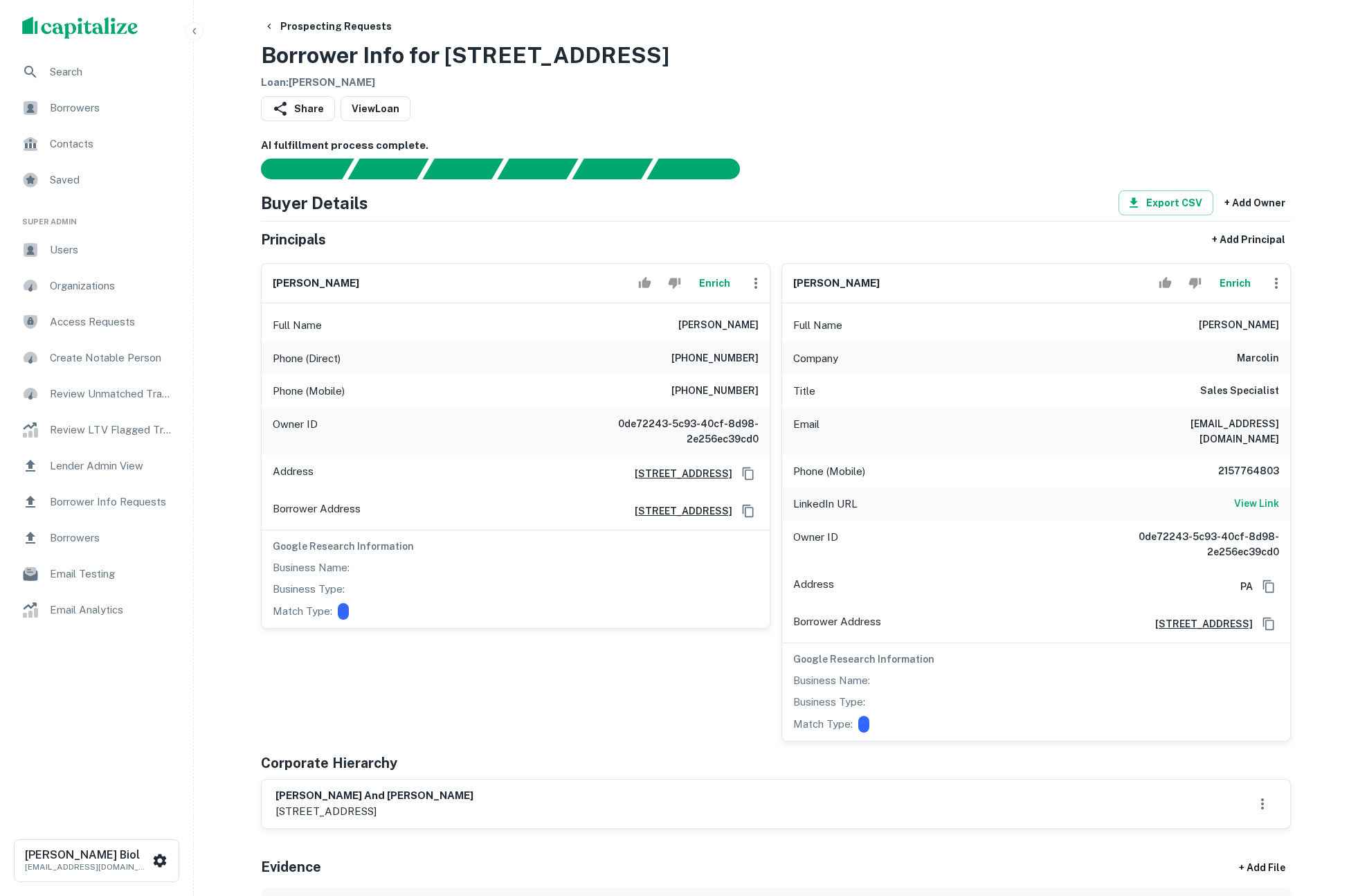
click at [1236, 287] on button "Enrich" at bounding box center [1235, 282] width 44 height 28
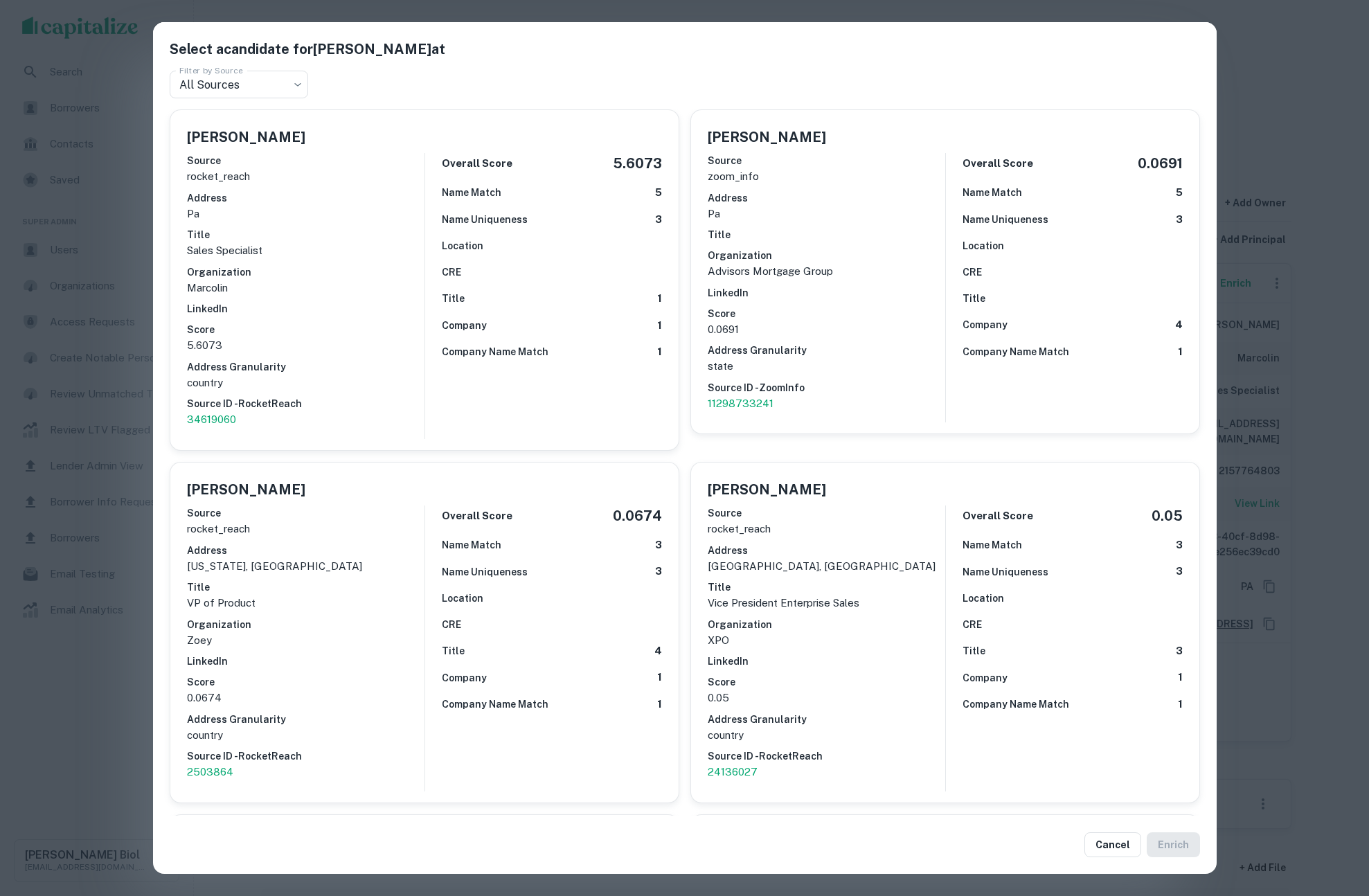
click at [1334, 262] on div "Select a candidate for [PERSON_NAME] at Filter by Source All Sources *** Filter…" at bounding box center [684, 448] width 1369 height 896
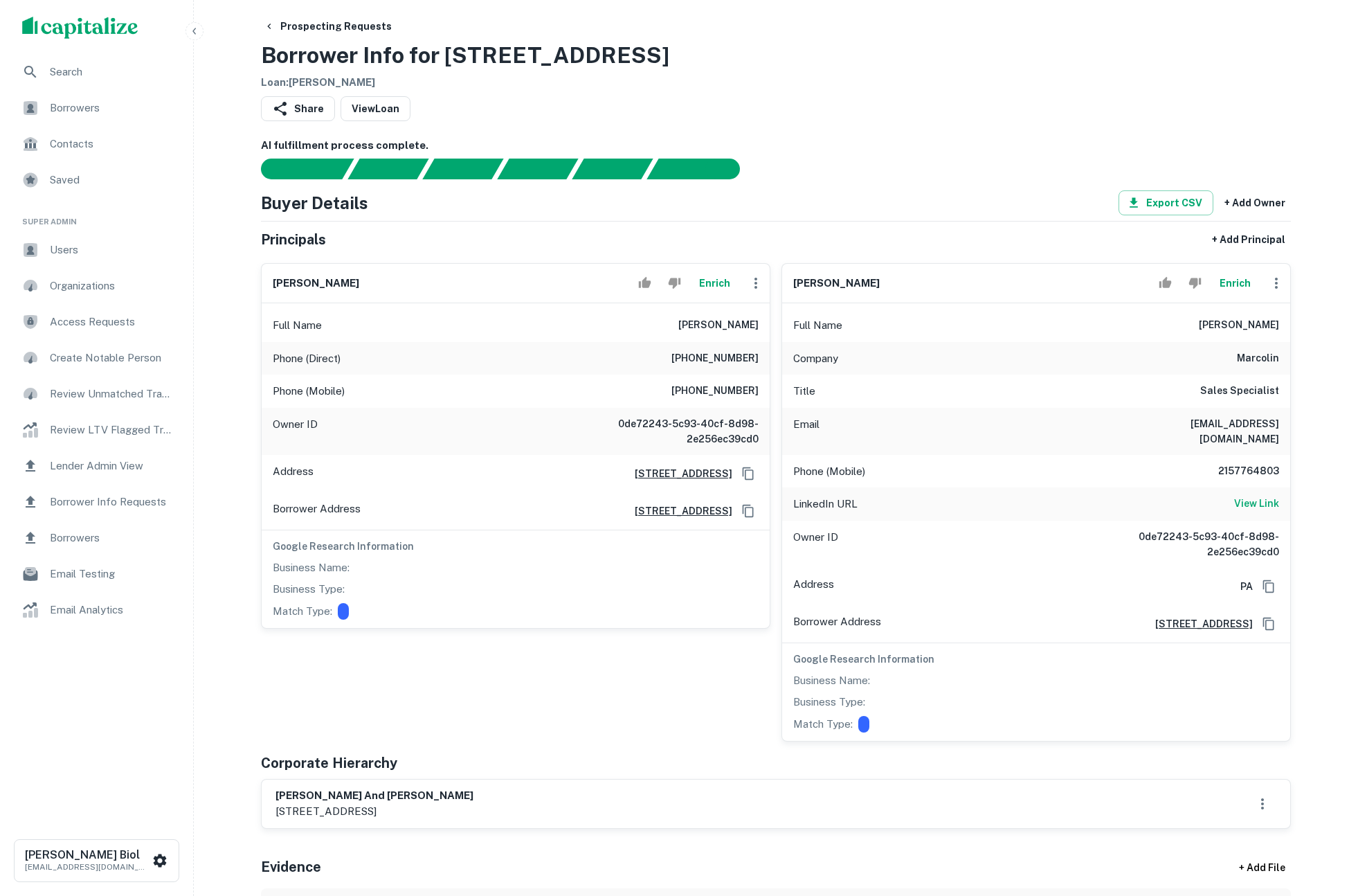
scroll to position [219, 0]
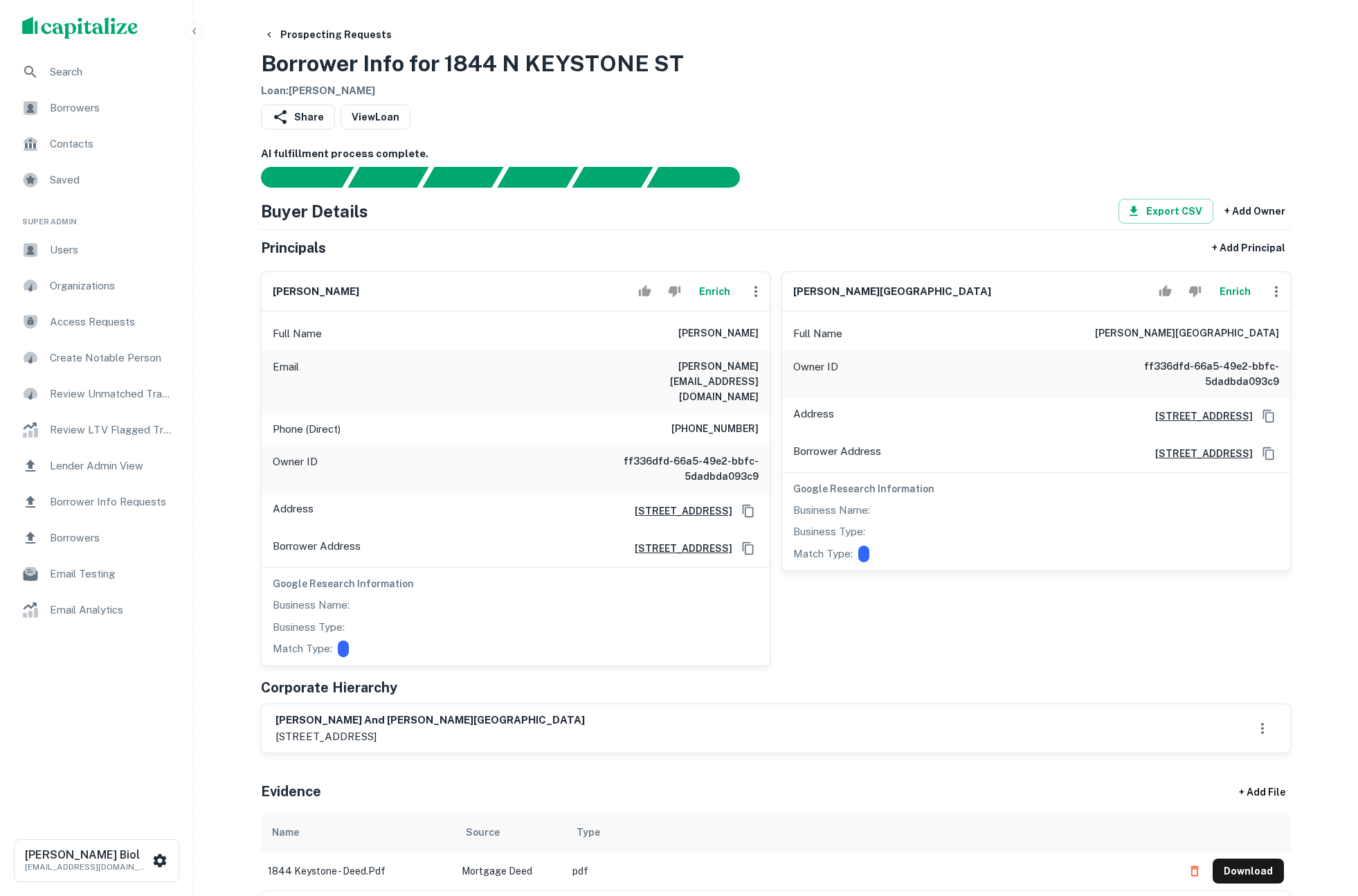
click at [713, 294] on button "Enrich" at bounding box center [714, 291] width 44 height 28
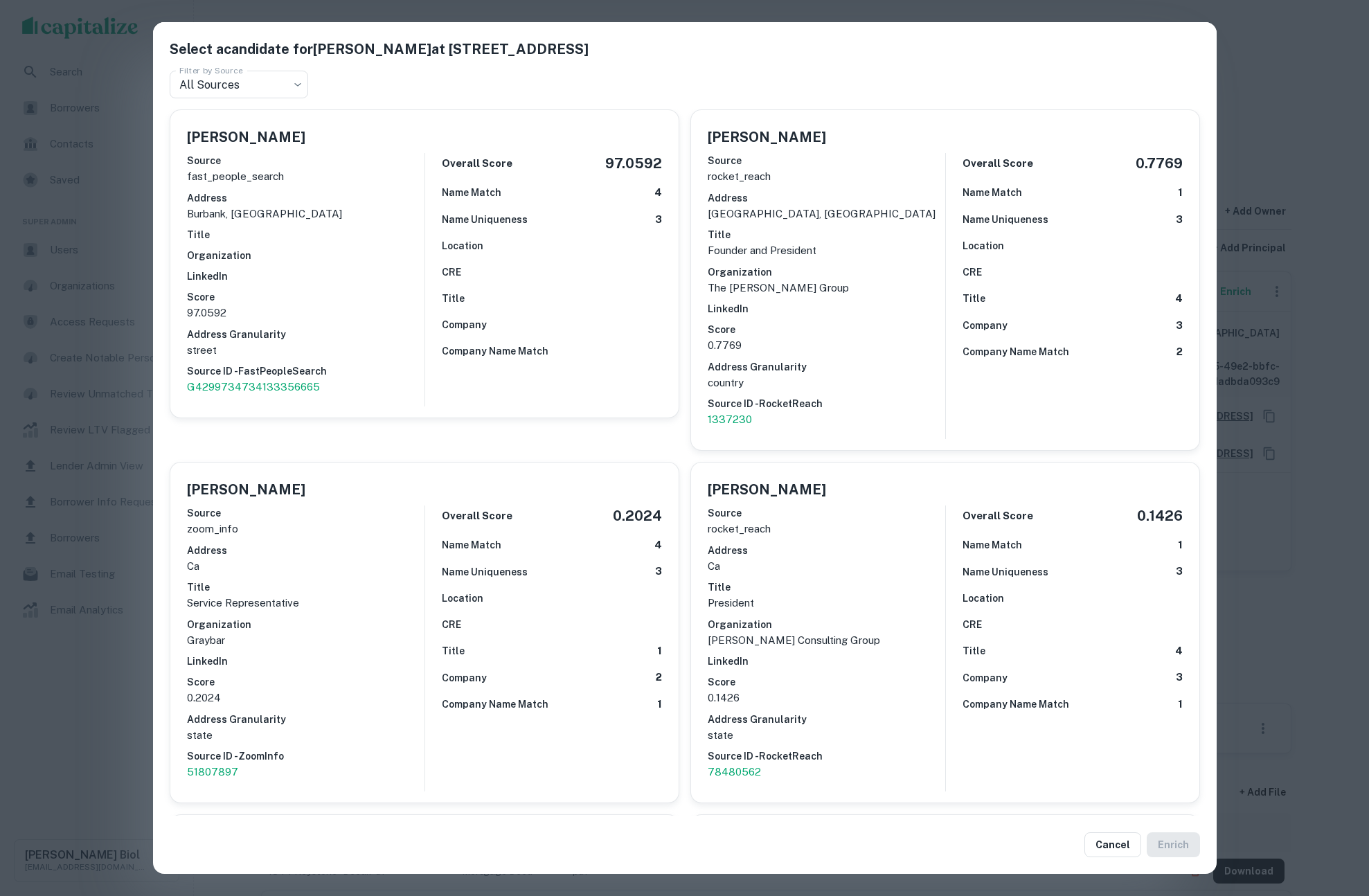
click at [101, 424] on div "Select a candidate for Bradley K Kilby at 1851 N Keystone St Filter by Source A…" at bounding box center [684, 448] width 1369 height 896
